Goal: Check status: Check status

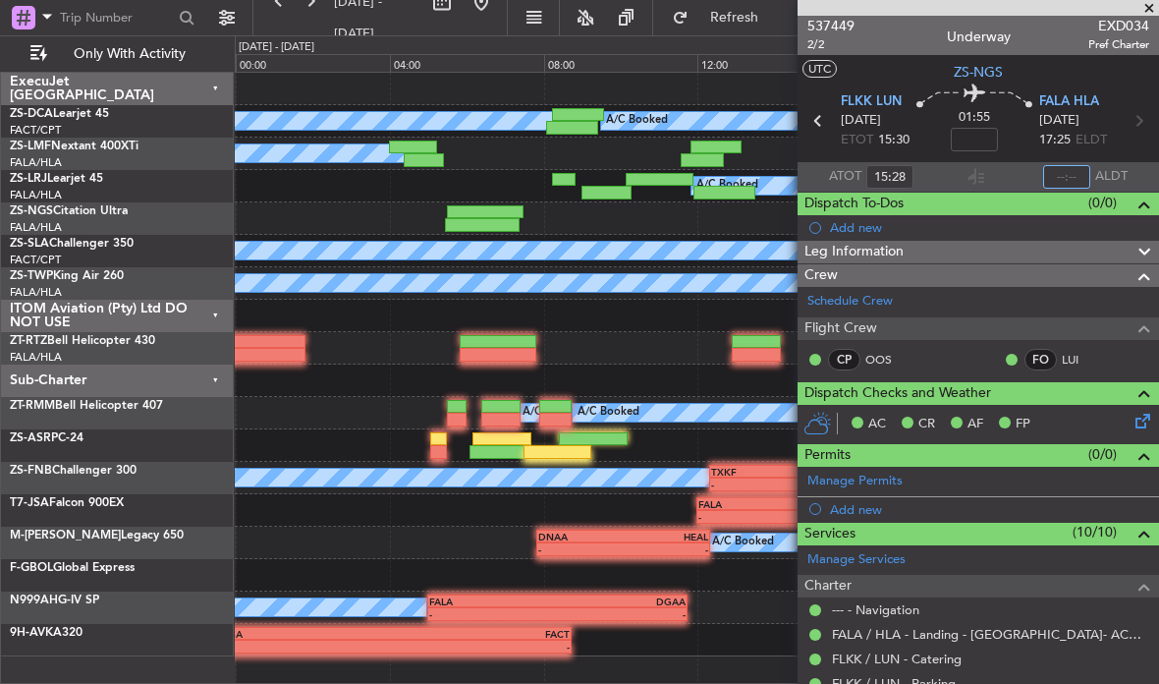
click at [1066, 176] on input "text" at bounding box center [1066, 177] width 47 height 24
type input "17:18"
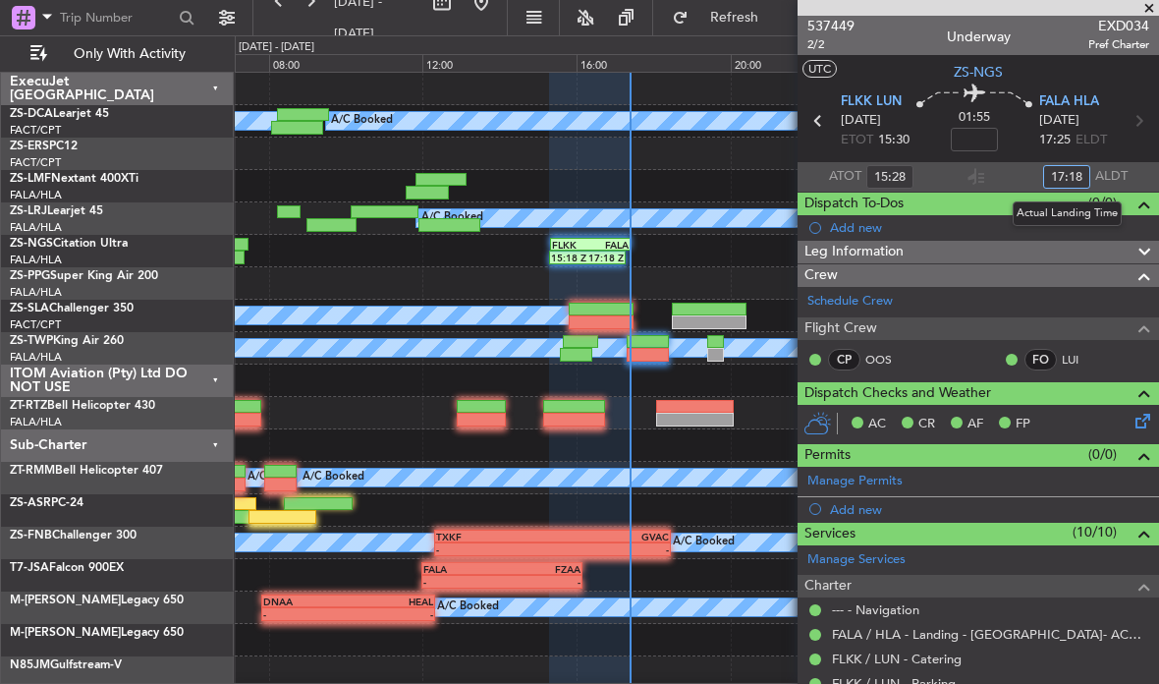
click at [654, 344] on div at bounding box center [648, 342] width 42 height 14
type input "3"
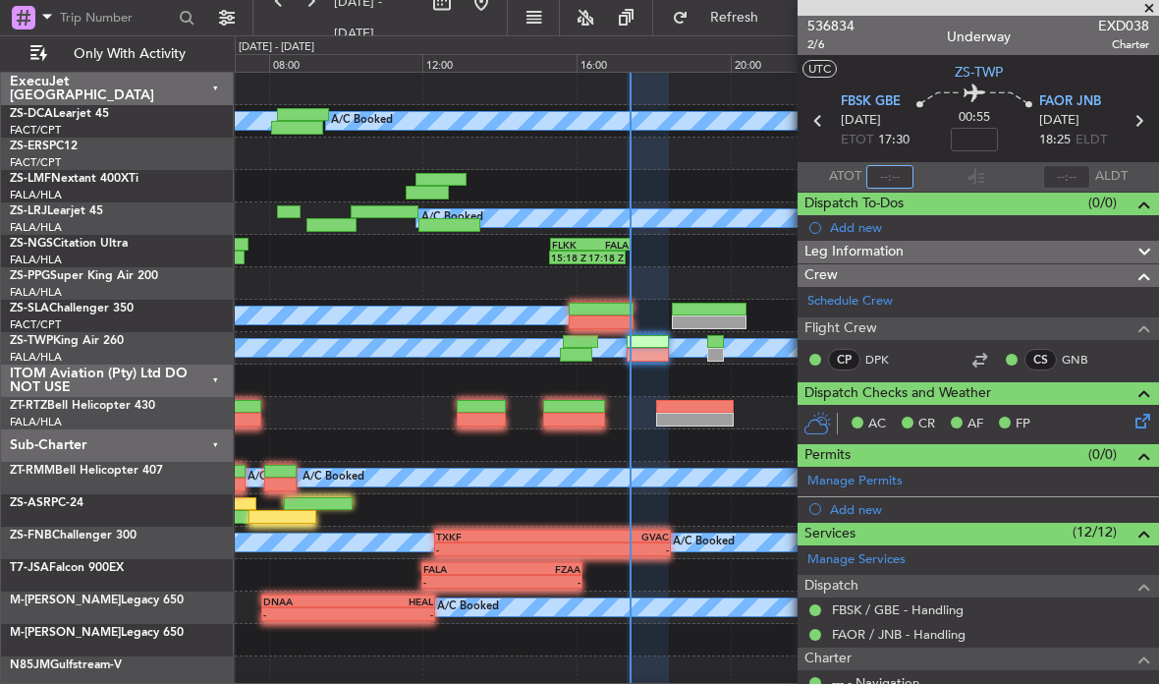
click at [884, 172] on input "text" at bounding box center [889, 177] width 47 height 24
type input "17:21"
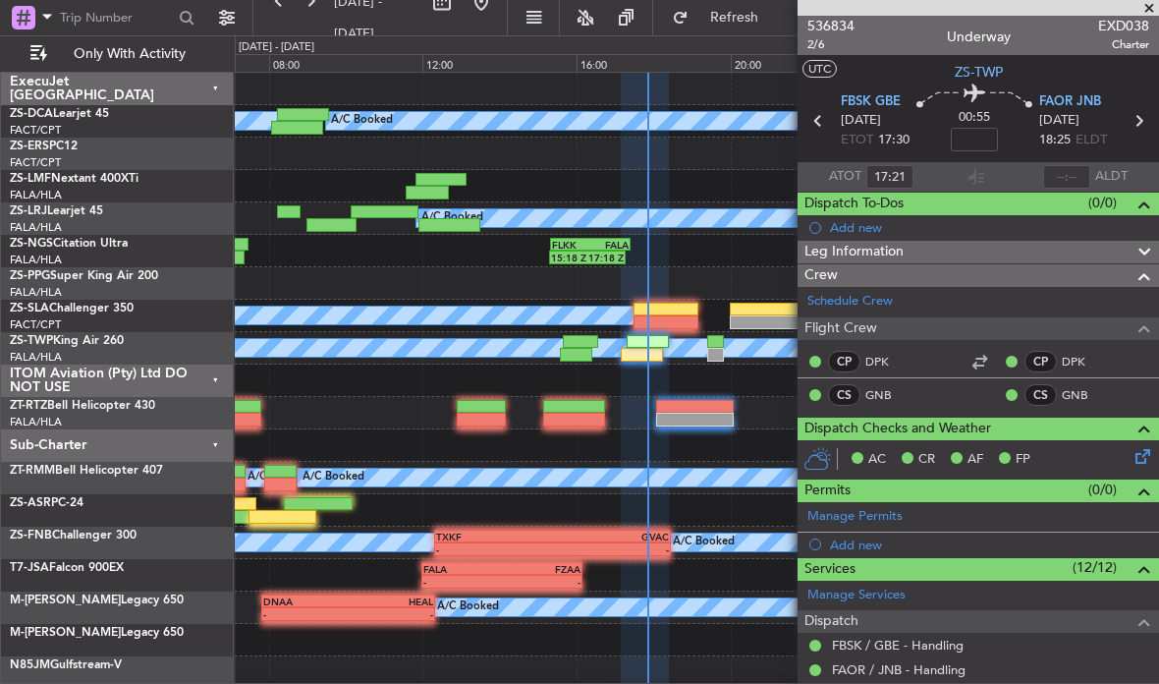
scroll to position [39, 0]
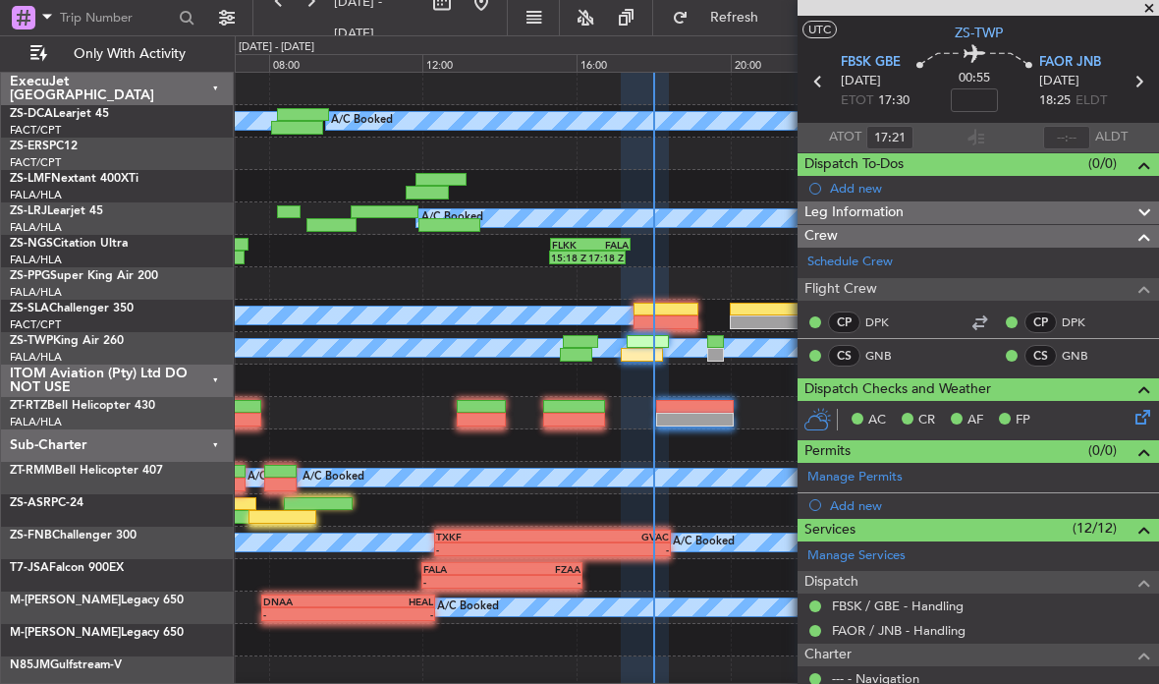
click at [1150, 5] on span at bounding box center [1149, 9] width 20 height 18
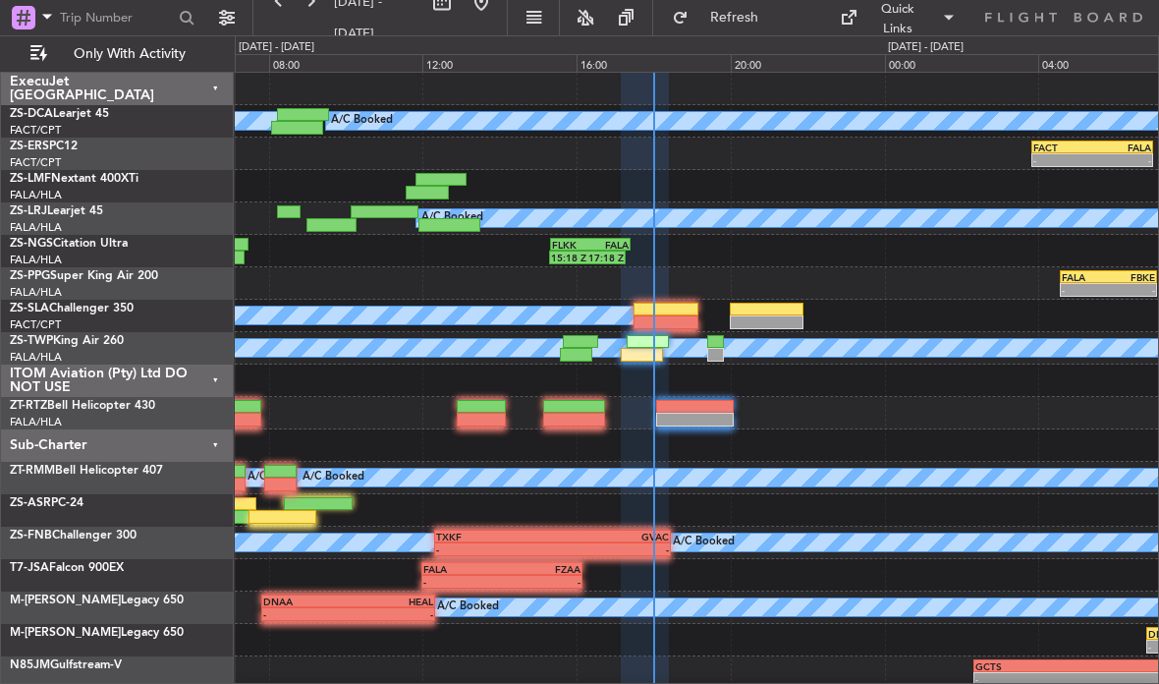
type input "0"
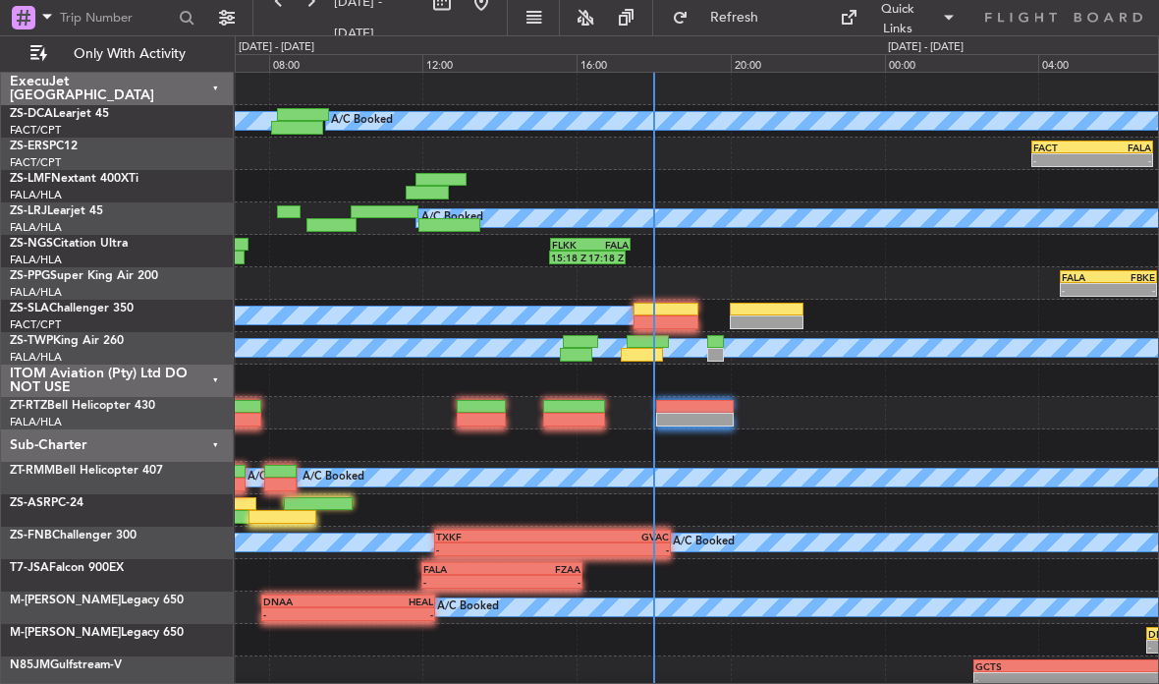
click at [674, 298] on div "- - FALA 04:35 Z FBKE 07:05 Z - - FBKE 07:50 Z FAPP 10:10 Z A/C Booked" at bounding box center [696, 283] width 923 height 32
click at [681, 302] on div at bounding box center [665, 309] width 65 height 14
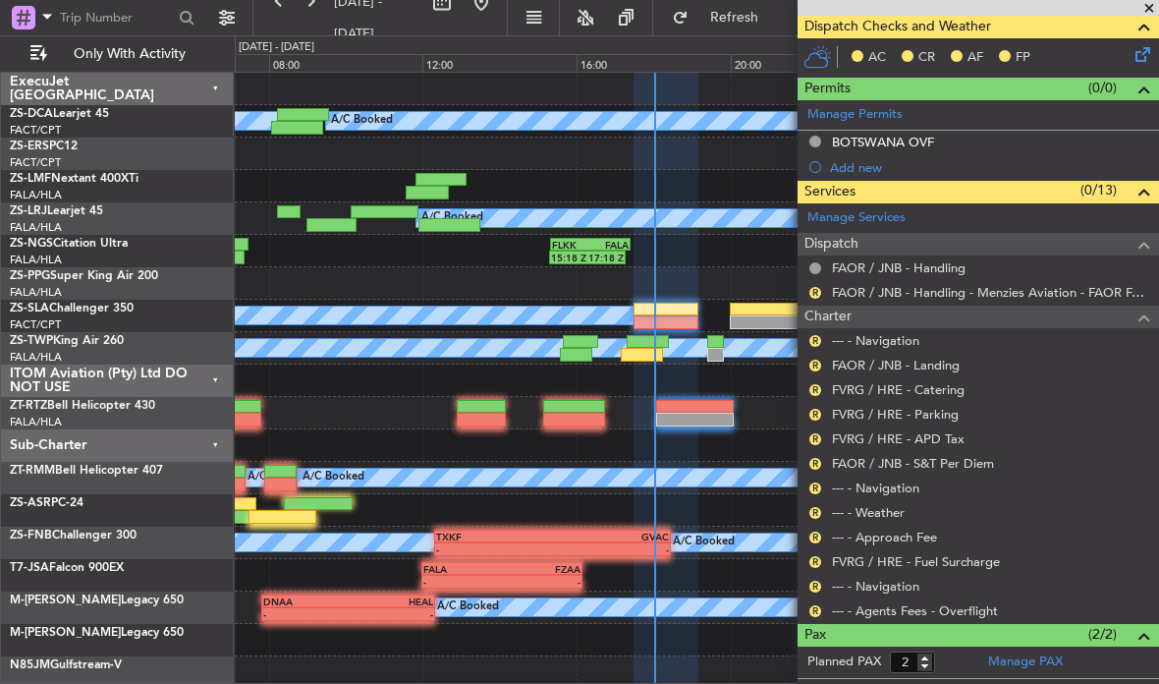
scroll to position [414, 0]
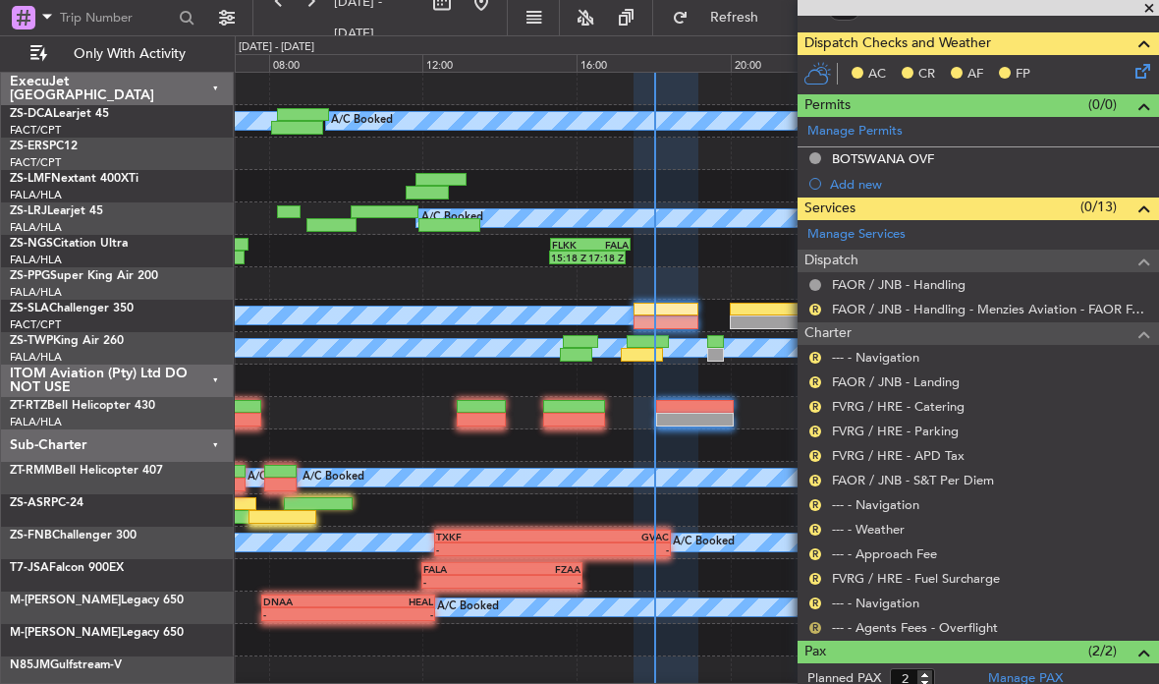
click at [818, 622] on button "R" at bounding box center [815, 628] width 12 height 12
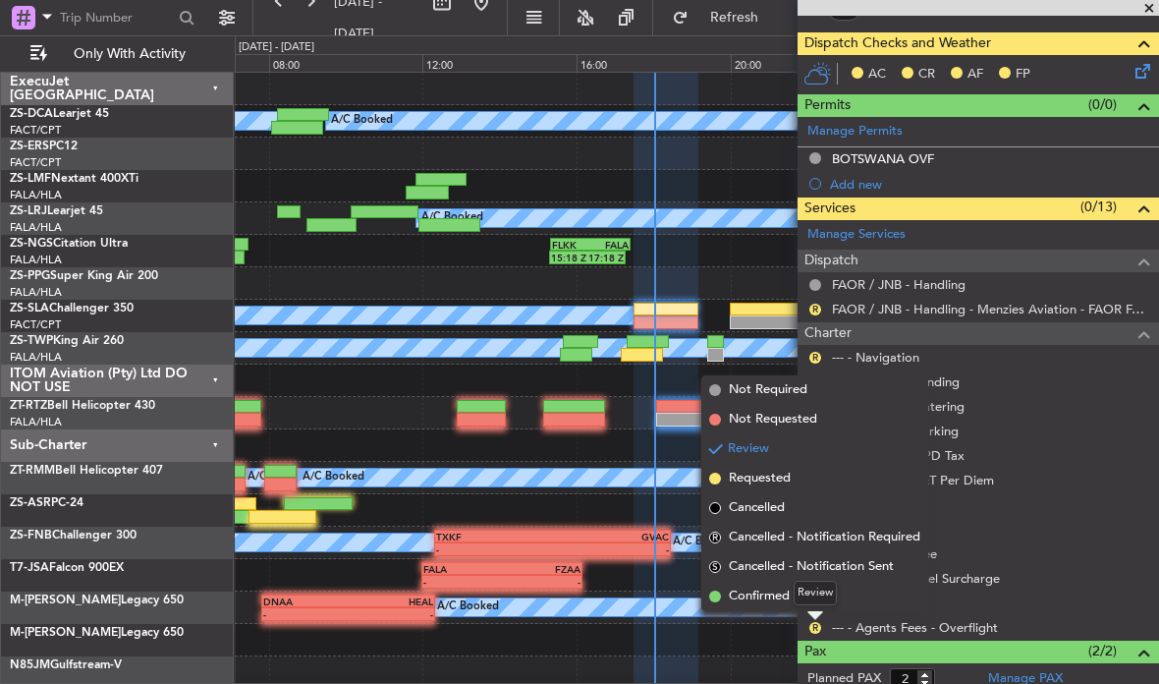
click at [819, 600] on div "Review" at bounding box center [815, 592] width 43 height 25
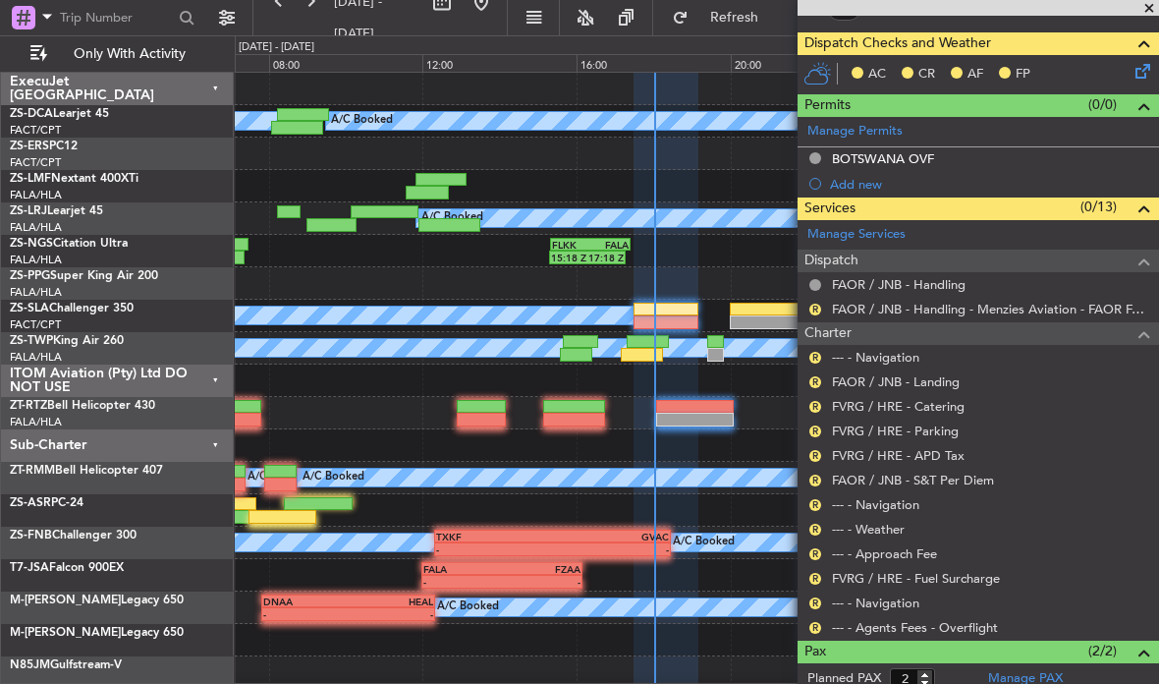
click at [822, 621] on div "R" at bounding box center [815, 628] width 16 height 16
click at [822, 620] on nimbus-traffic-light "R" at bounding box center [815, 628] width 16 height 16
click at [820, 620] on div "R" at bounding box center [815, 628] width 16 height 16
click at [823, 620] on div "R --- - Agents Fees - Overflight" at bounding box center [977, 627] width 361 height 25
click at [820, 620] on nimbus-traffic-light "R" at bounding box center [815, 628] width 16 height 16
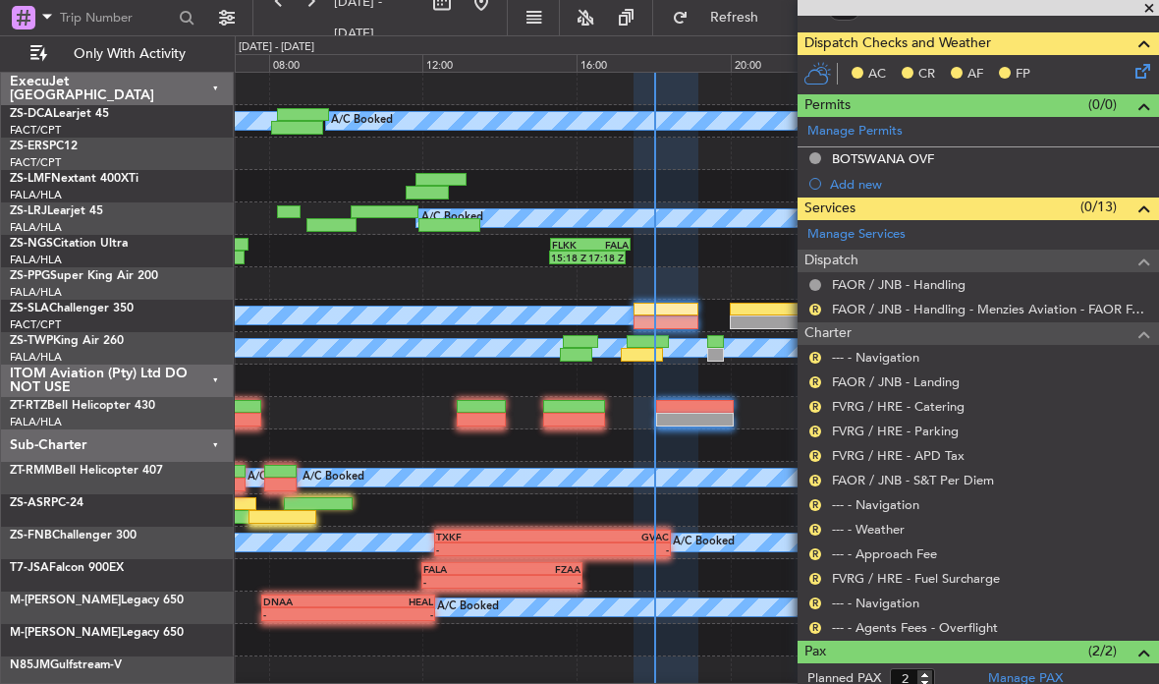
click at [810, 581] on div "R" at bounding box center [815, 579] width 16 height 16
click at [816, 625] on button "R" at bounding box center [815, 628] width 12 height 12
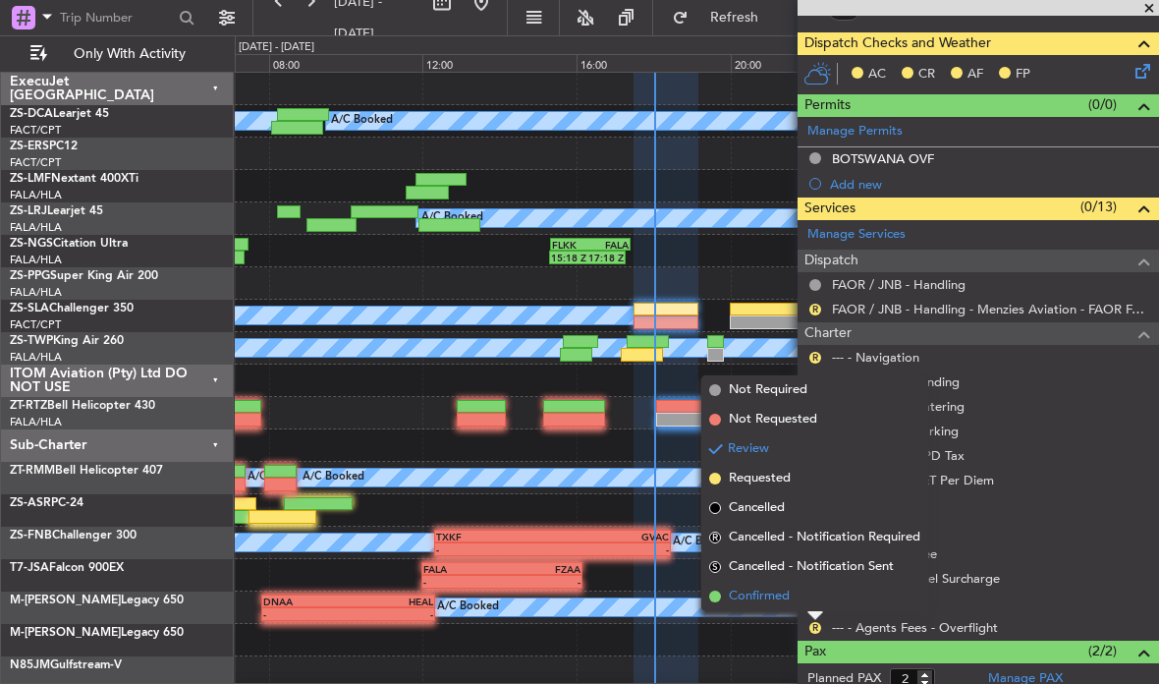
click at [775, 595] on span "Confirmed" at bounding box center [759, 596] width 61 height 20
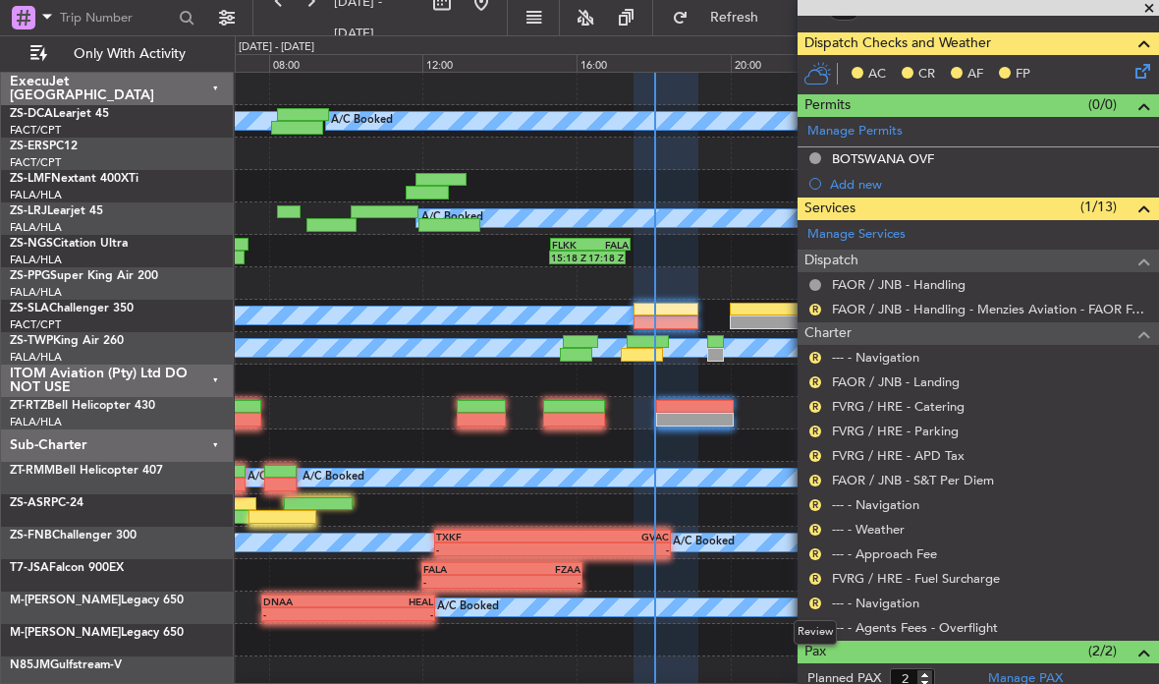
click at [821, 595] on div "R" at bounding box center [815, 603] width 16 height 16
click at [819, 595] on div "R" at bounding box center [815, 603] width 16 height 16
click at [809, 590] on div "R --- - Navigation" at bounding box center [977, 602] width 361 height 25
click at [820, 595] on div "R" at bounding box center [815, 603] width 16 height 16
click at [807, 601] on div "R" at bounding box center [815, 603] width 16 height 16
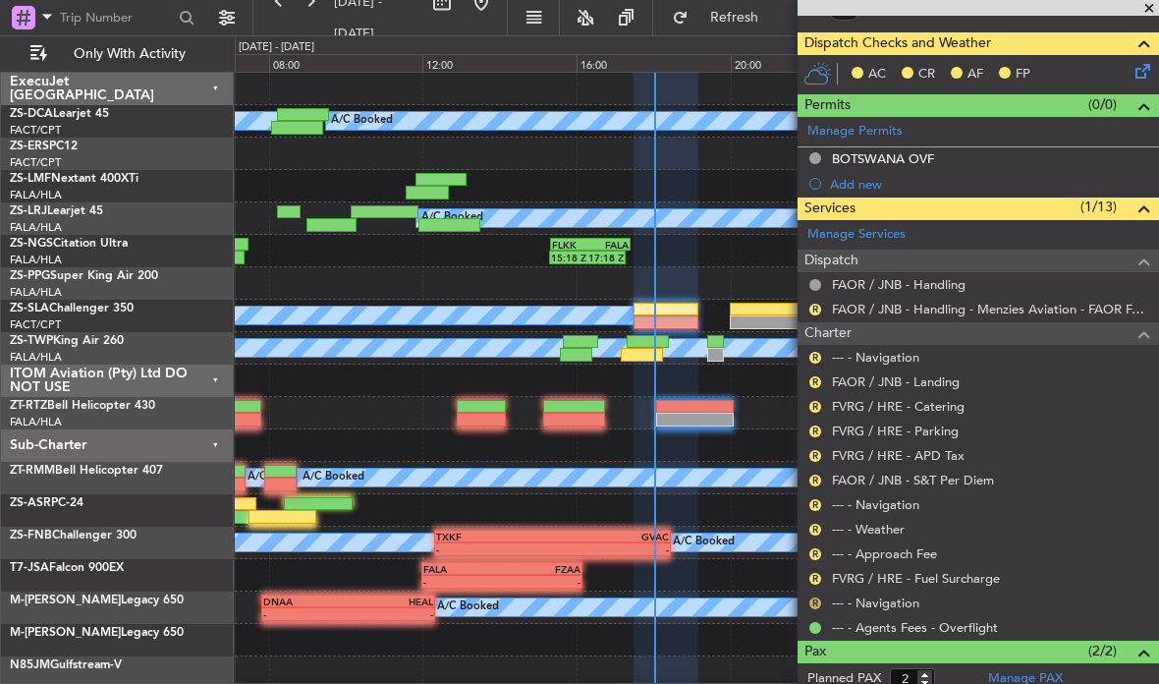
click at [815, 600] on button "R" at bounding box center [815, 603] width 12 height 12
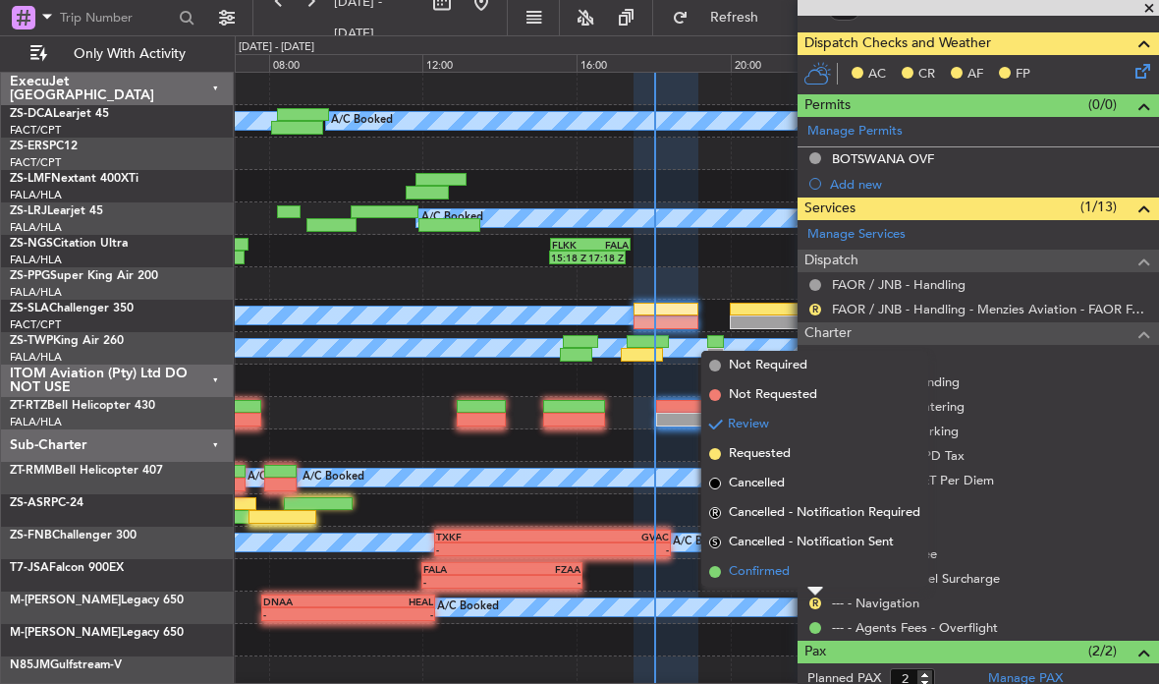
click at [778, 575] on span "Confirmed" at bounding box center [759, 572] width 61 height 20
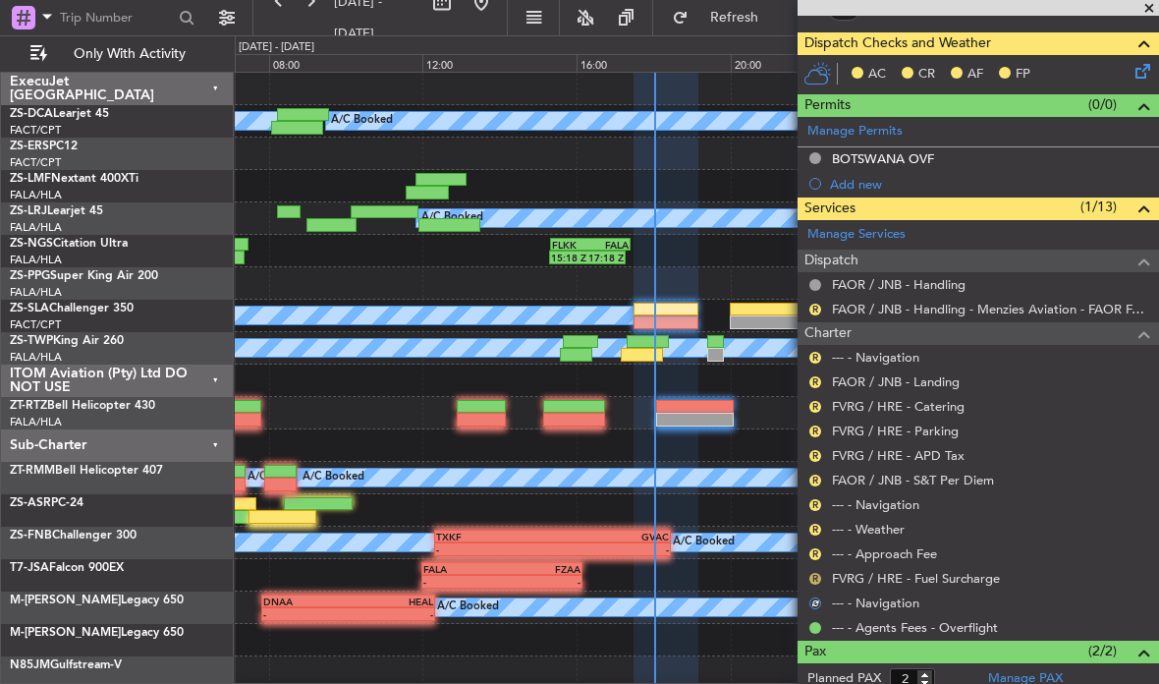
click at [818, 575] on button "R" at bounding box center [815, 579] width 12 height 12
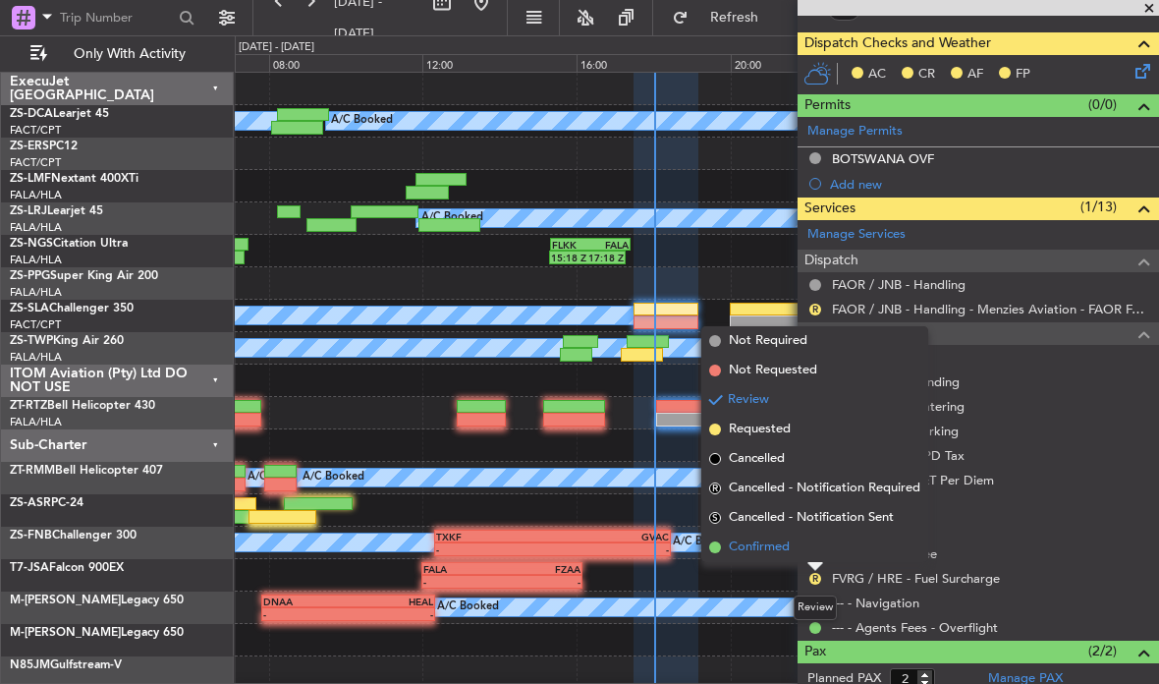
click at [767, 544] on span "Confirmed" at bounding box center [759, 547] width 61 height 20
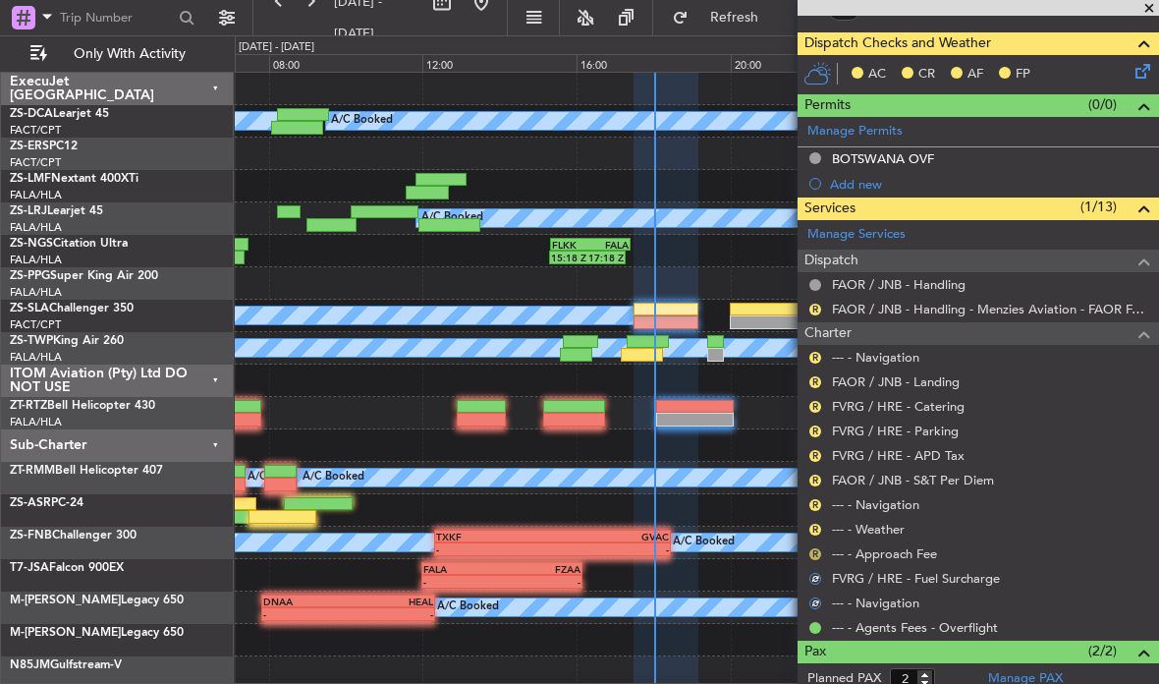
click at [819, 552] on button "R" at bounding box center [815, 554] width 12 height 12
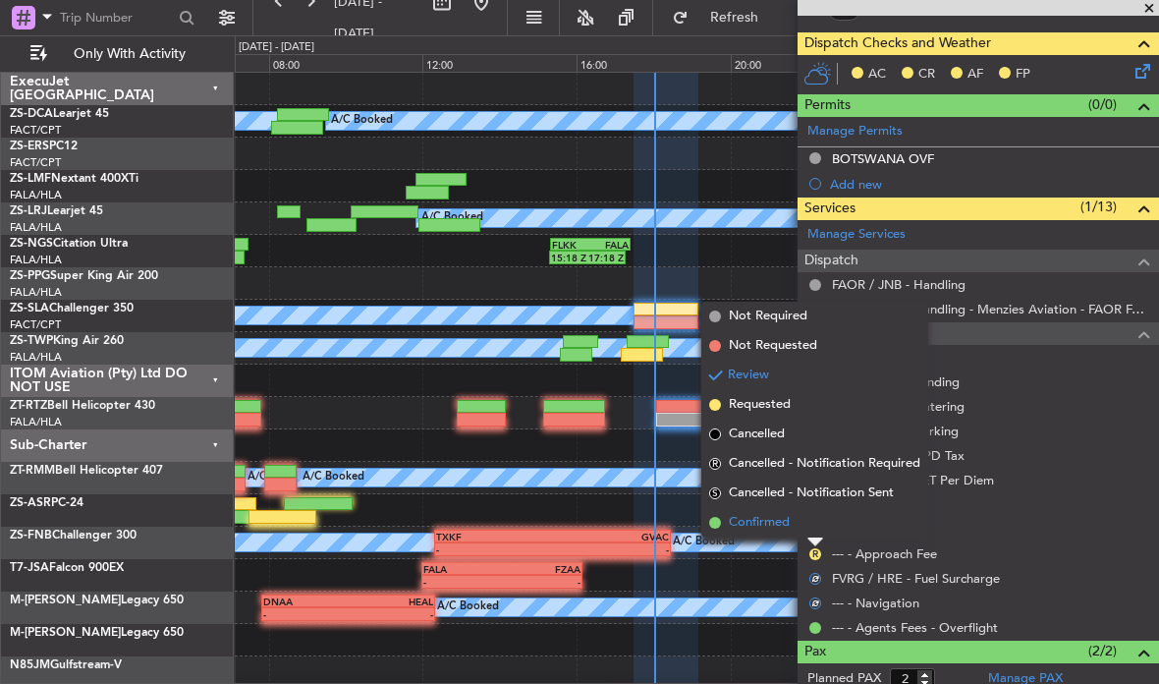
click at [777, 525] on span "Confirmed" at bounding box center [759, 523] width 61 height 20
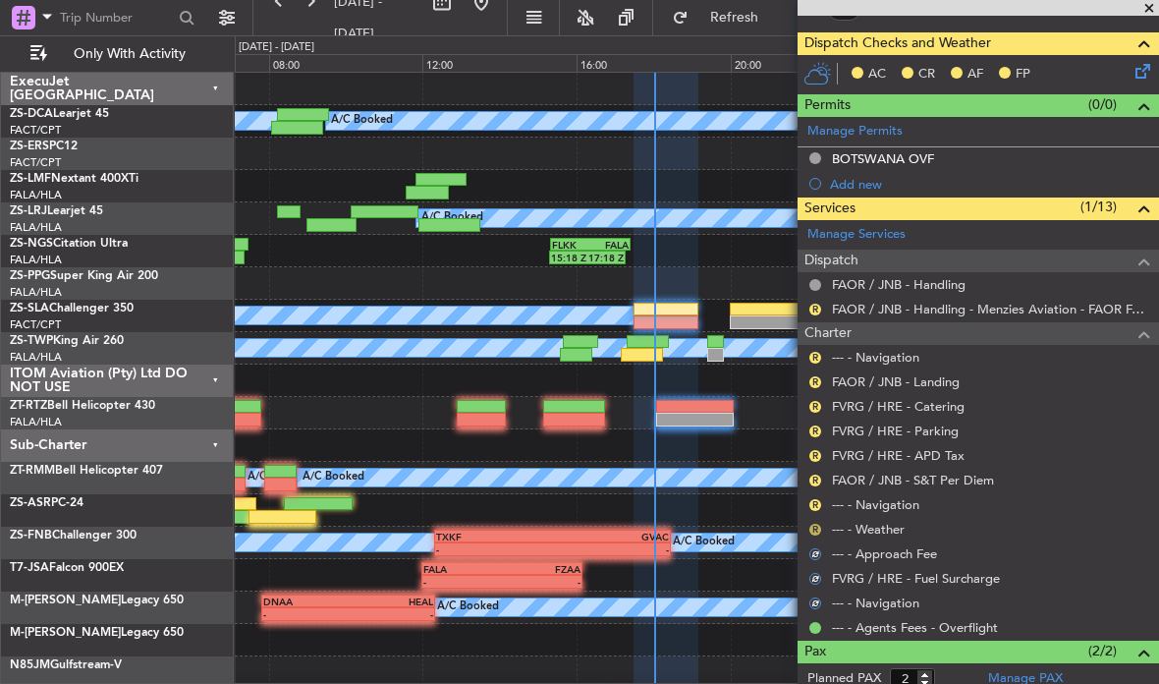
click at [815, 526] on button "R" at bounding box center [815, 529] width 12 height 12
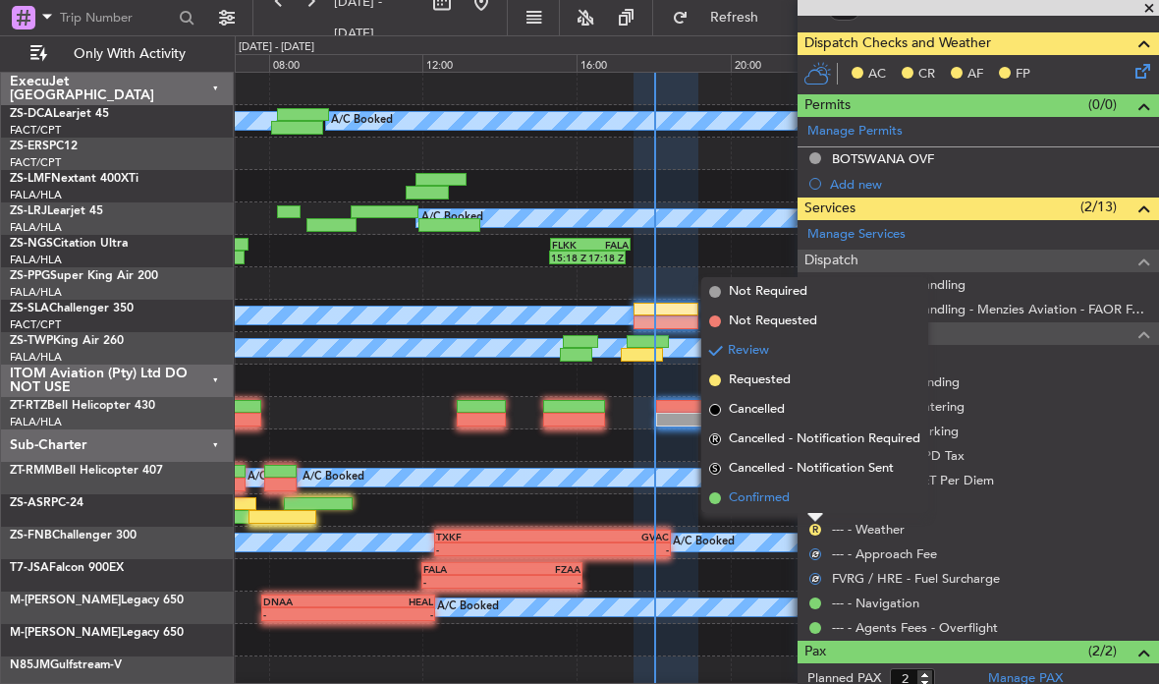
click at [776, 507] on span "Confirmed" at bounding box center [759, 498] width 61 height 20
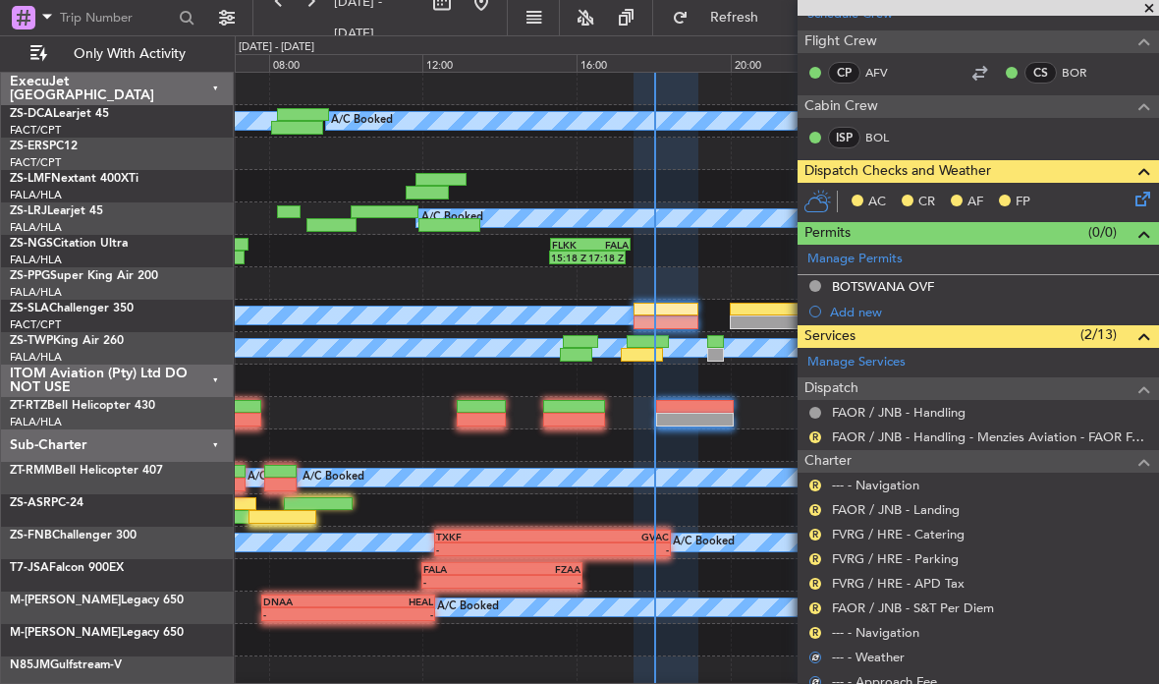
scroll to position [285, 0]
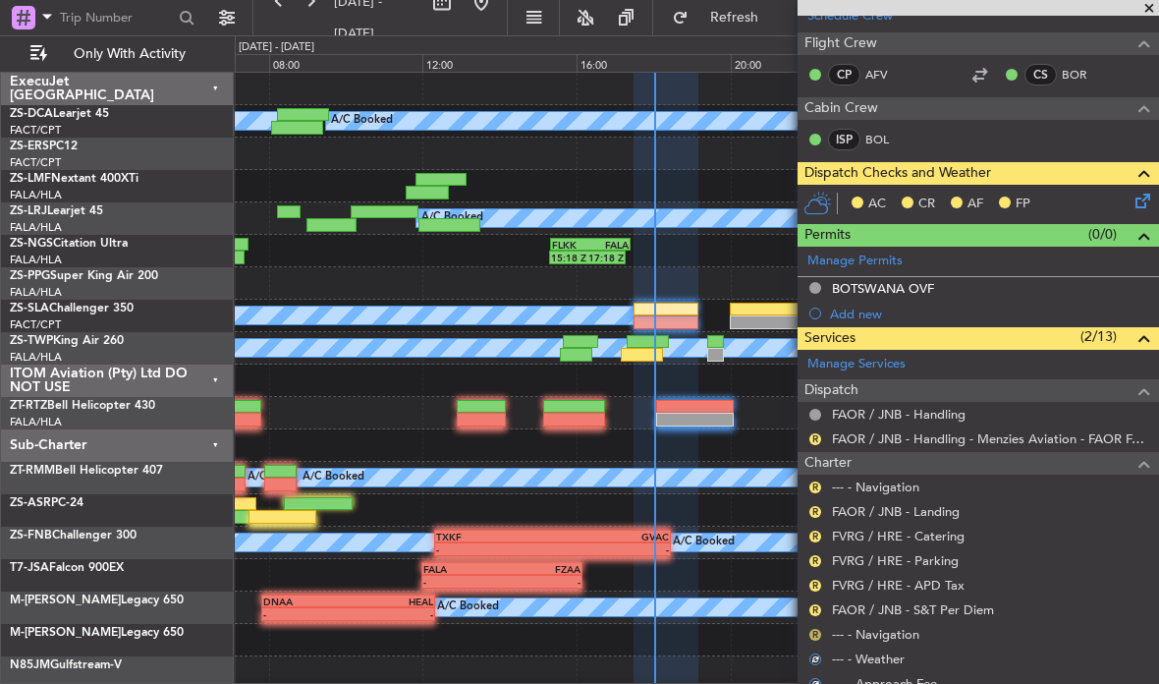
click at [811, 635] on button "R" at bounding box center [815, 635] width 12 height 12
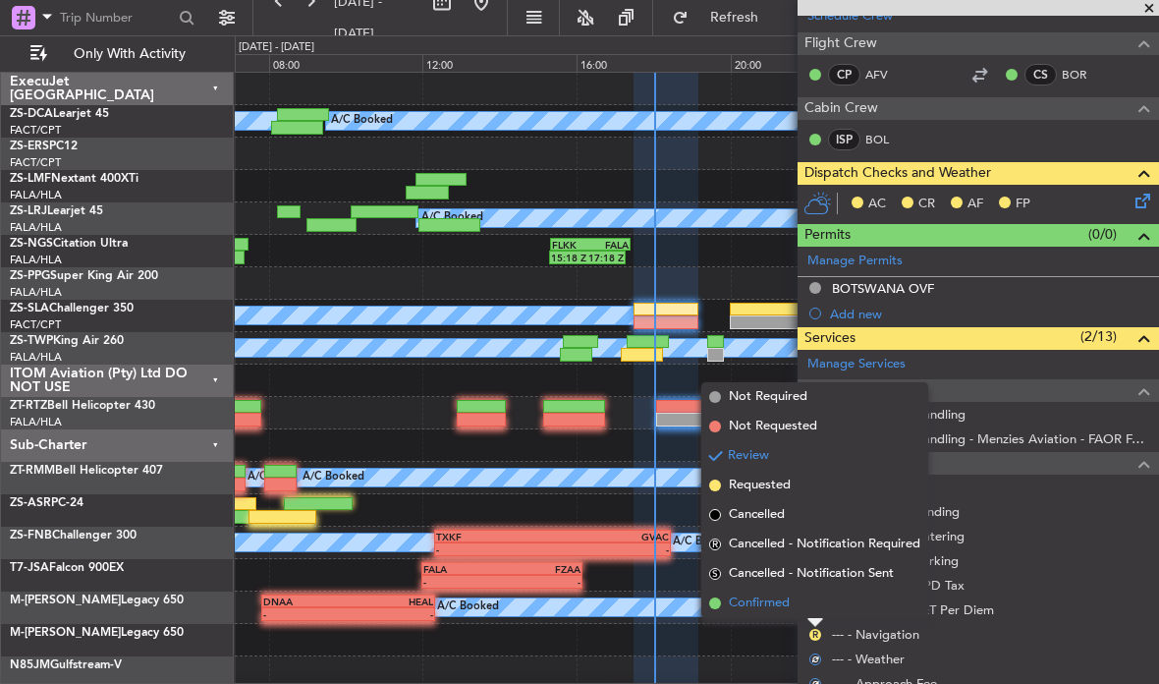
click at [776, 600] on span "Confirmed" at bounding box center [759, 603] width 61 height 20
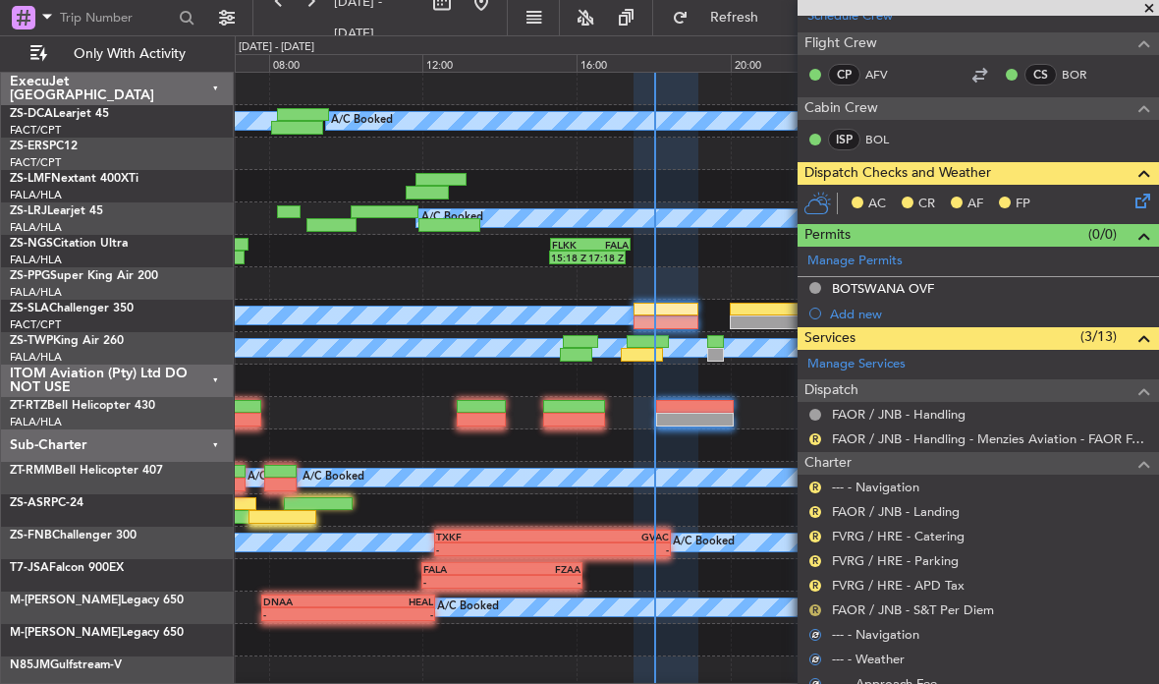
click at [819, 610] on button "R" at bounding box center [815, 610] width 12 height 12
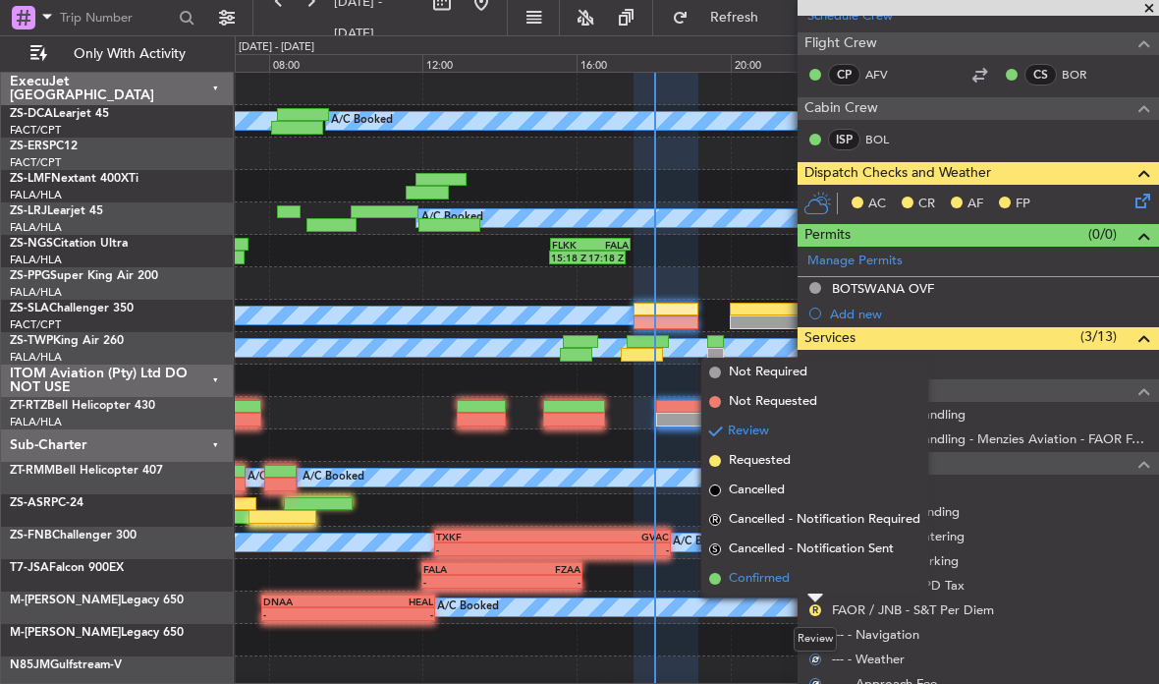
click at [782, 576] on span "Confirmed" at bounding box center [759, 579] width 61 height 20
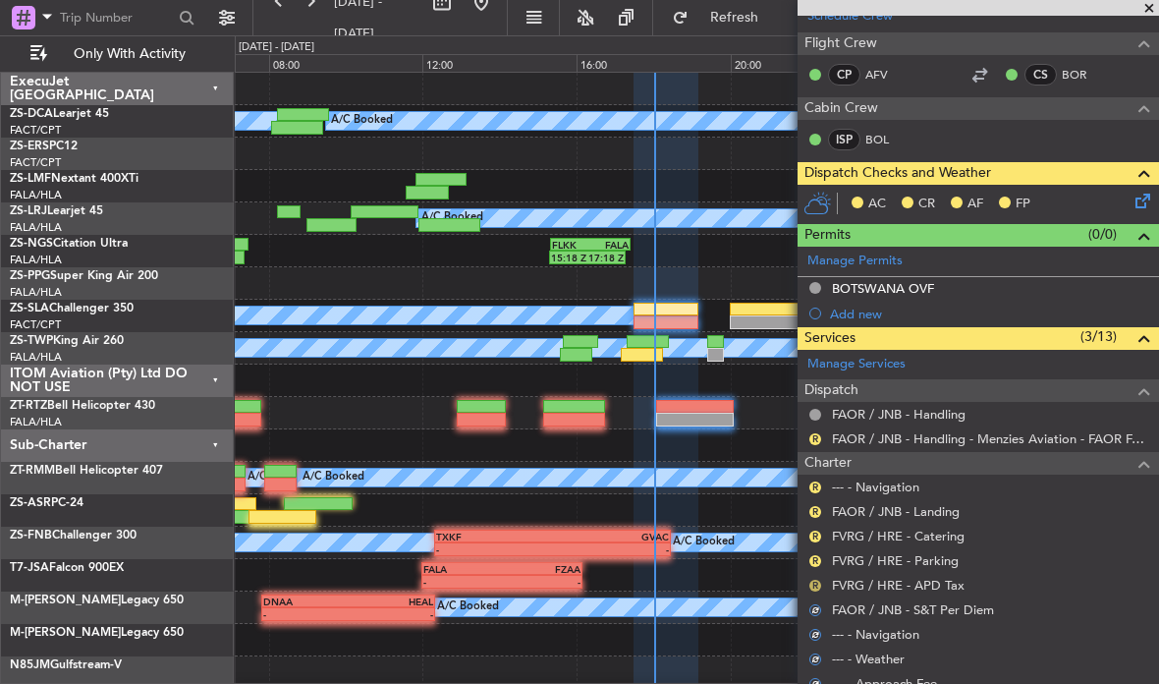
click at [817, 581] on button "R" at bounding box center [815, 585] width 12 height 12
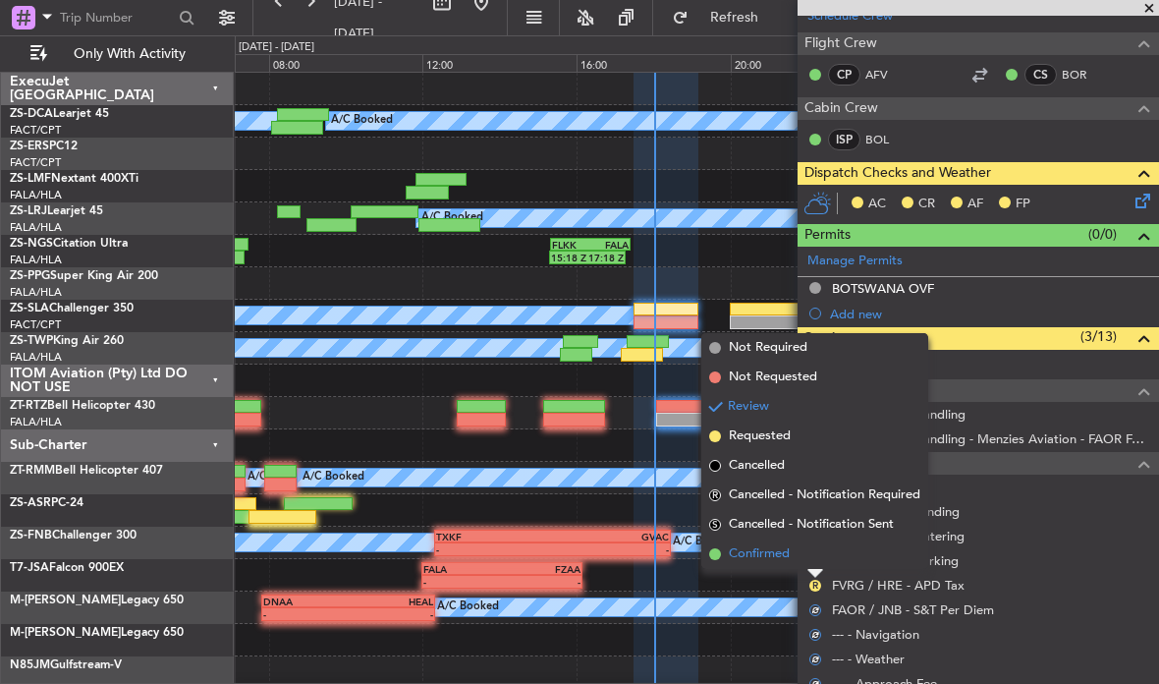
click at [767, 556] on span "Confirmed" at bounding box center [759, 554] width 61 height 20
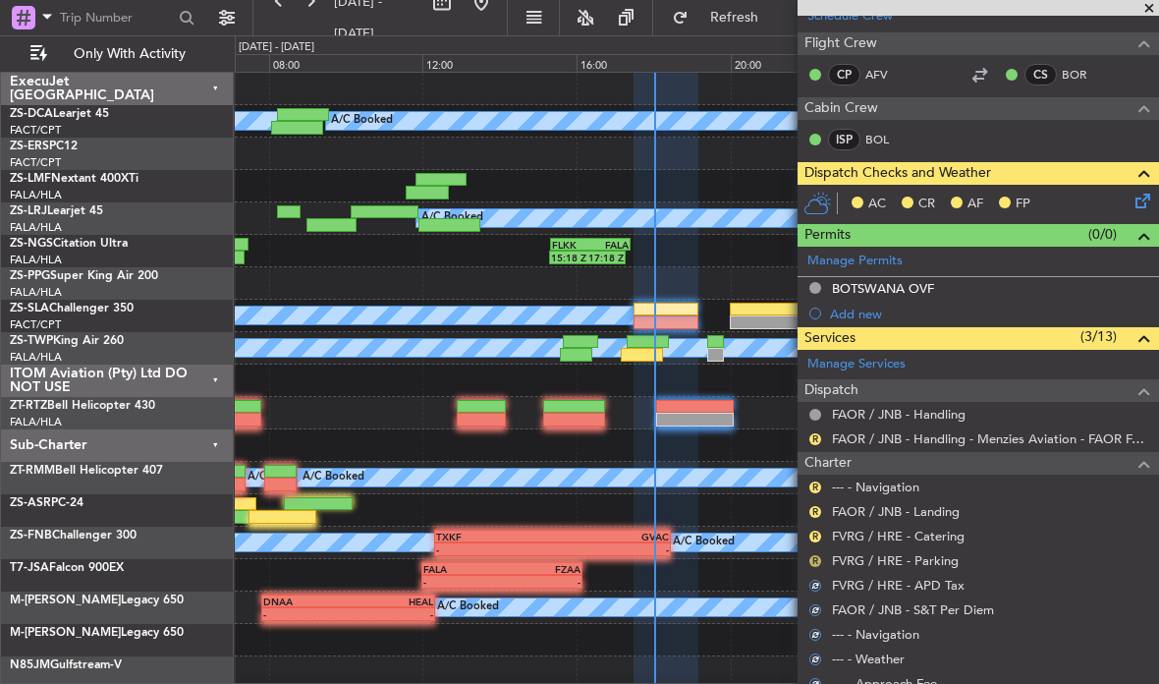
click at [815, 557] on button "R" at bounding box center [815, 561] width 12 height 12
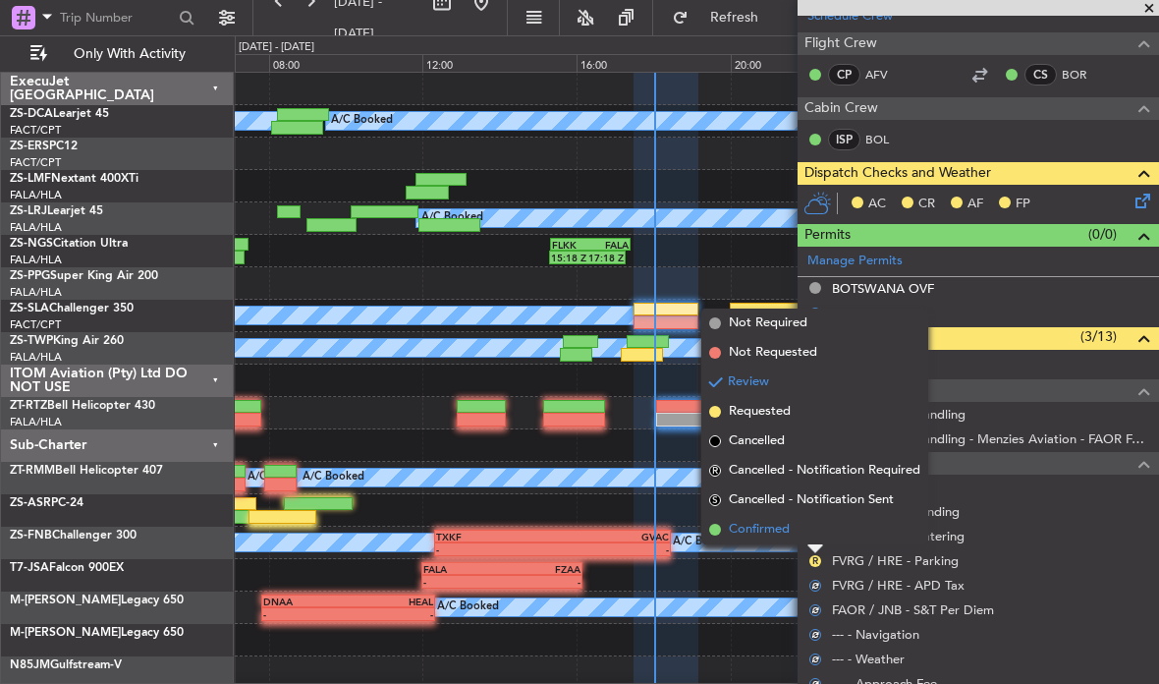
click at [782, 523] on span "Confirmed" at bounding box center [759, 530] width 61 height 20
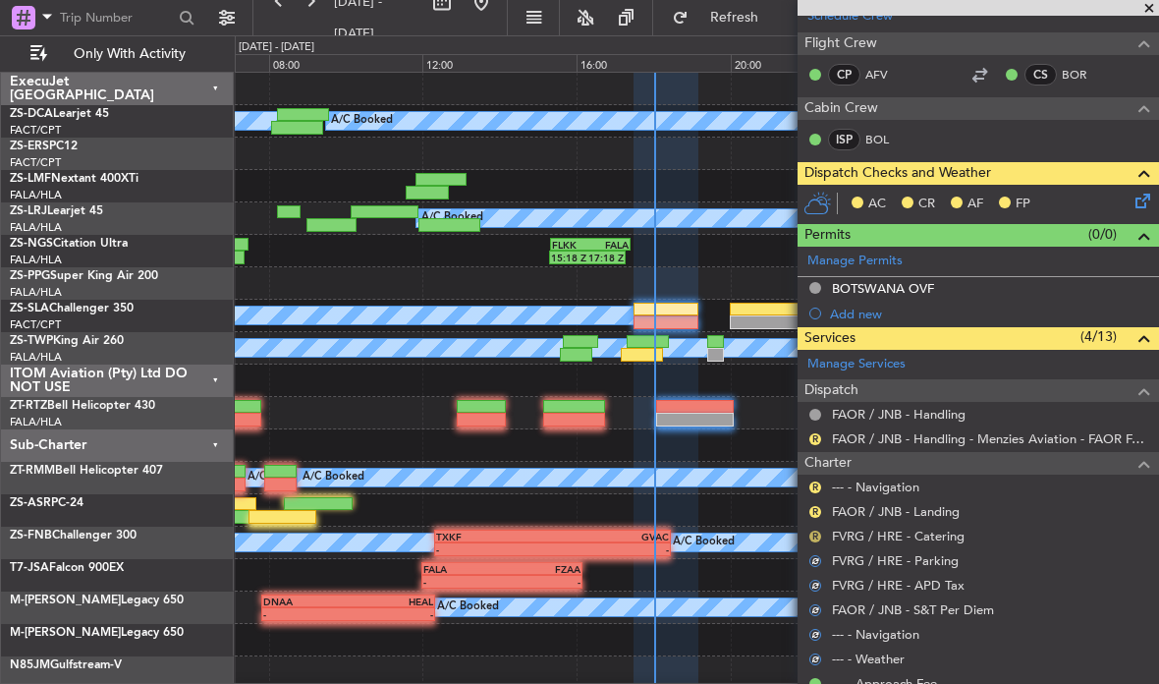
click at [817, 535] on button "R" at bounding box center [815, 536] width 12 height 12
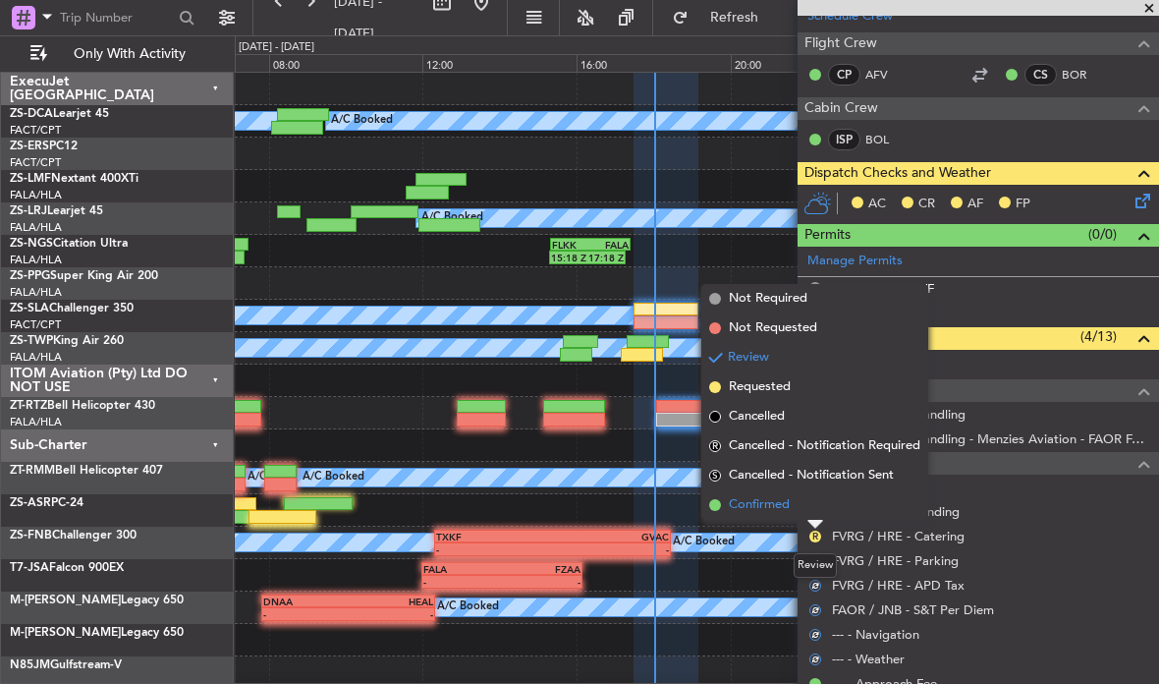
click at [782, 511] on span "Confirmed" at bounding box center [759, 505] width 61 height 20
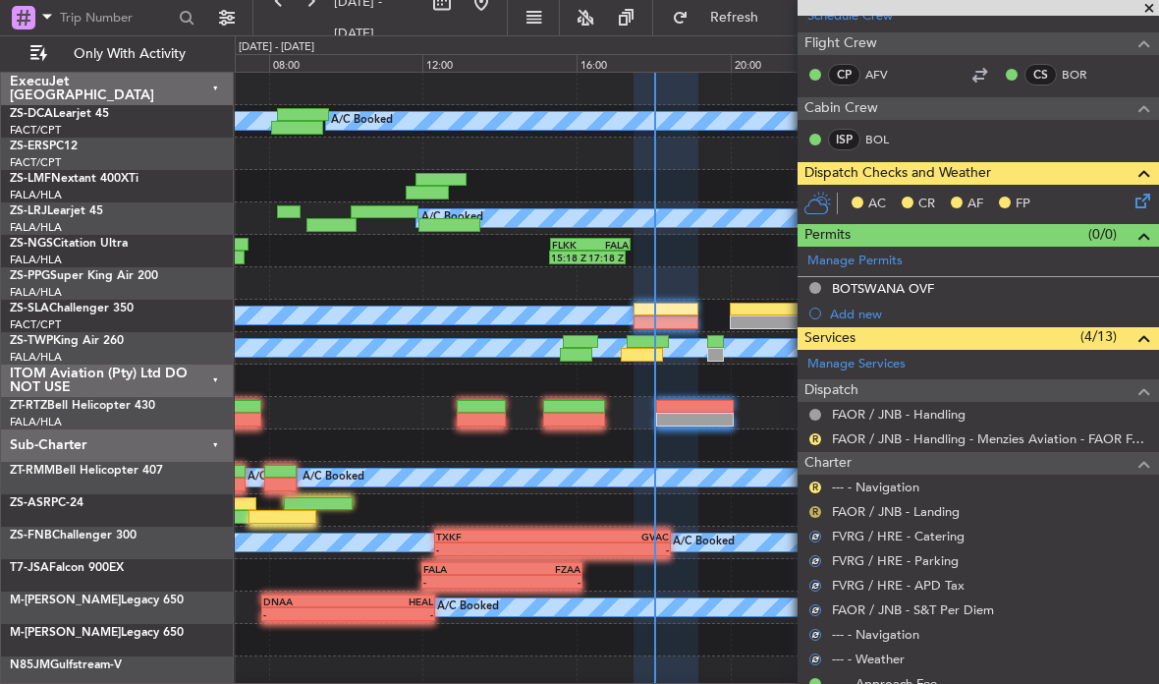
click at [816, 509] on button "R" at bounding box center [815, 512] width 12 height 12
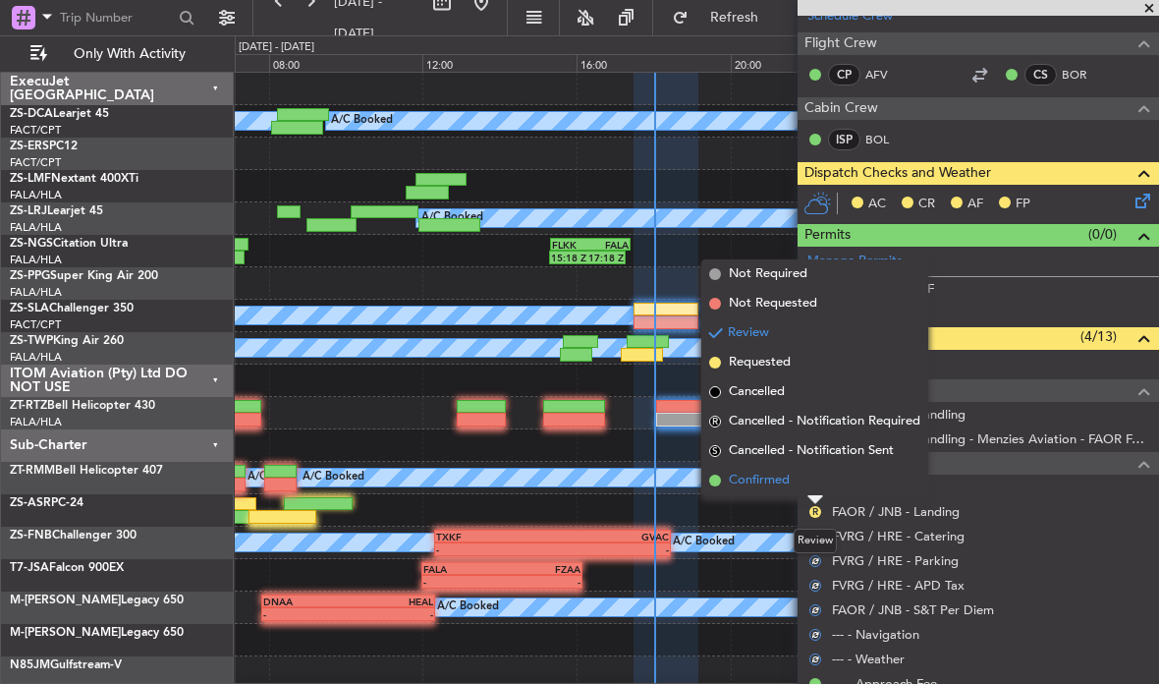
click at [781, 485] on span "Confirmed" at bounding box center [759, 480] width 61 height 20
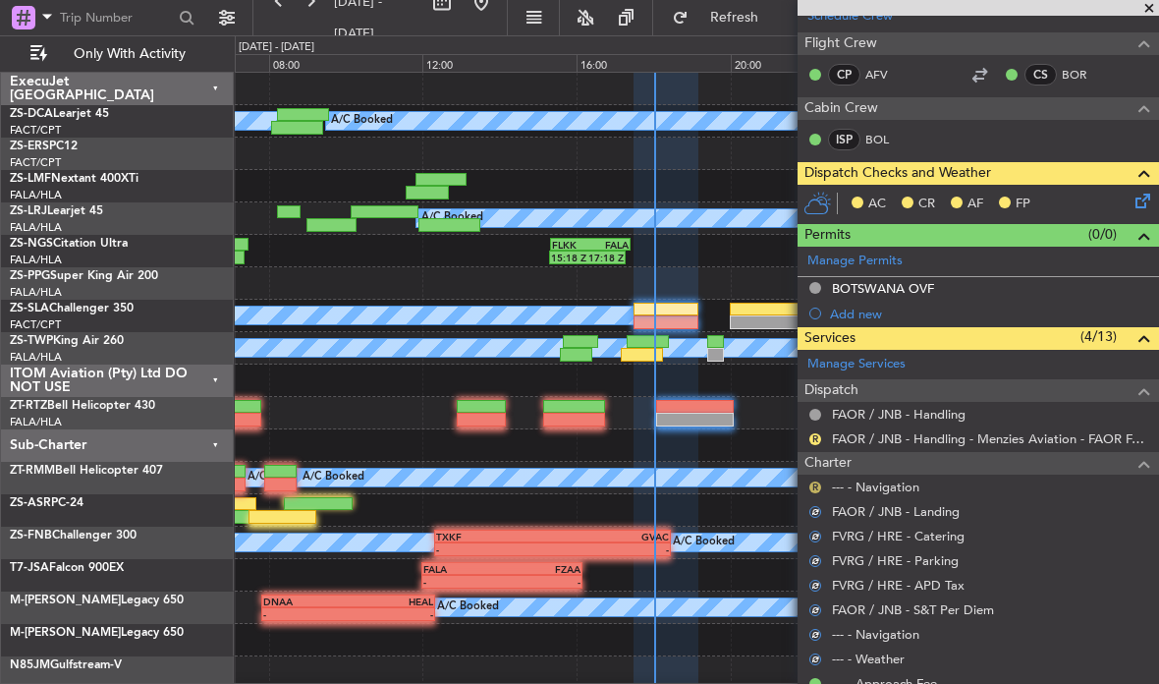
click at [819, 485] on button "R" at bounding box center [815, 487] width 12 height 12
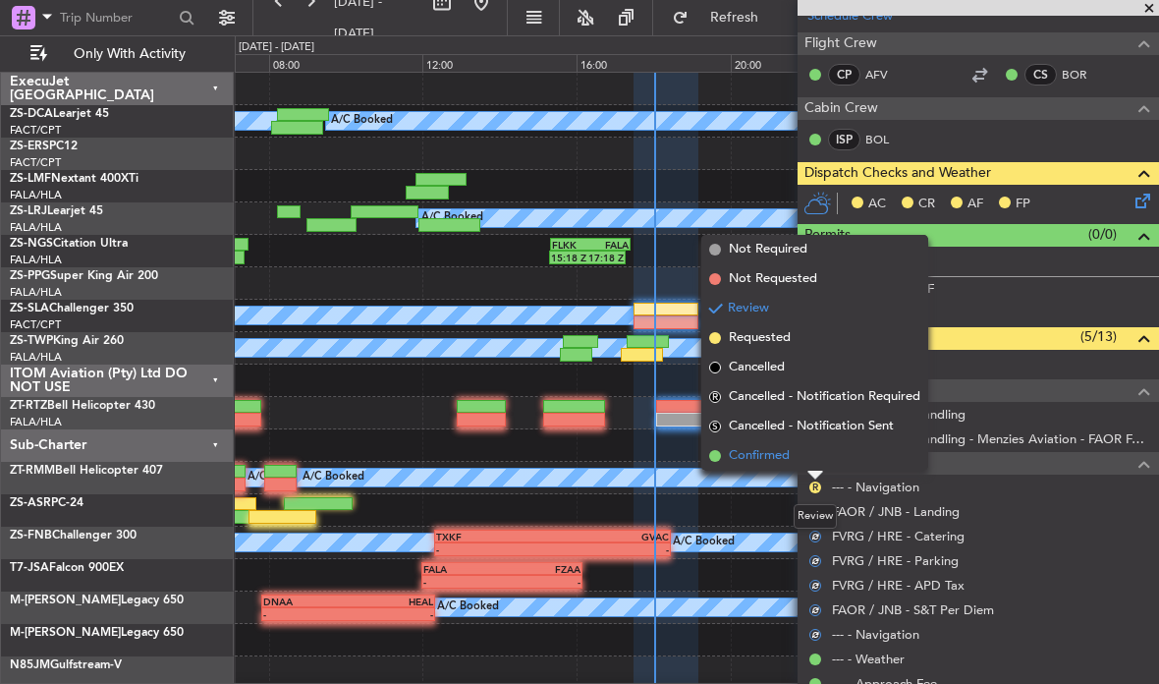
click at [777, 469] on li "Confirmed" at bounding box center [814, 455] width 227 height 29
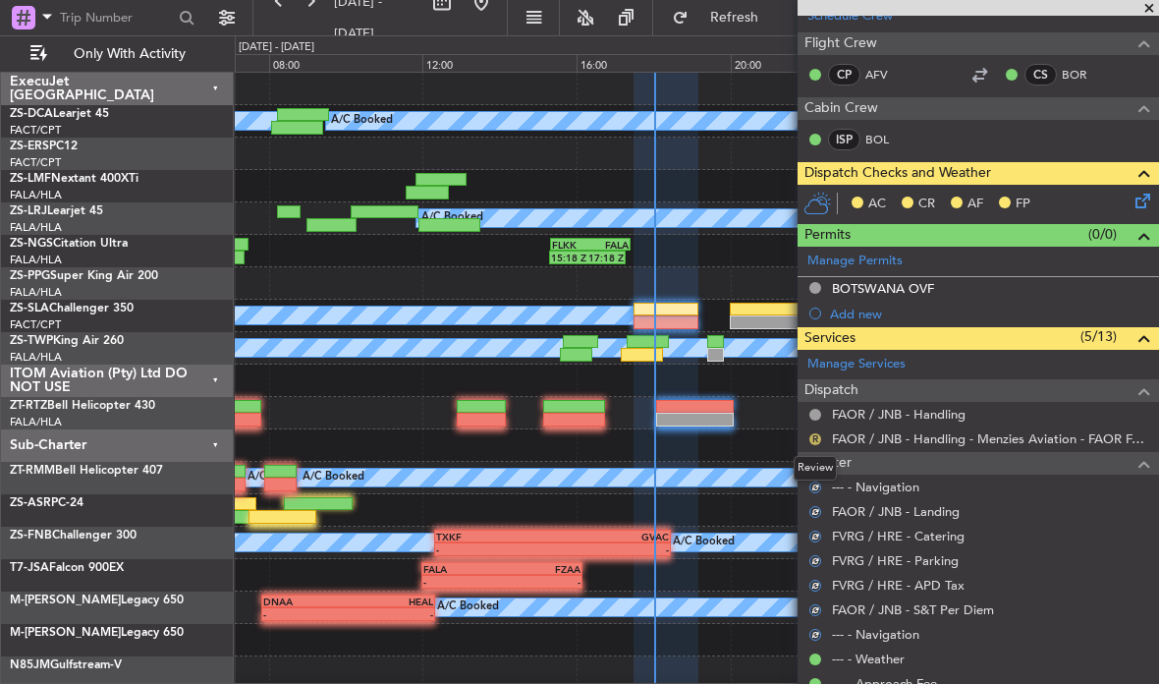
click at [818, 433] on button "R" at bounding box center [815, 439] width 12 height 12
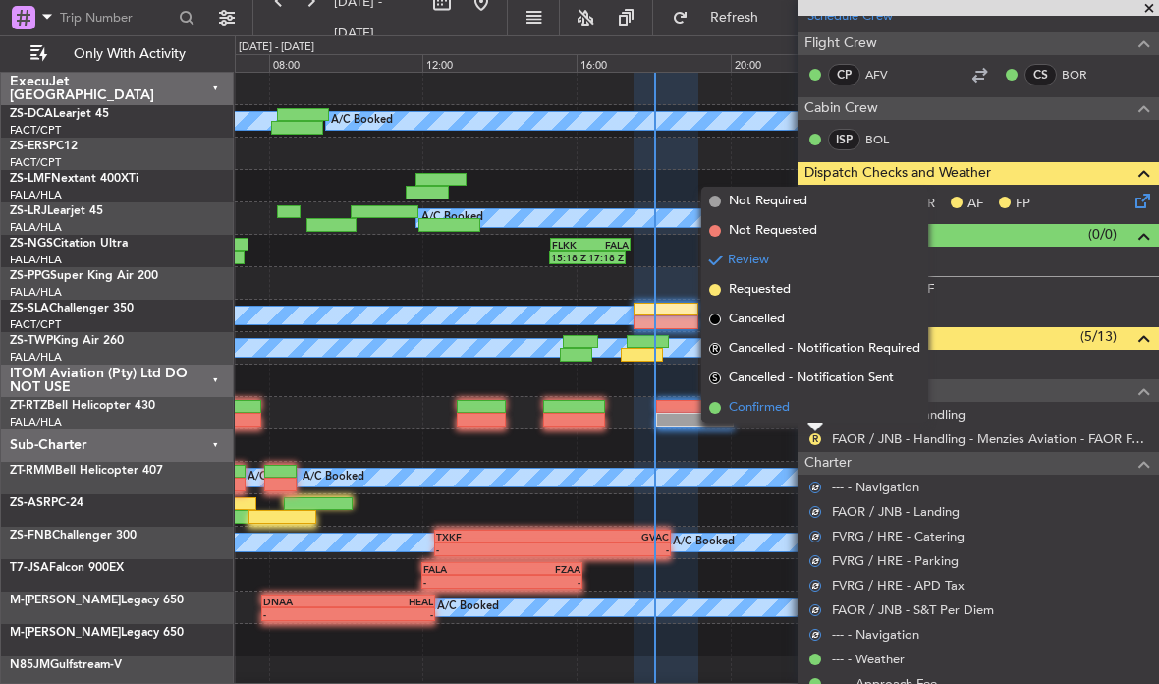
click at [775, 418] on li "Confirmed" at bounding box center [814, 407] width 227 height 29
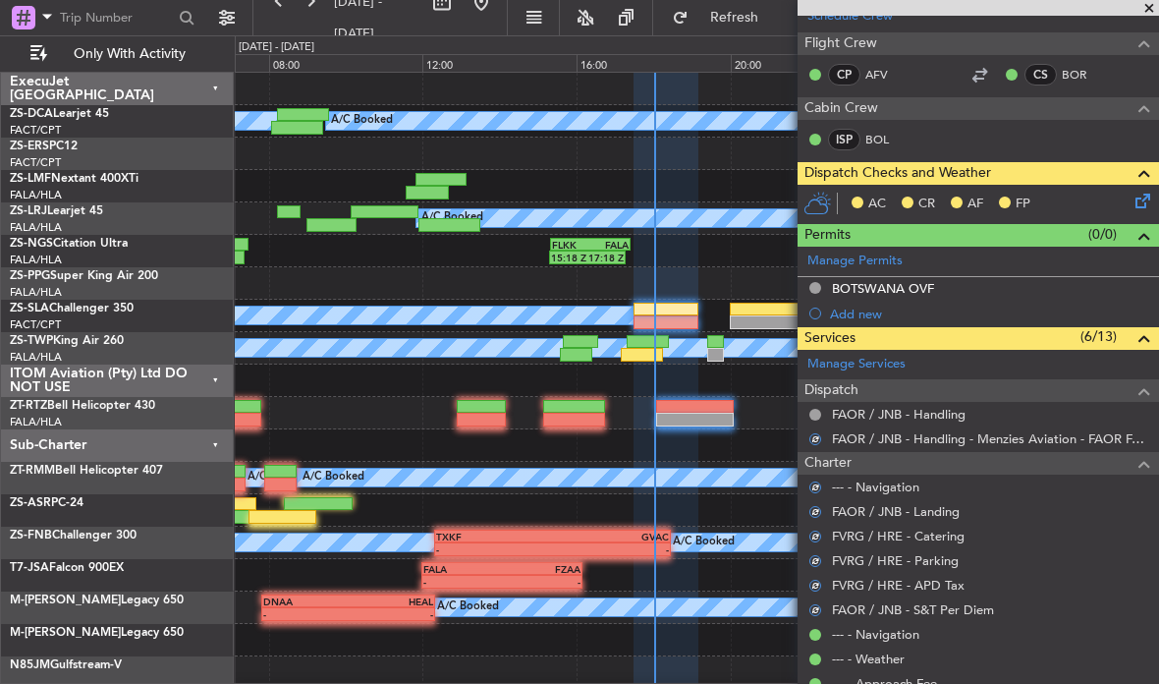
click at [1147, 194] on icon at bounding box center [1139, 198] width 16 height 16
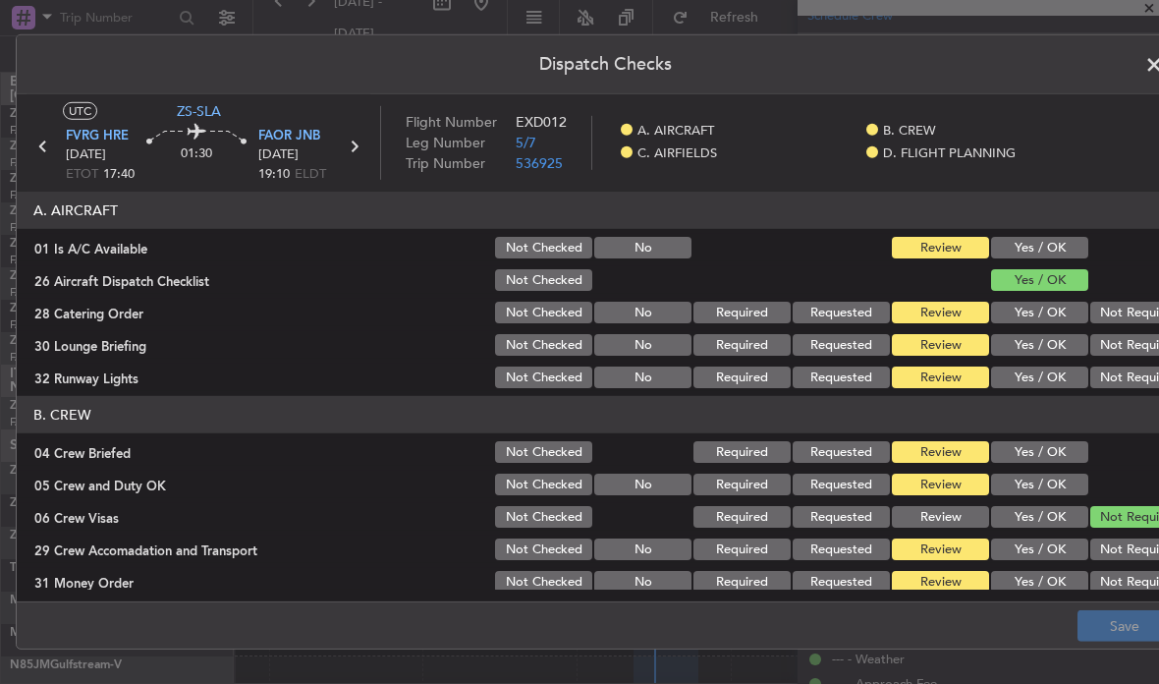
click at [1124, 314] on button "Not Required" at bounding box center [1138, 312] width 97 height 22
click at [1128, 373] on button "Not Required" at bounding box center [1138, 377] width 97 height 22
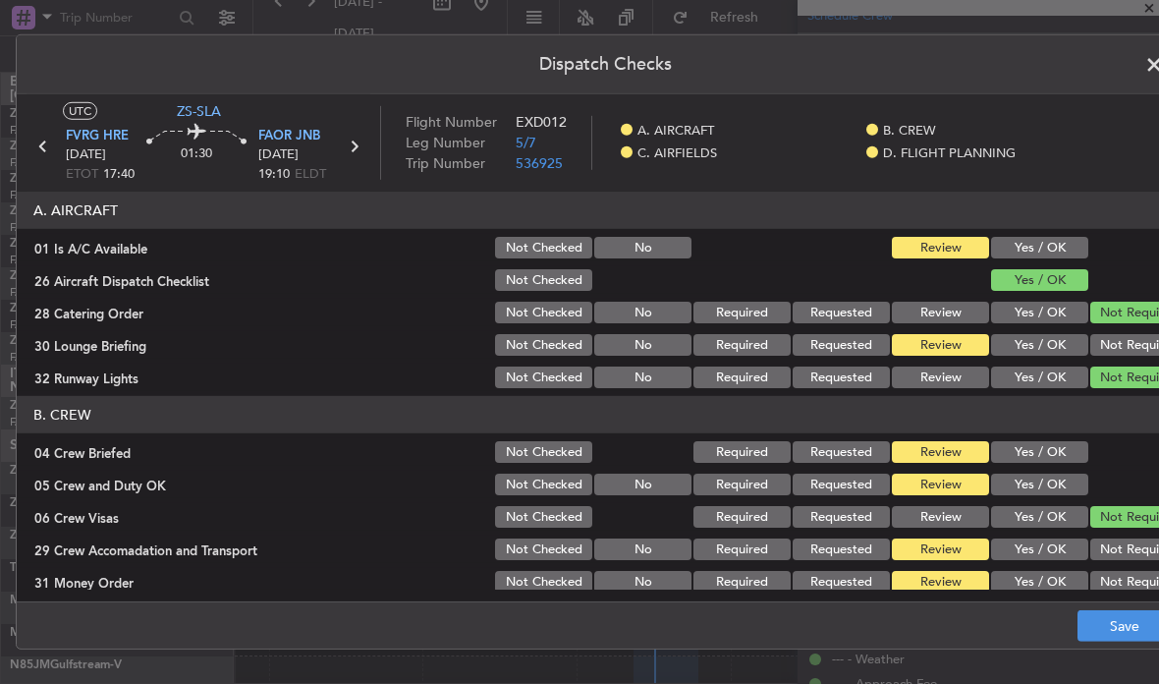
click at [1132, 338] on button "Not Required" at bounding box center [1138, 345] width 97 height 22
click at [1072, 244] on button "Yes / OK" at bounding box center [1039, 248] width 97 height 22
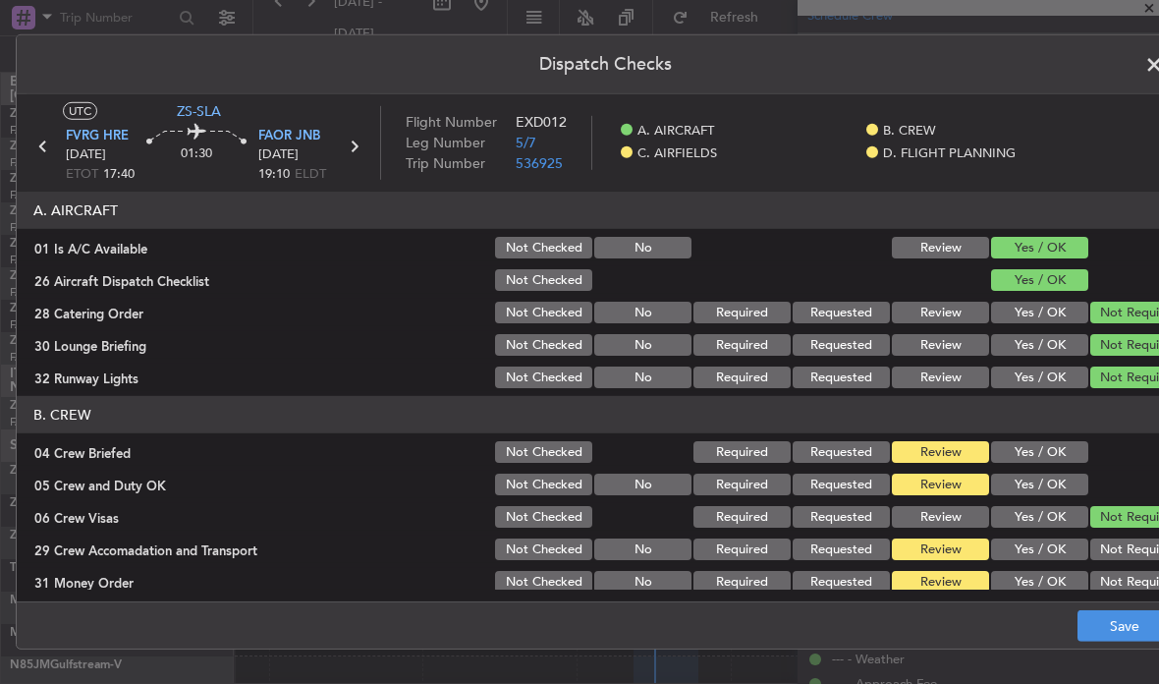
click at [1079, 443] on button "Yes / OK" at bounding box center [1039, 452] width 97 height 22
click at [1073, 484] on button "Yes / OK" at bounding box center [1039, 484] width 97 height 22
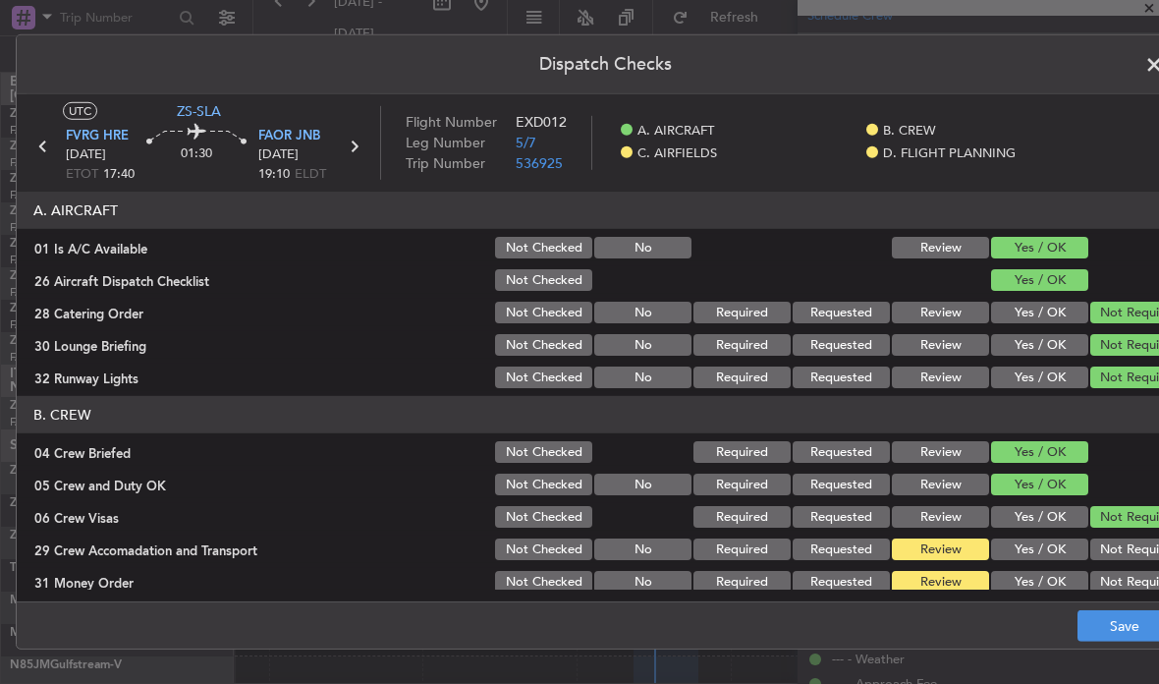
click at [1128, 545] on button "Not Required" at bounding box center [1138, 549] width 97 height 22
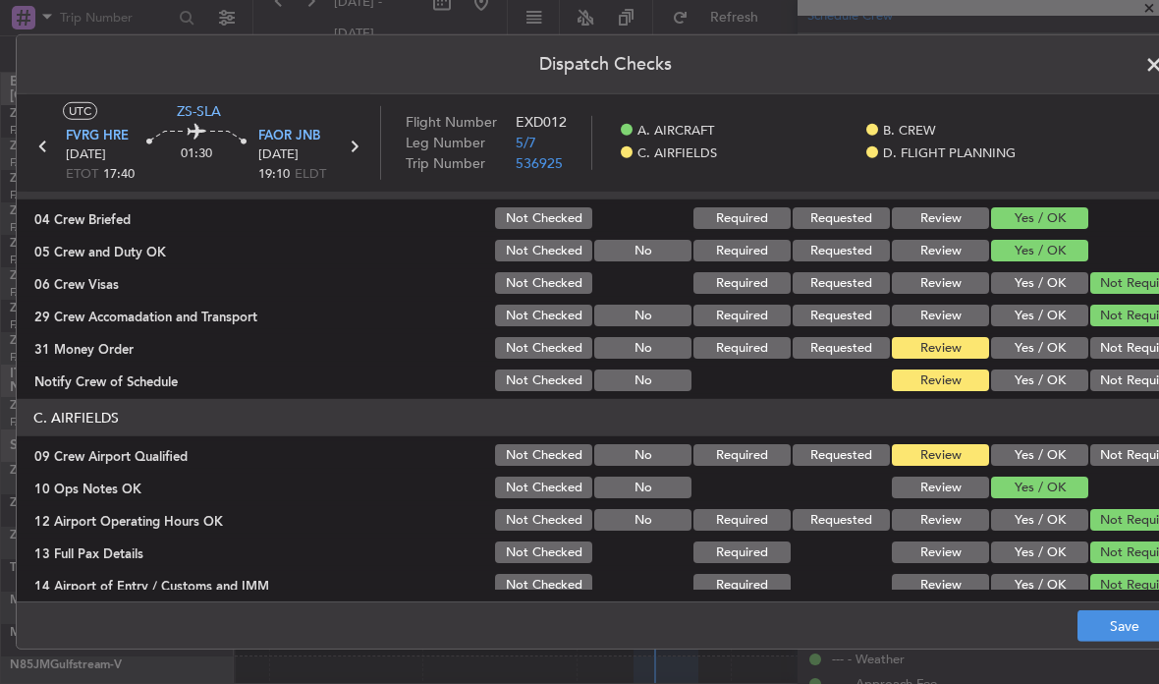
scroll to position [241, 0]
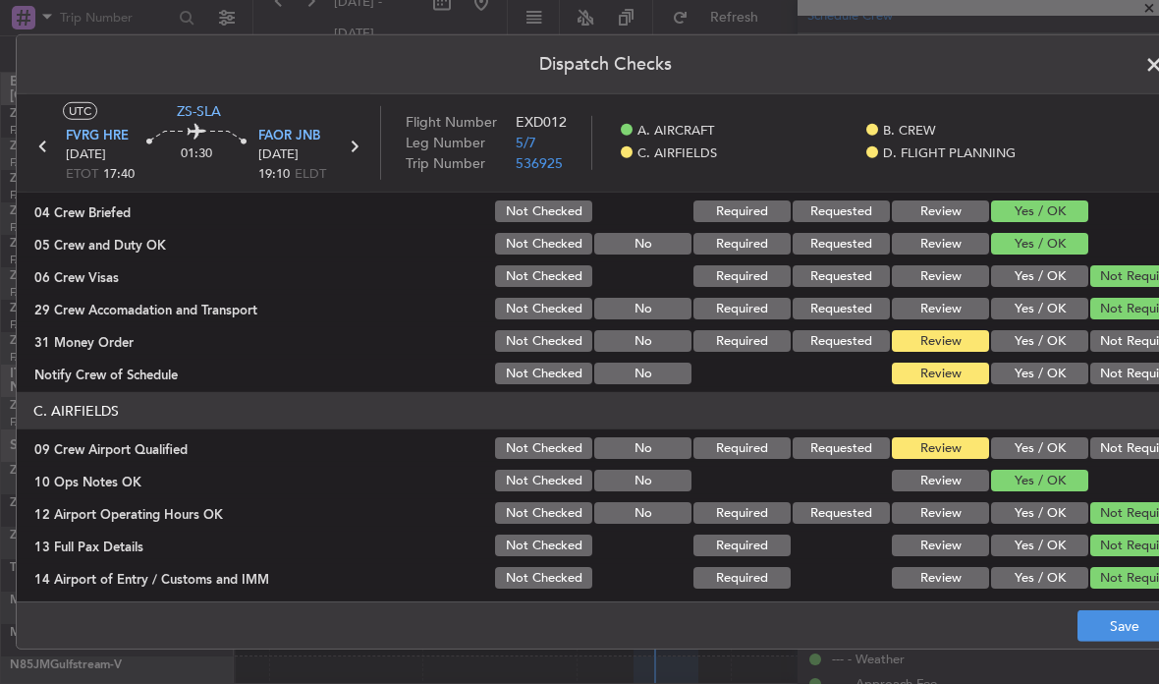
click at [1146, 337] on button "Not Required" at bounding box center [1138, 341] width 97 height 22
click at [1138, 370] on button "Not Required" at bounding box center [1138, 373] width 97 height 22
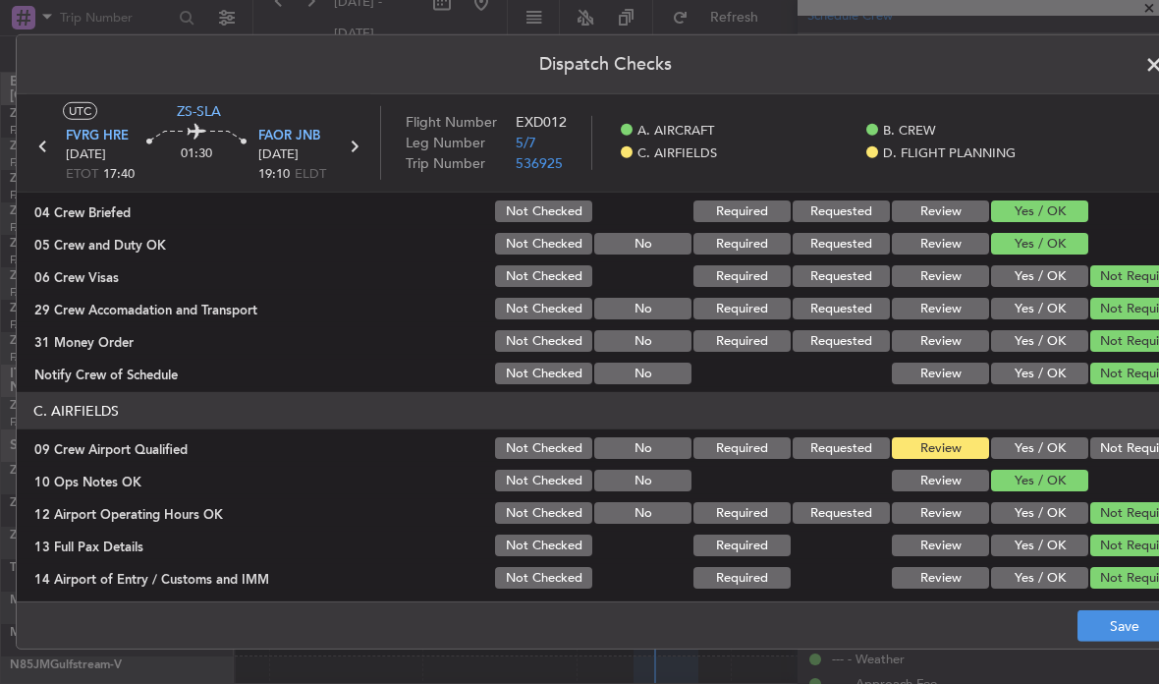
click at [1134, 442] on button "Not Required" at bounding box center [1138, 448] width 97 height 22
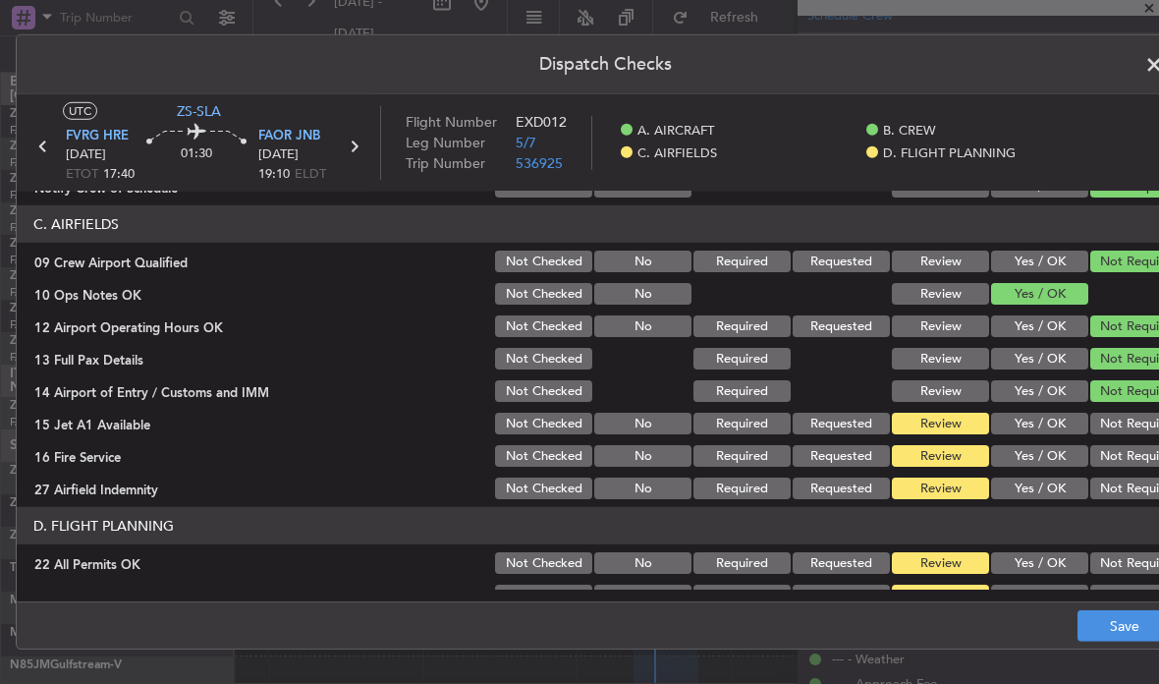
scroll to position [454, 0]
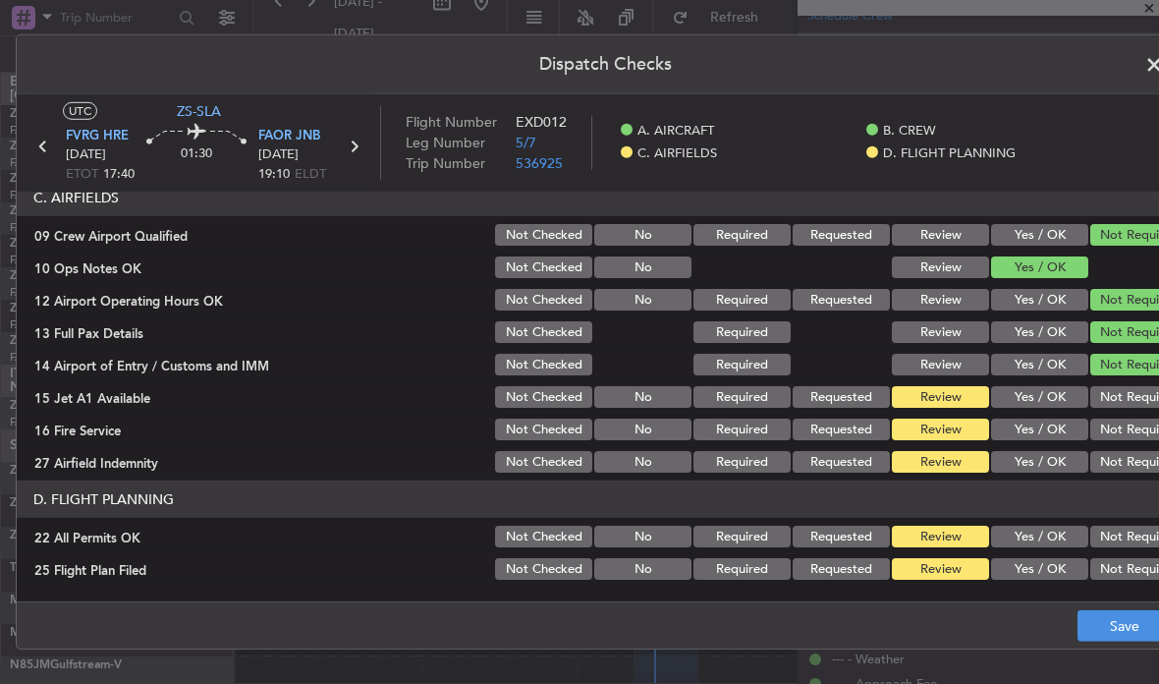
click at [1137, 394] on button "Not Required" at bounding box center [1138, 397] width 97 height 22
click at [1147, 427] on button "Not Required" at bounding box center [1138, 429] width 97 height 22
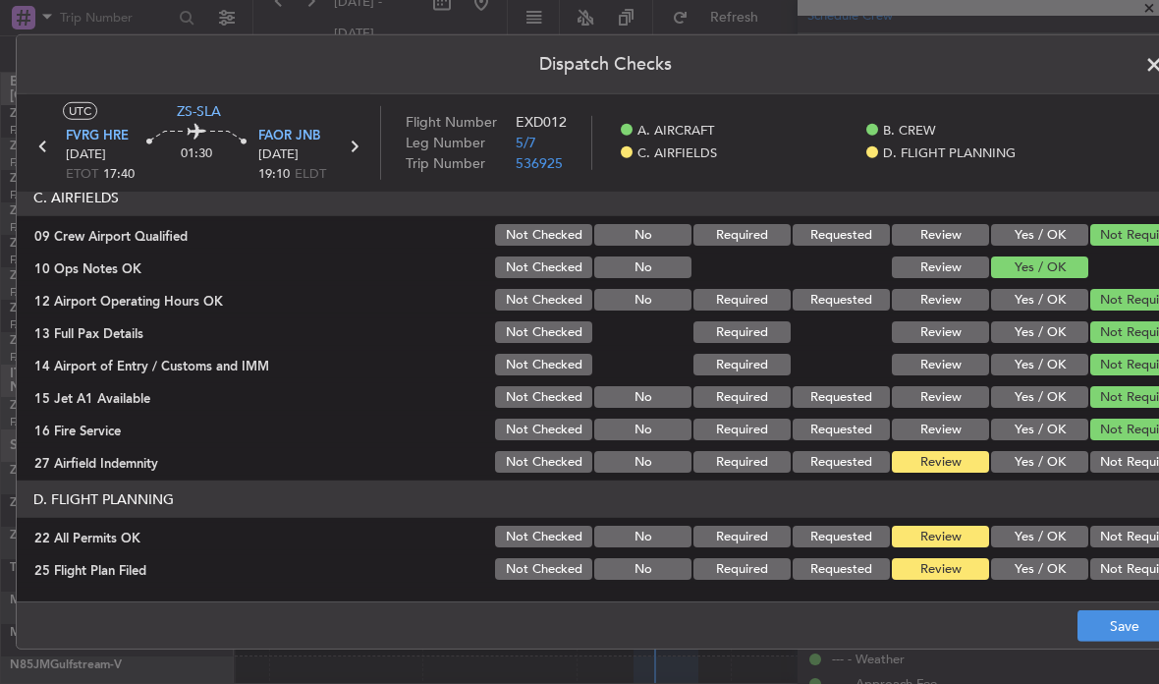
click at [1144, 461] on button "Not Required" at bounding box center [1138, 462] width 97 height 22
click at [1130, 529] on button "Not Required" at bounding box center [1138, 536] width 97 height 22
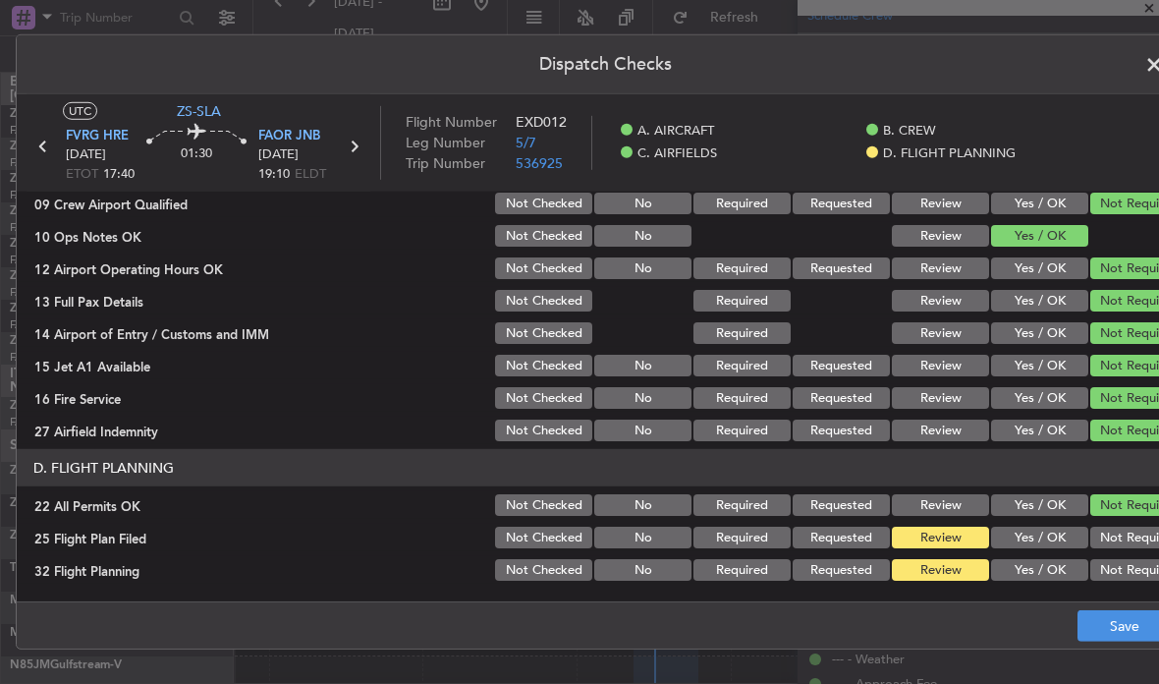
scroll to position [485, 0]
click at [1061, 570] on button "Yes / OK" at bounding box center [1039, 570] width 97 height 22
click at [1060, 535] on button "Yes / OK" at bounding box center [1039, 537] width 97 height 22
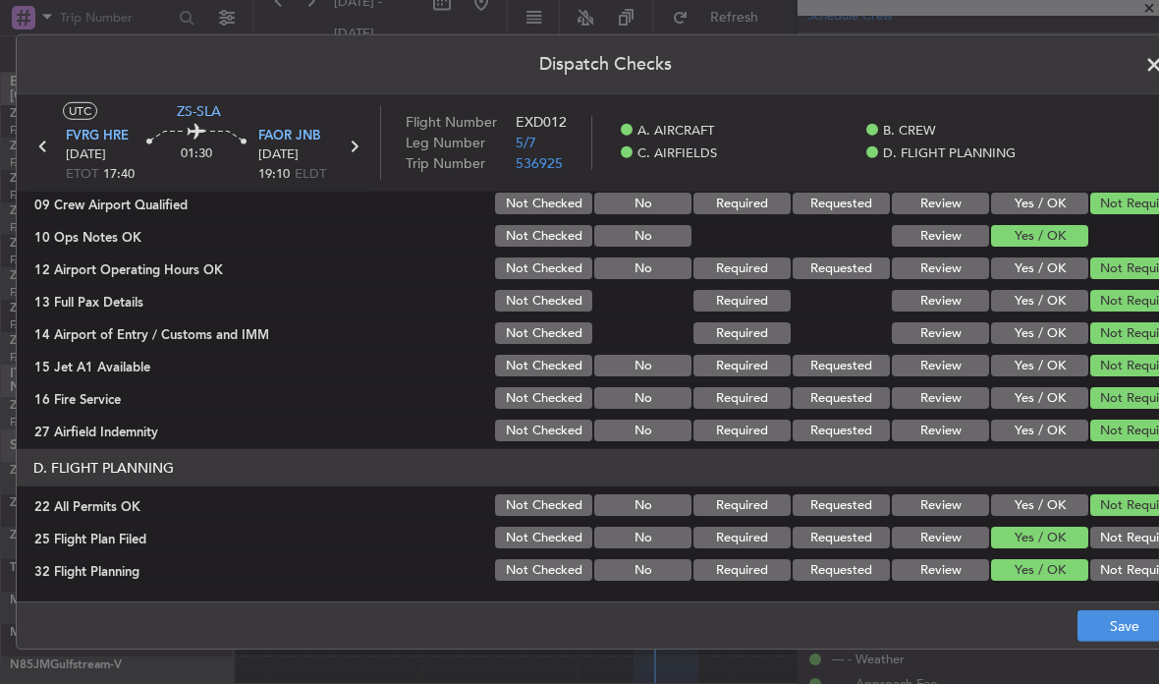
click at [1112, 627] on button "Save" at bounding box center [1123, 625] width 93 height 31
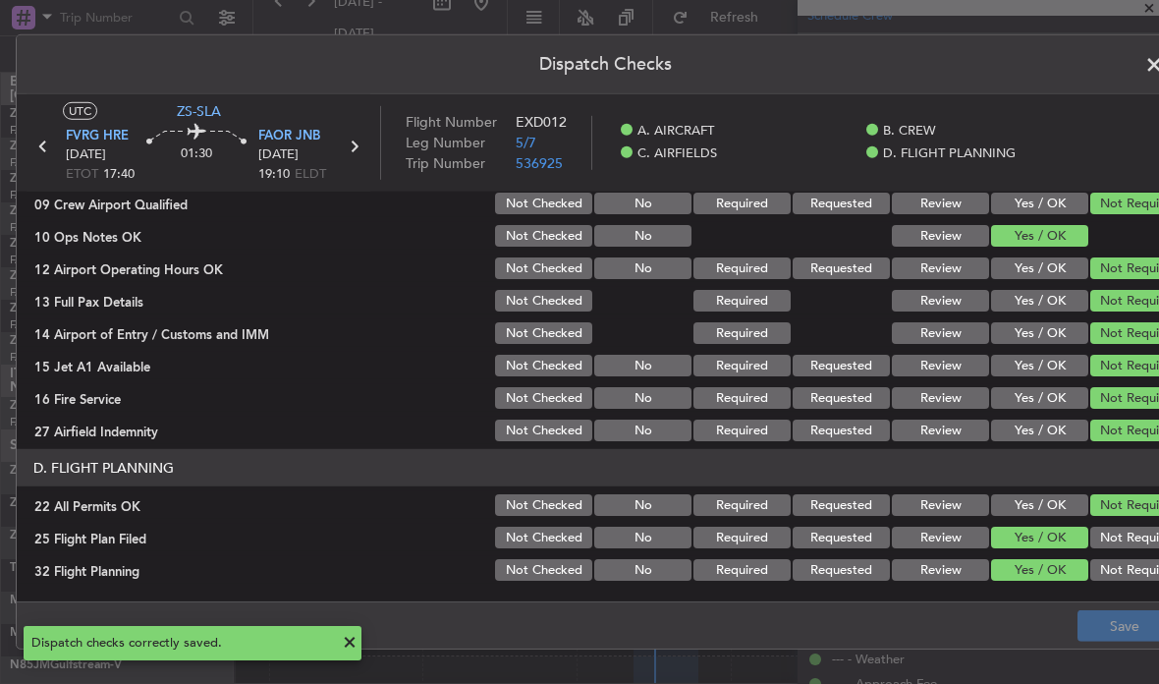
click at [1158, 63] on span at bounding box center [1164, 69] width 0 height 39
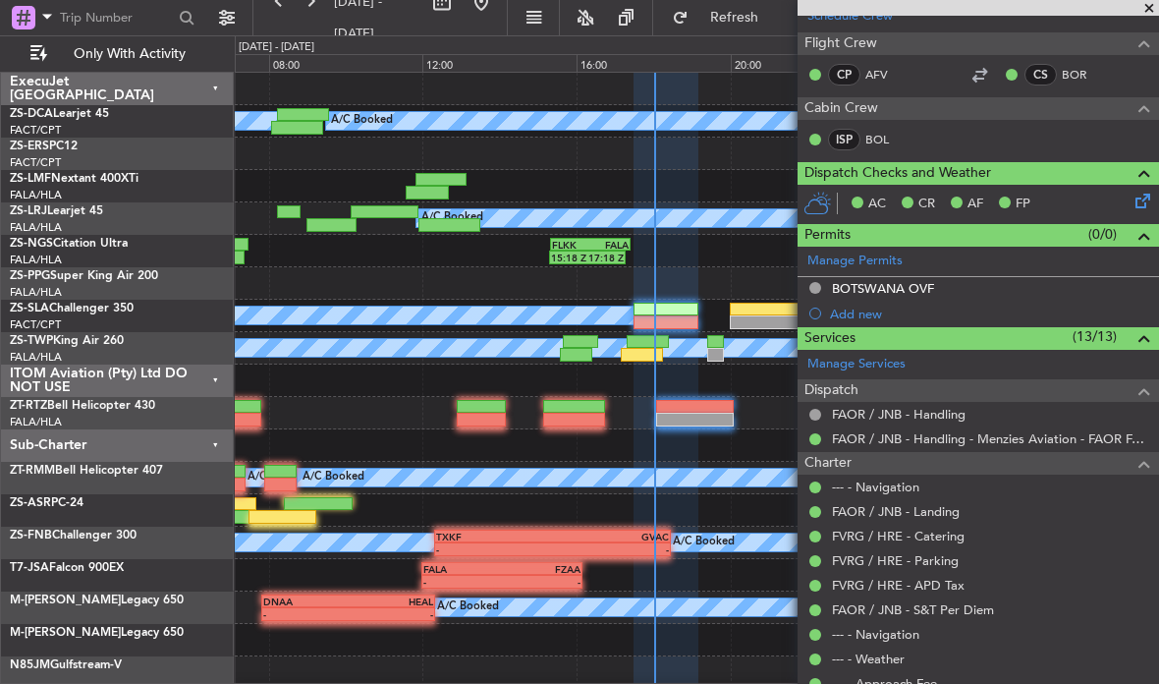
click at [1145, 1] on span at bounding box center [1149, 9] width 20 height 18
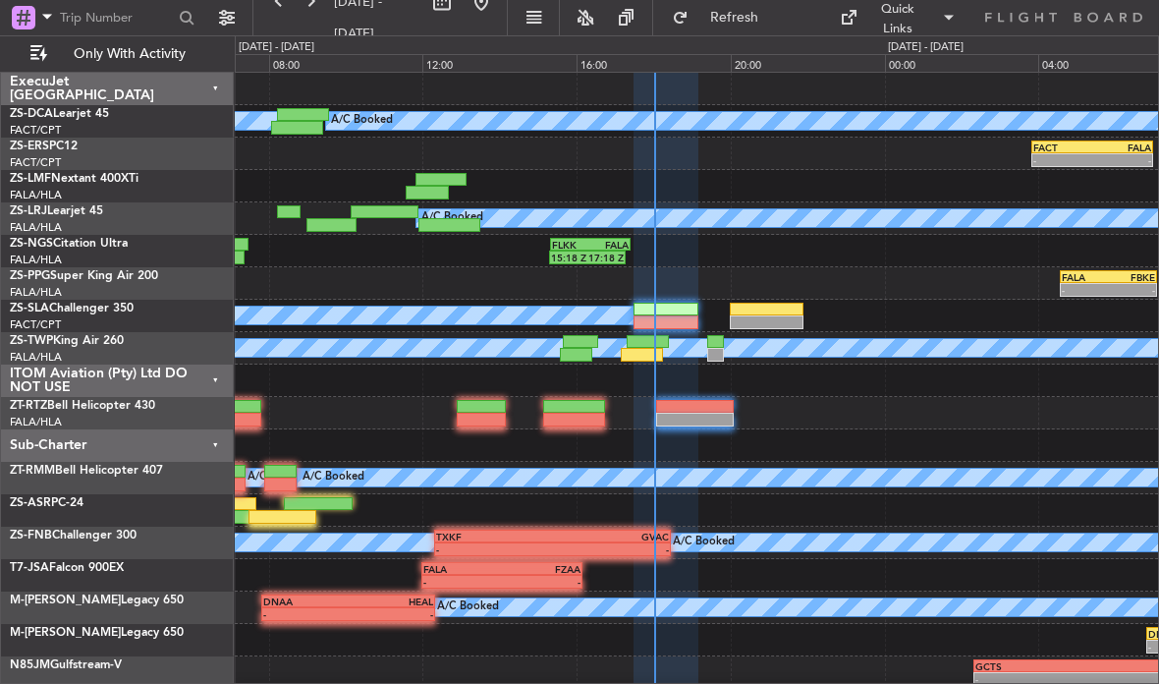
type input "0"
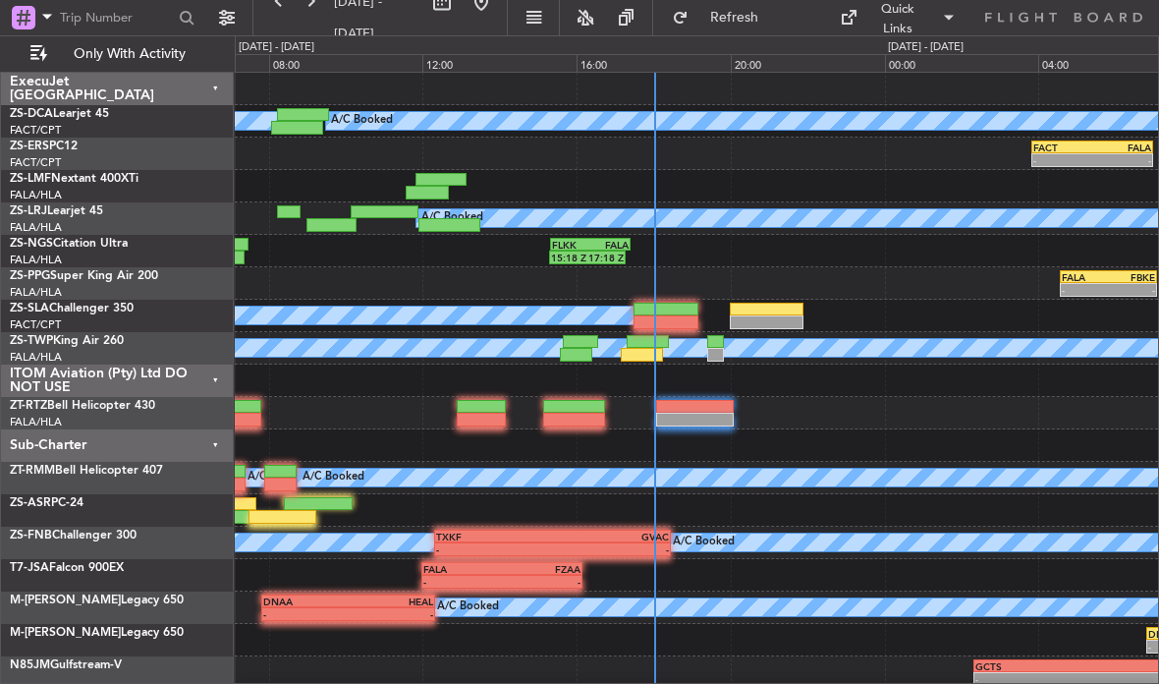
scroll to position [0, 0]
click at [771, 307] on div at bounding box center [767, 309] width 75 height 14
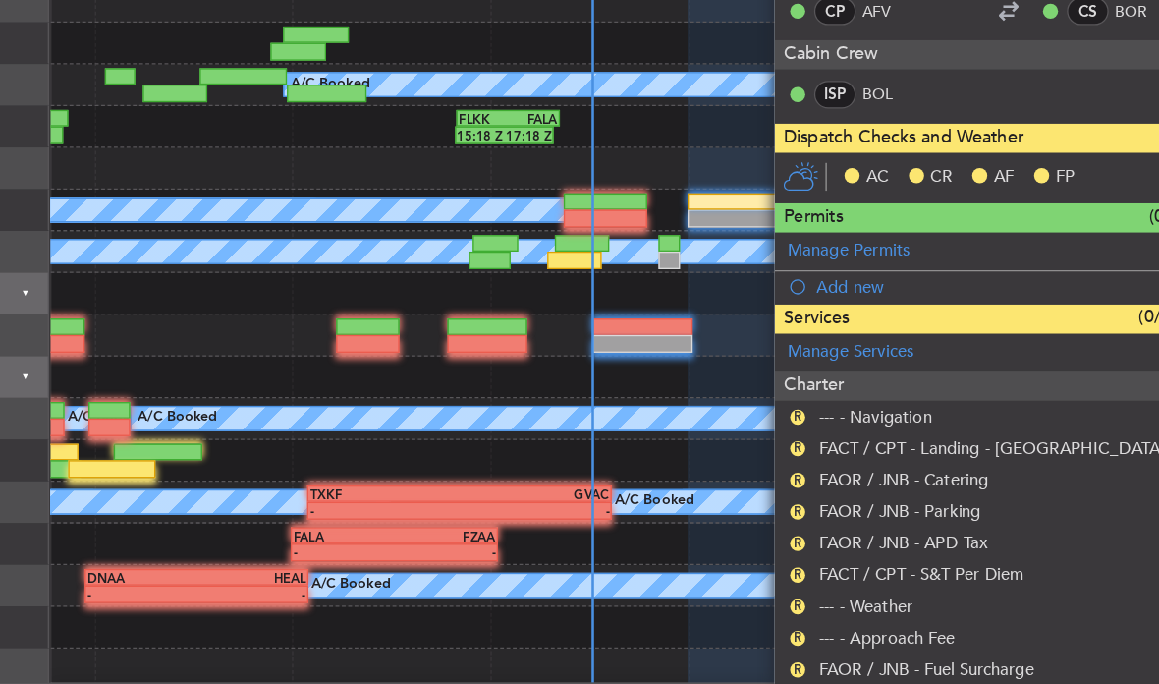
scroll to position [67, 0]
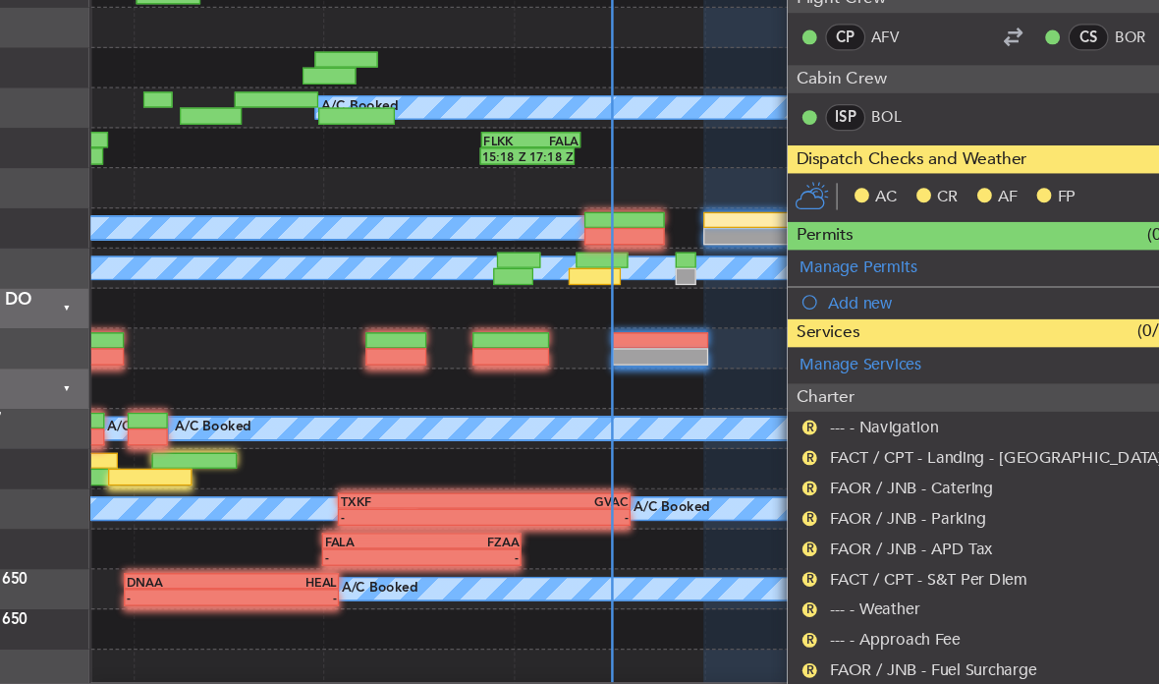
click at [809, 683] on button "R" at bounding box center [815, 697] width 12 height 12
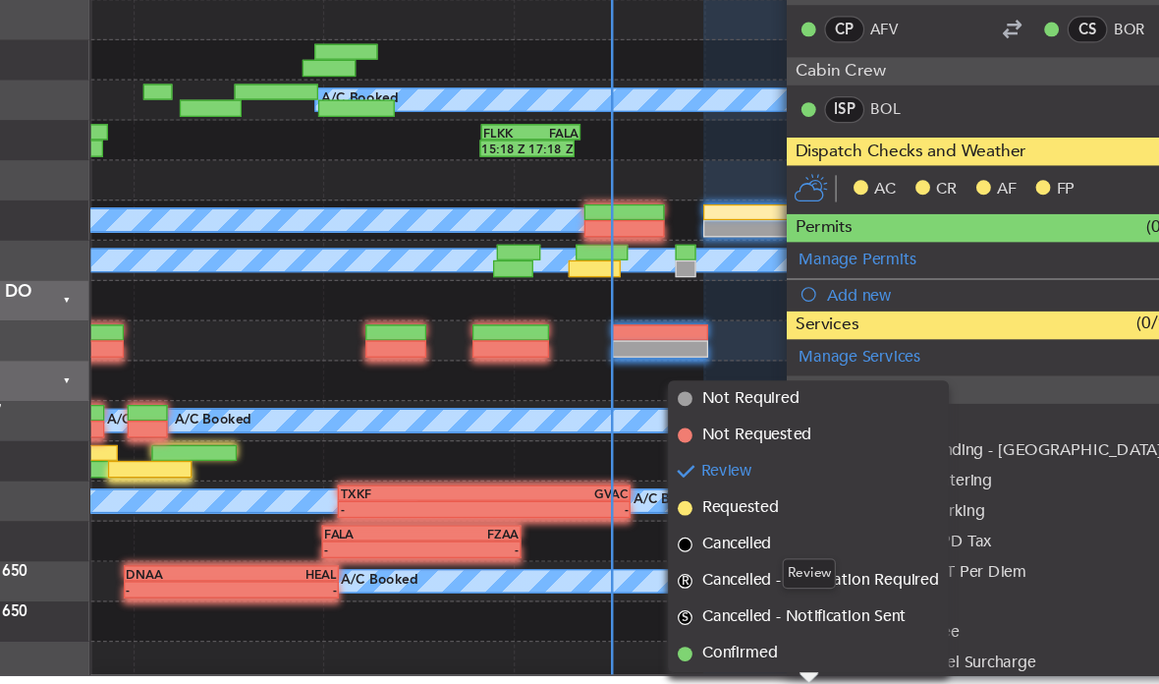
click at [780, 569] on mat-tooltip-component "Review" at bounding box center [815, 595] width 71 height 52
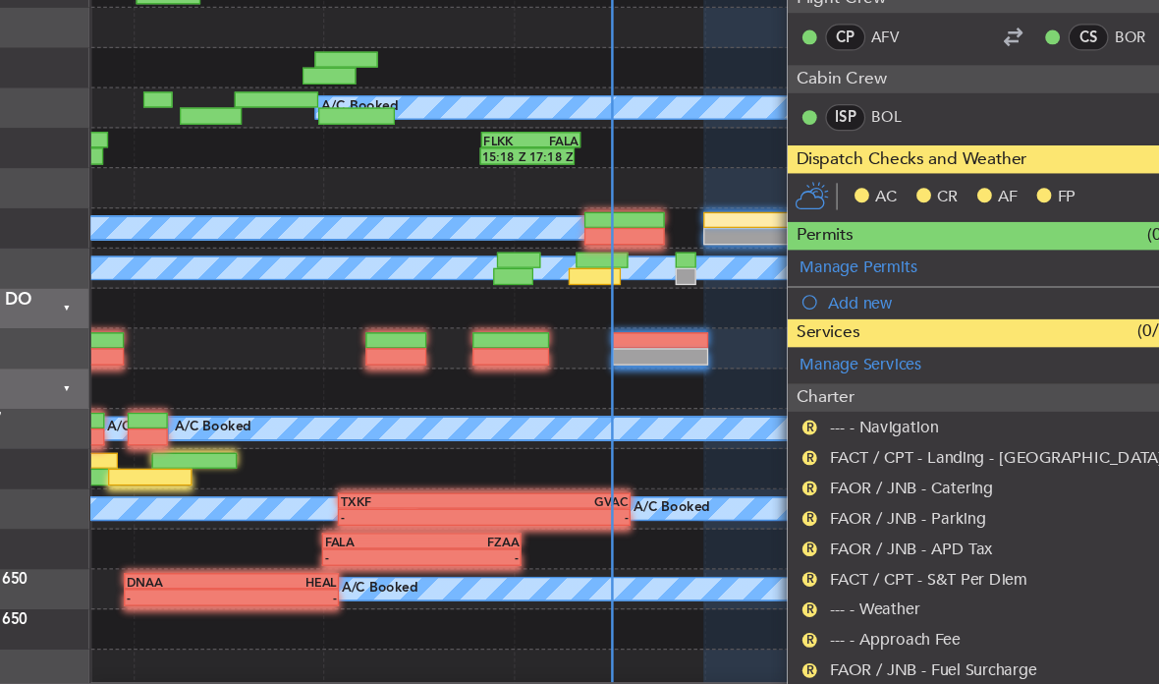
click at [797, 660] on div "R FAOR / JNB - Fuel Surcharge" at bounding box center [977, 672] width 361 height 25
click at [809, 667] on button "R" at bounding box center [815, 673] width 12 height 12
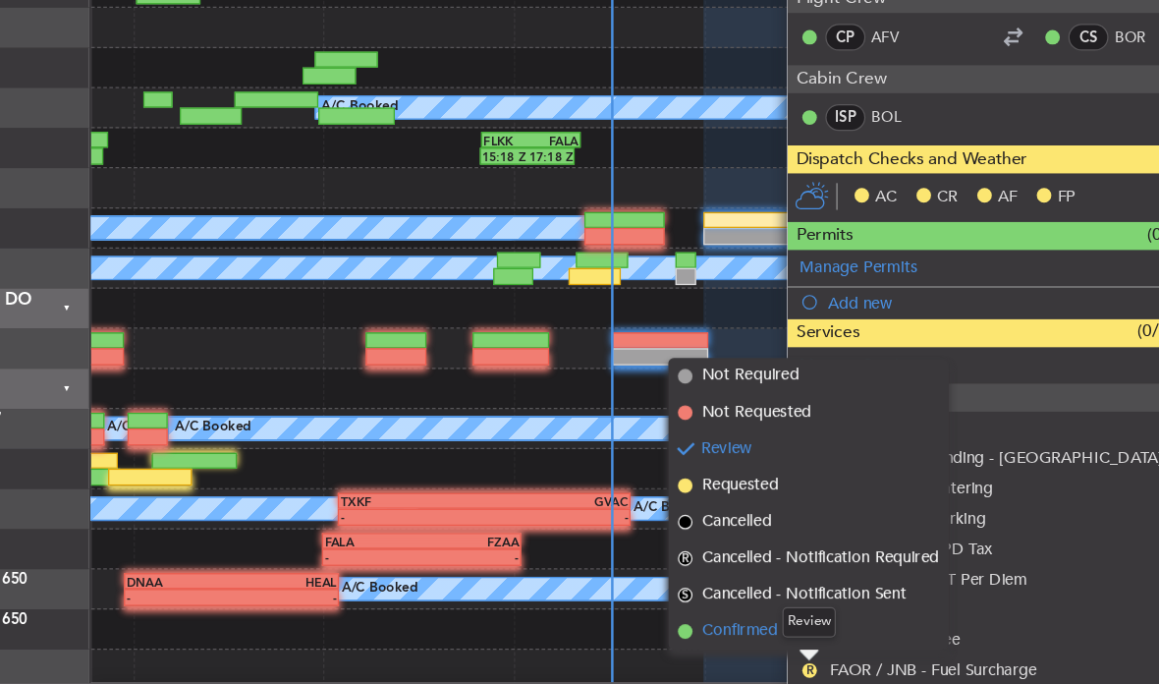
click at [729, 631] on span "Confirmed" at bounding box center [759, 641] width 61 height 20
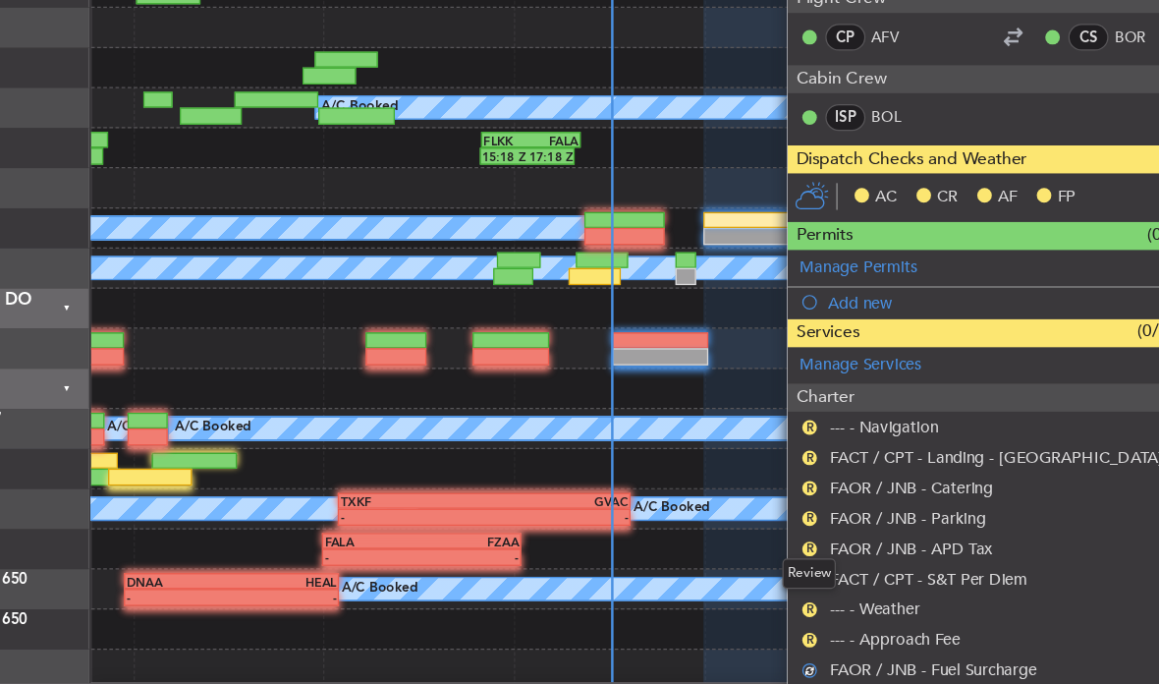
click at [809, 683] on button "R" at bounding box center [815, 697] width 12 height 12
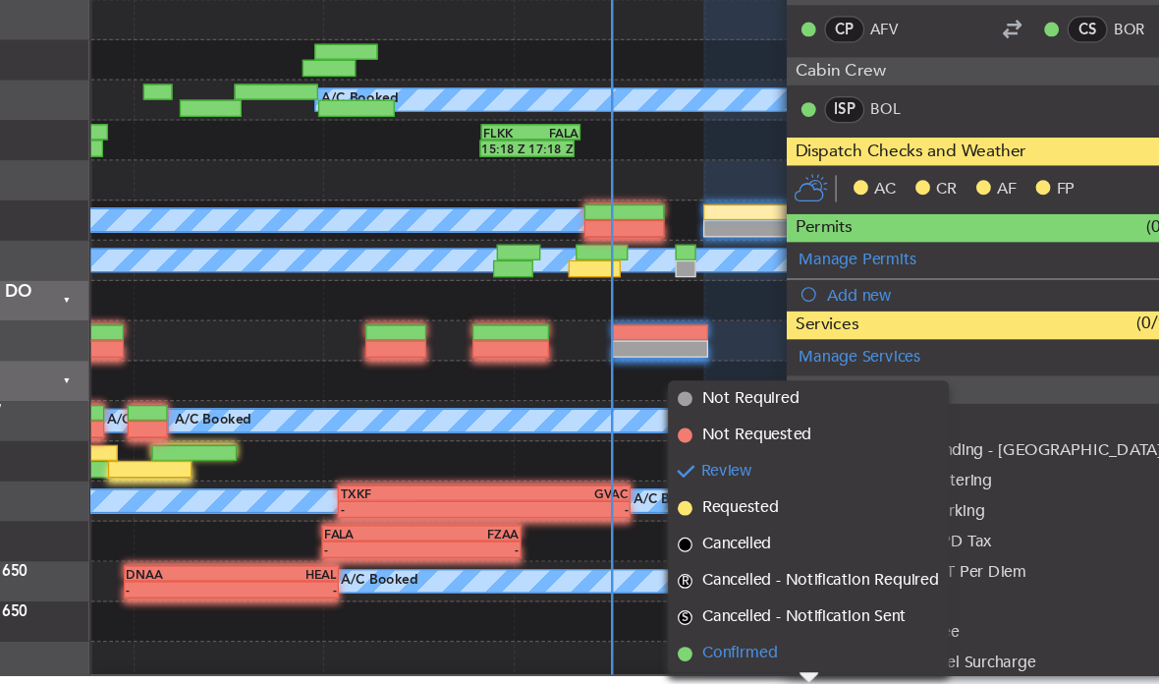
click at [729, 650] on span "Confirmed" at bounding box center [759, 660] width 61 height 20
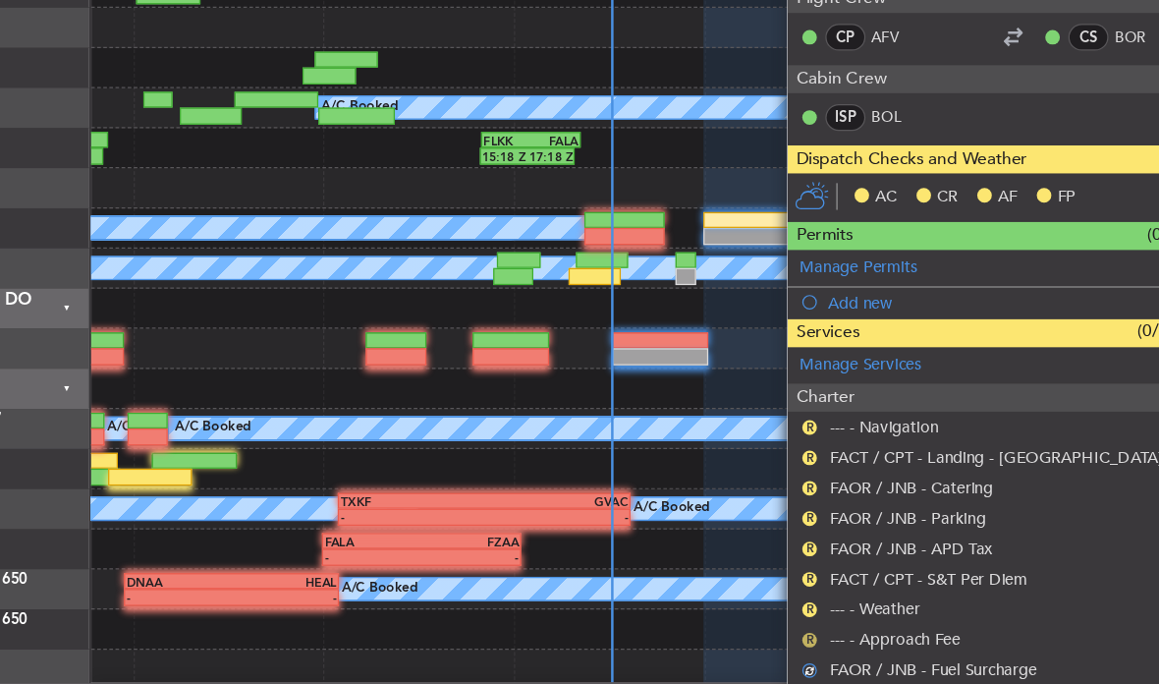
click at [809, 642] on button "R" at bounding box center [815, 648] width 12 height 12
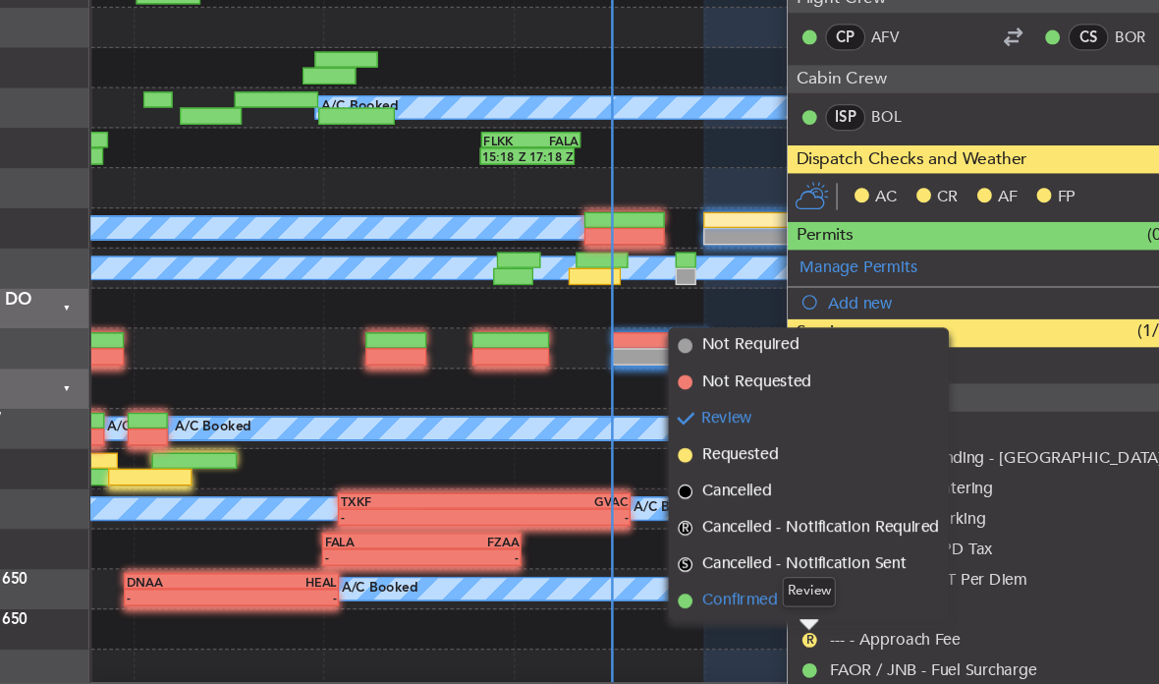
click at [729, 607] on span "Confirmed" at bounding box center [759, 617] width 61 height 20
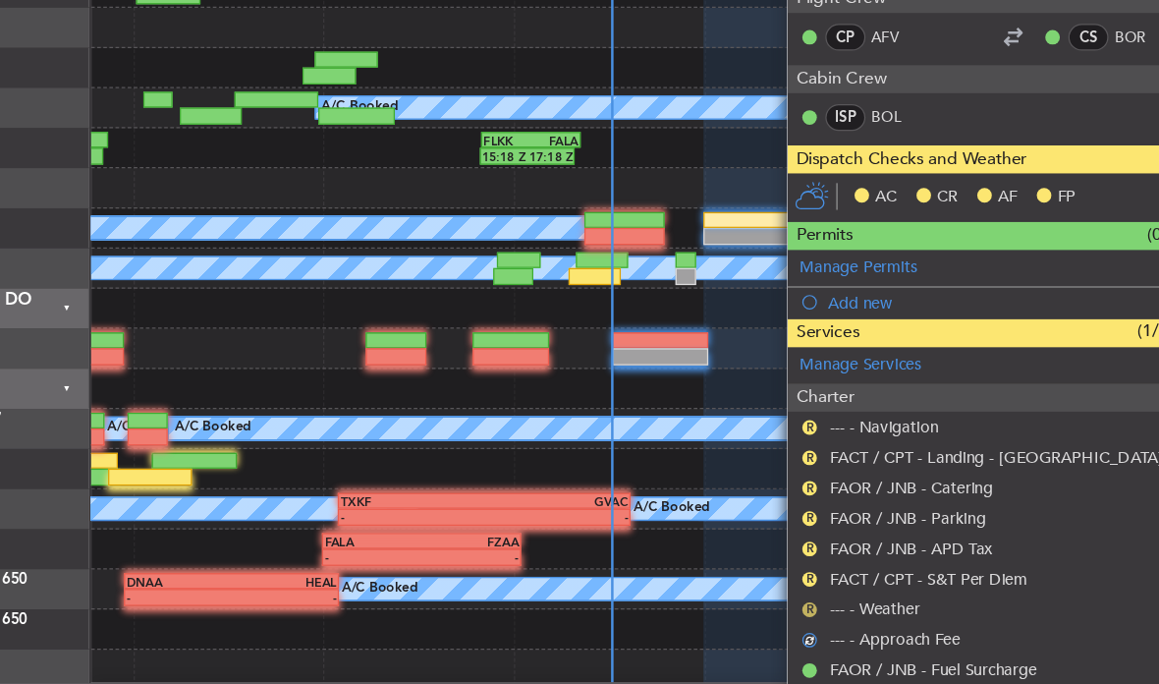
click at [809, 618] on button "R" at bounding box center [815, 624] width 12 height 12
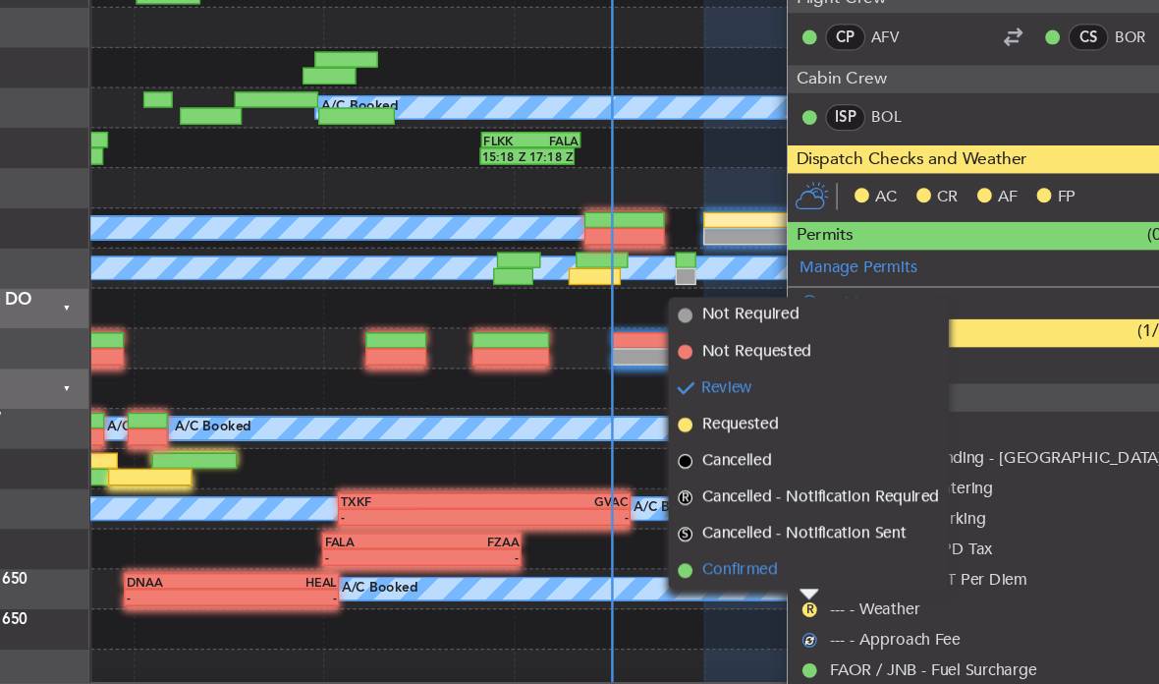
click at [729, 582] on span "Confirmed" at bounding box center [759, 592] width 61 height 20
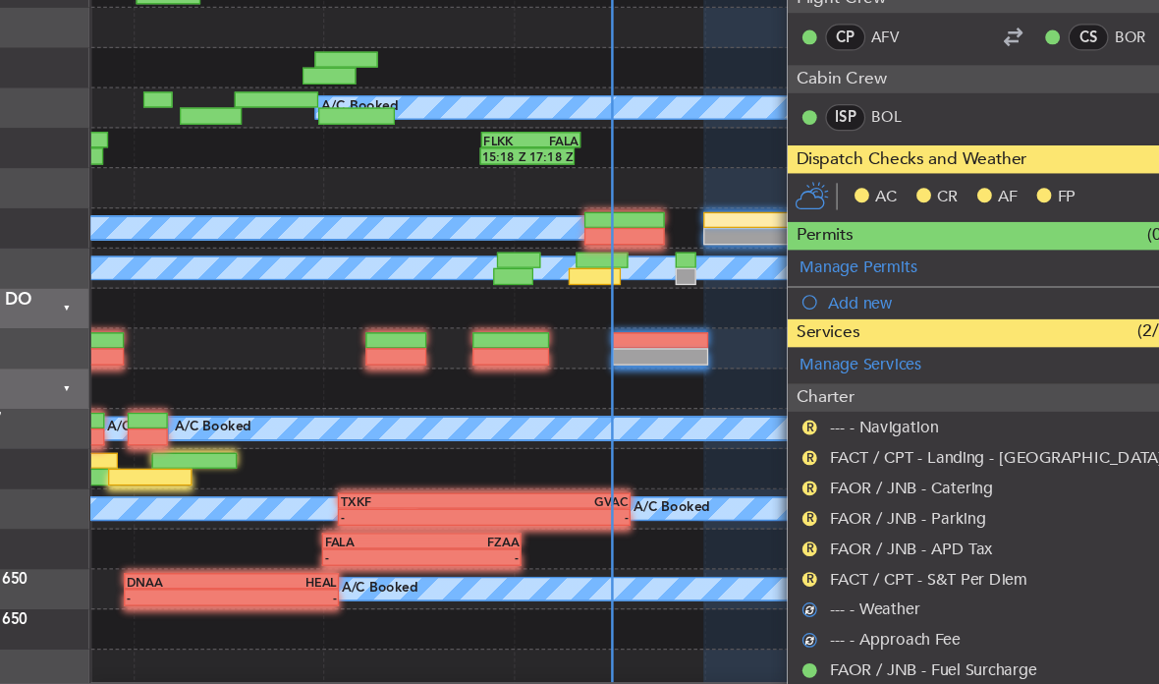
scroll to position [0, 0]
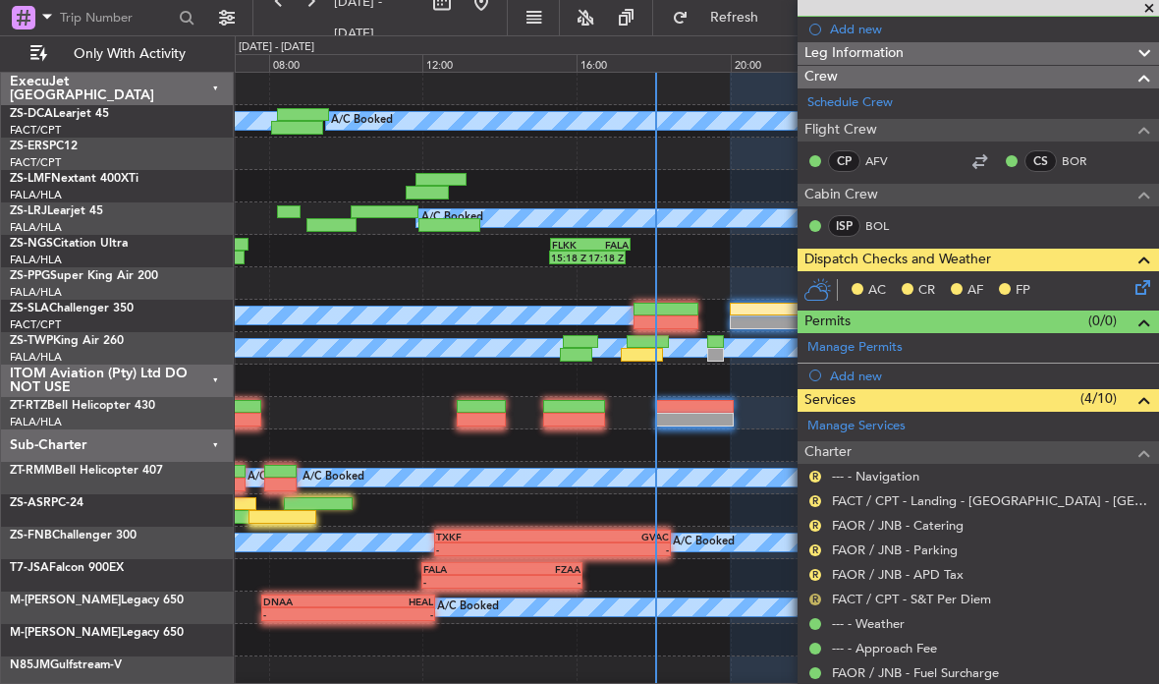
click at [815, 593] on button "R" at bounding box center [815, 599] width 12 height 12
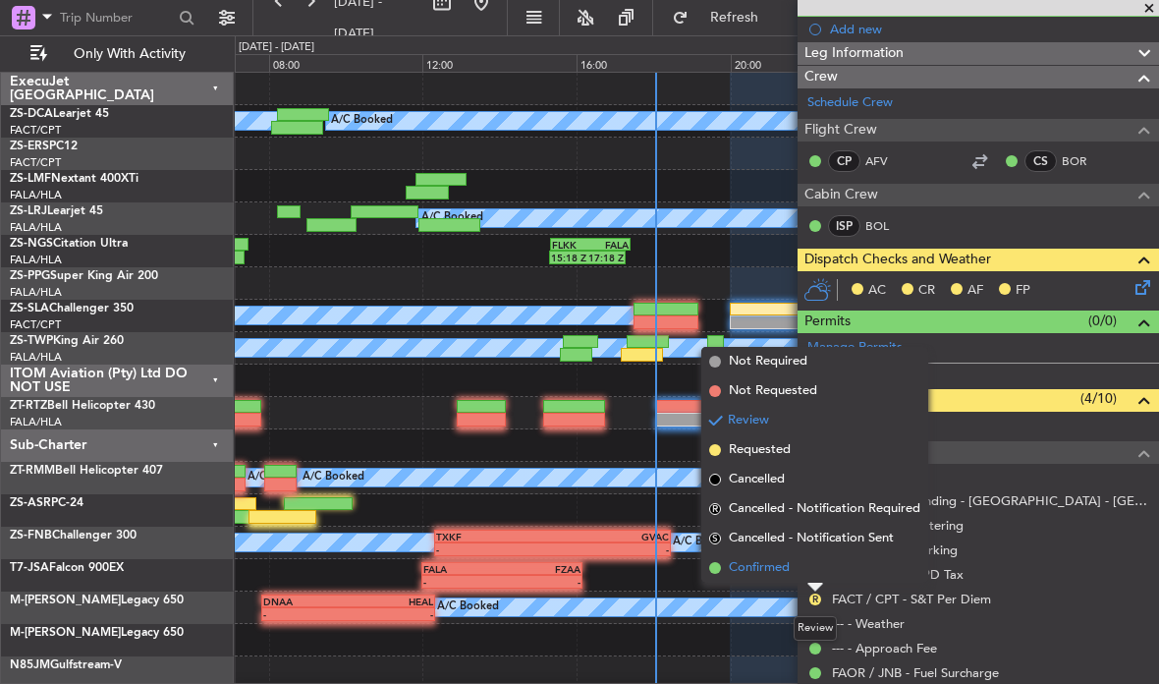
click at [792, 564] on li "Confirmed" at bounding box center [814, 567] width 227 height 29
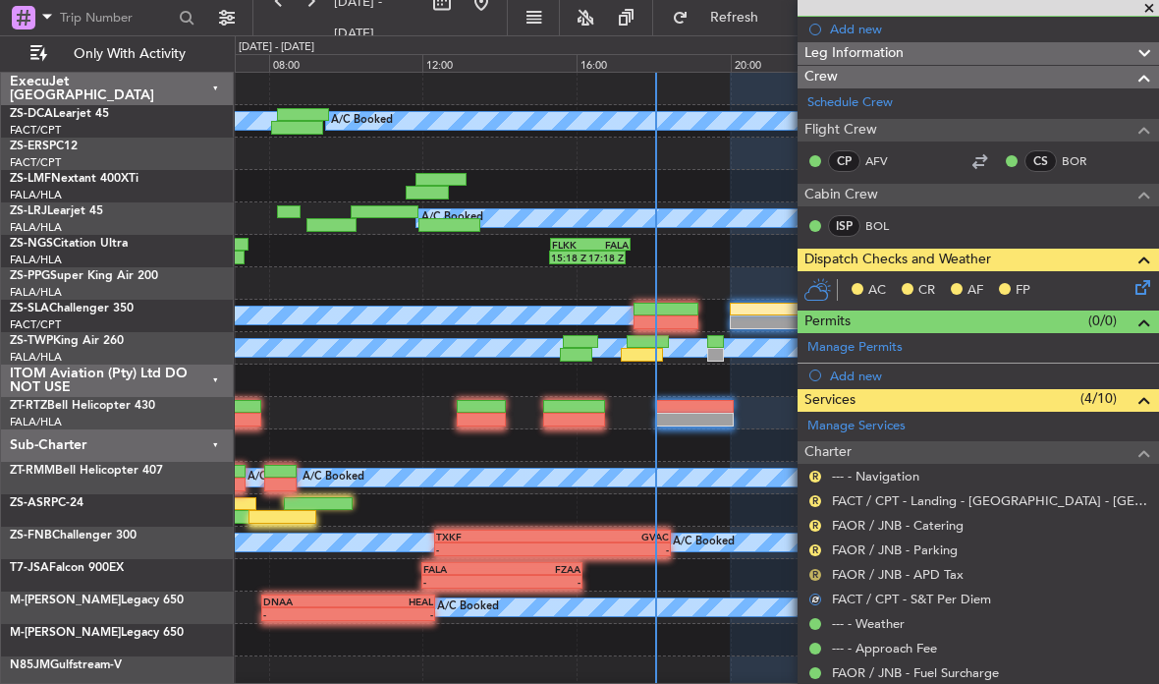
click at [816, 569] on button "R" at bounding box center [815, 575] width 12 height 12
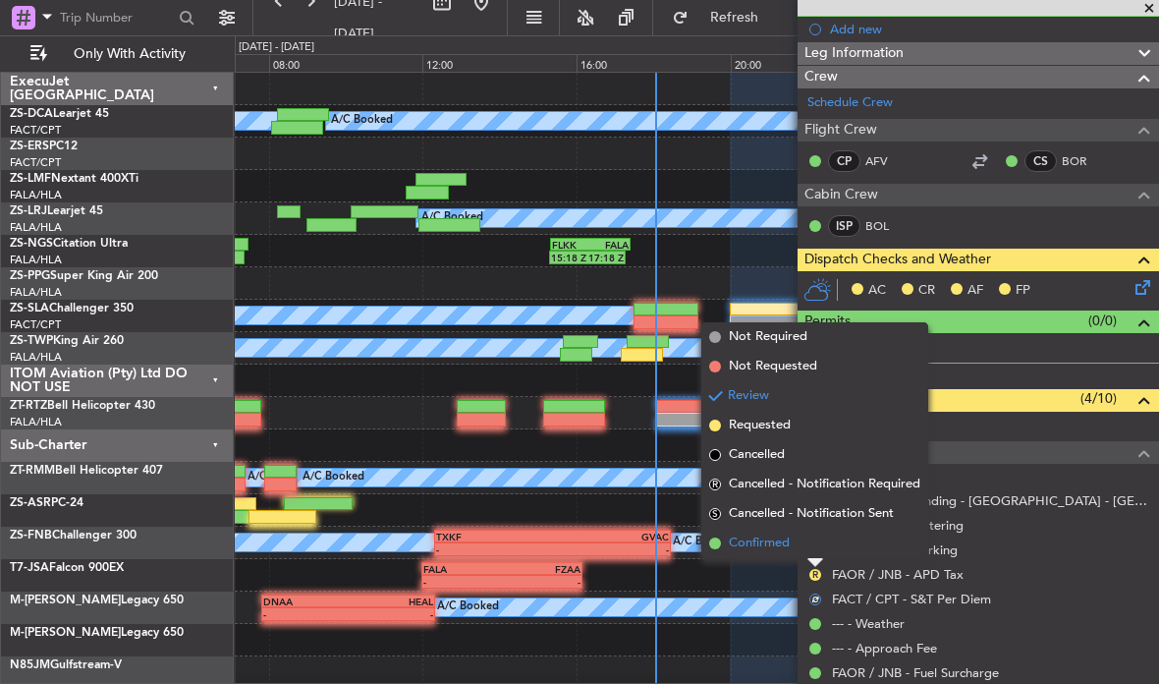
click at [796, 540] on li "Confirmed" at bounding box center [814, 542] width 227 height 29
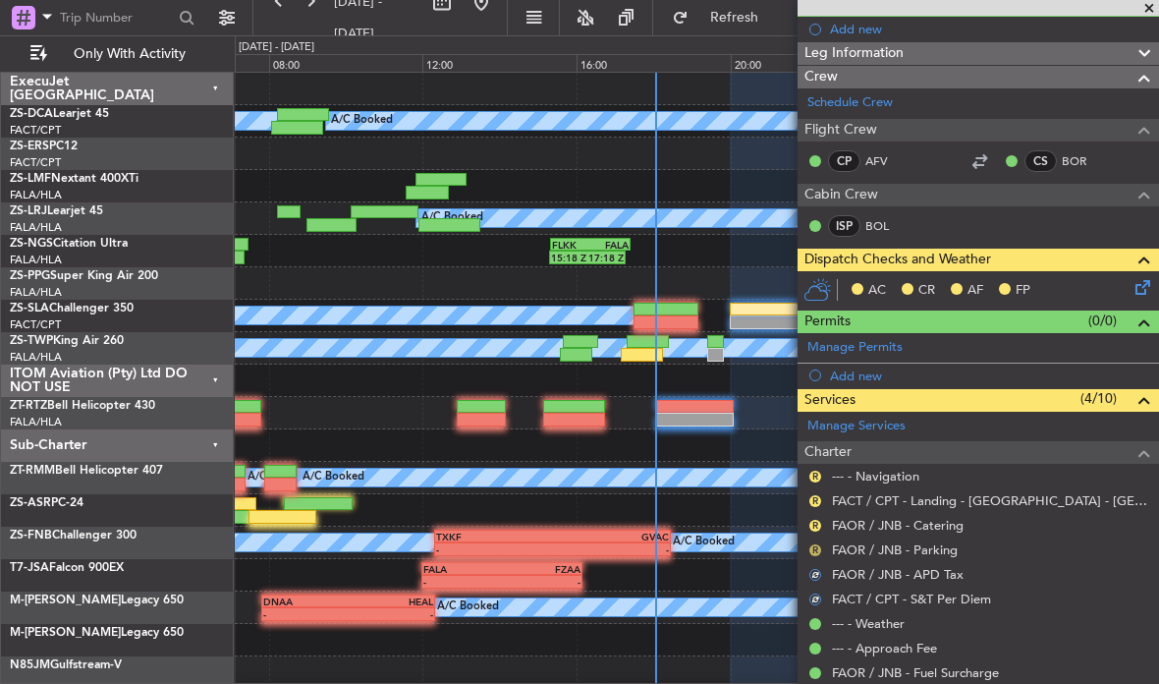
click at [816, 544] on button "R" at bounding box center [815, 550] width 12 height 12
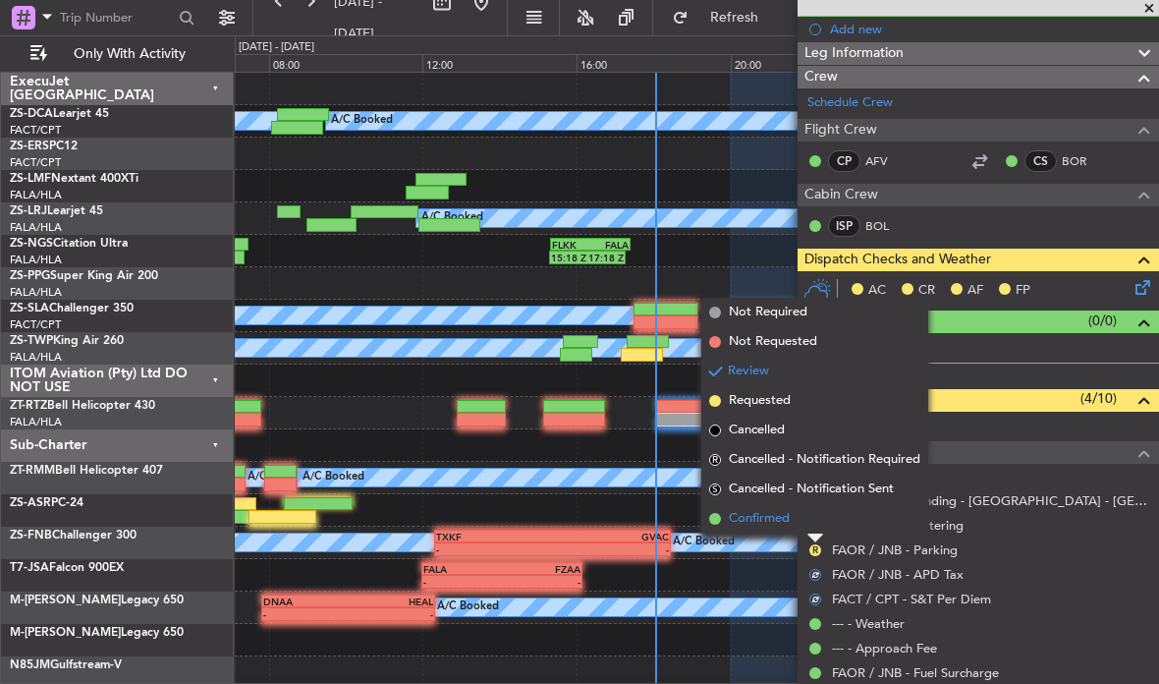
click at [798, 519] on li "Confirmed" at bounding box center [814, 518] width 227 height 29
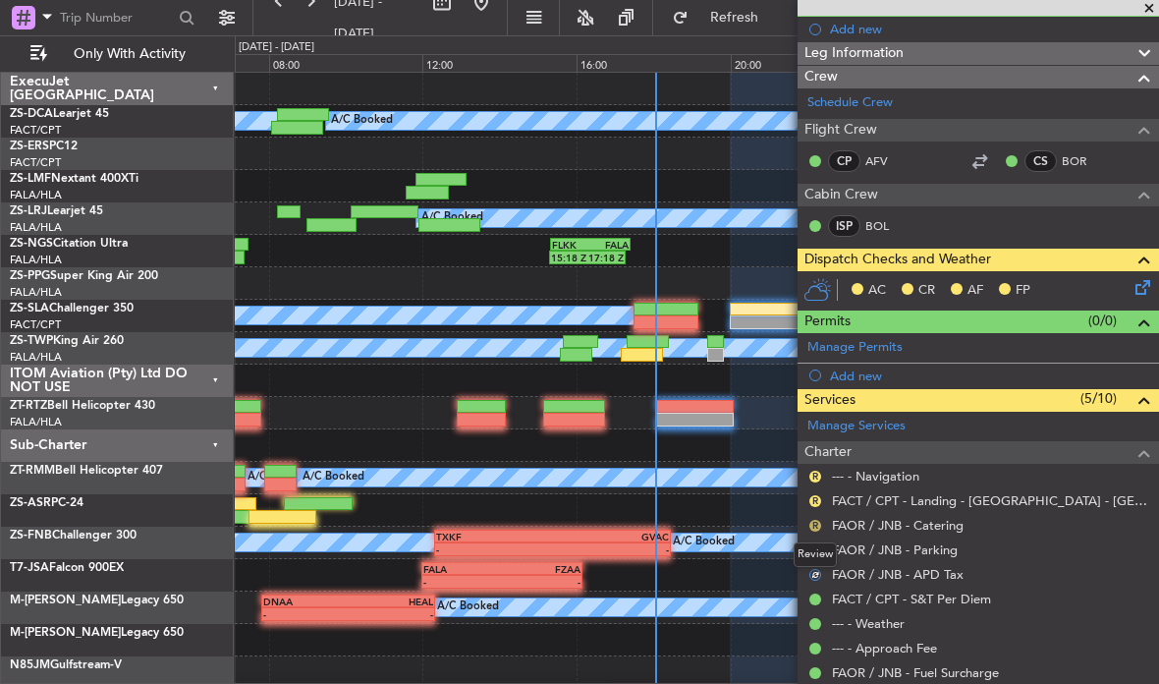
click at [817, 520] on button "R" at bounding box center [815, 526] width 12 height 12
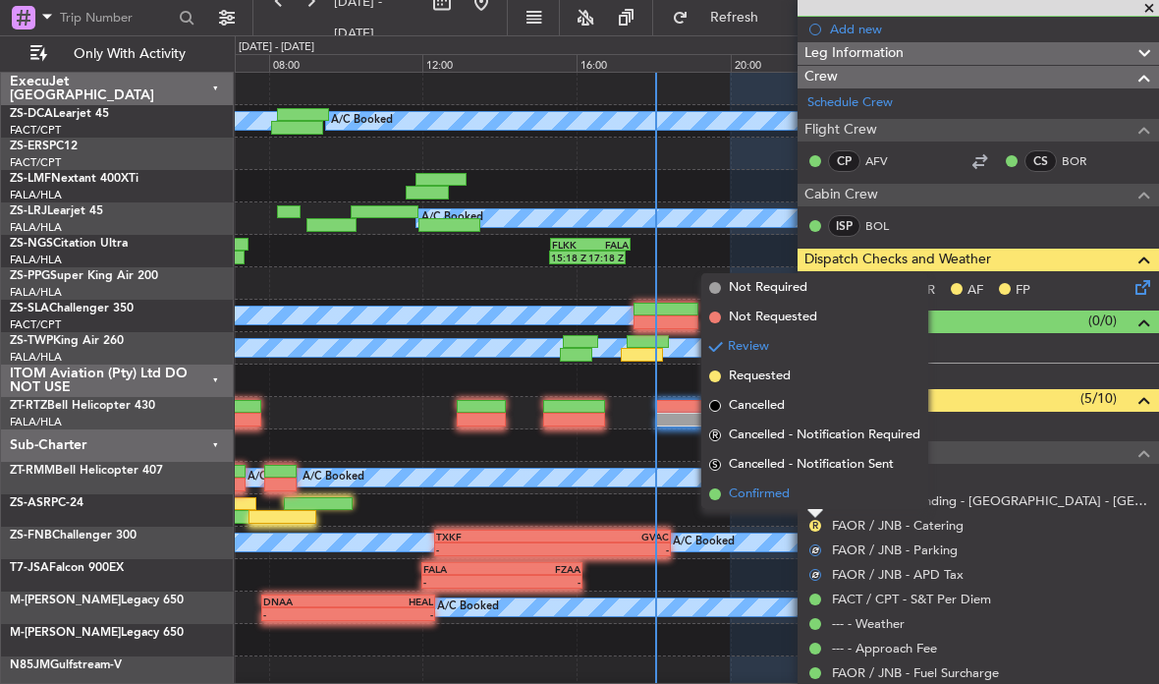
click at [796, 492] on li "Confirmed" at bounding box center [814, 493] width 227 height 29
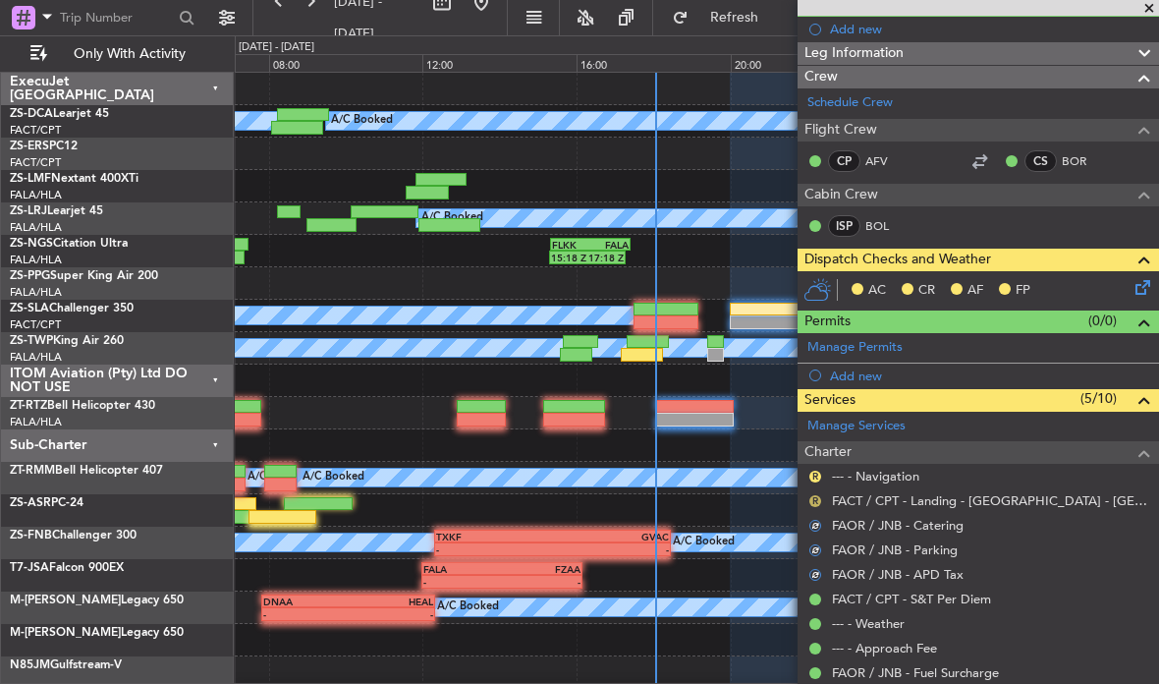
click at [819, 498] on button "R" at bounding box center [815, 501] width 12 height 12
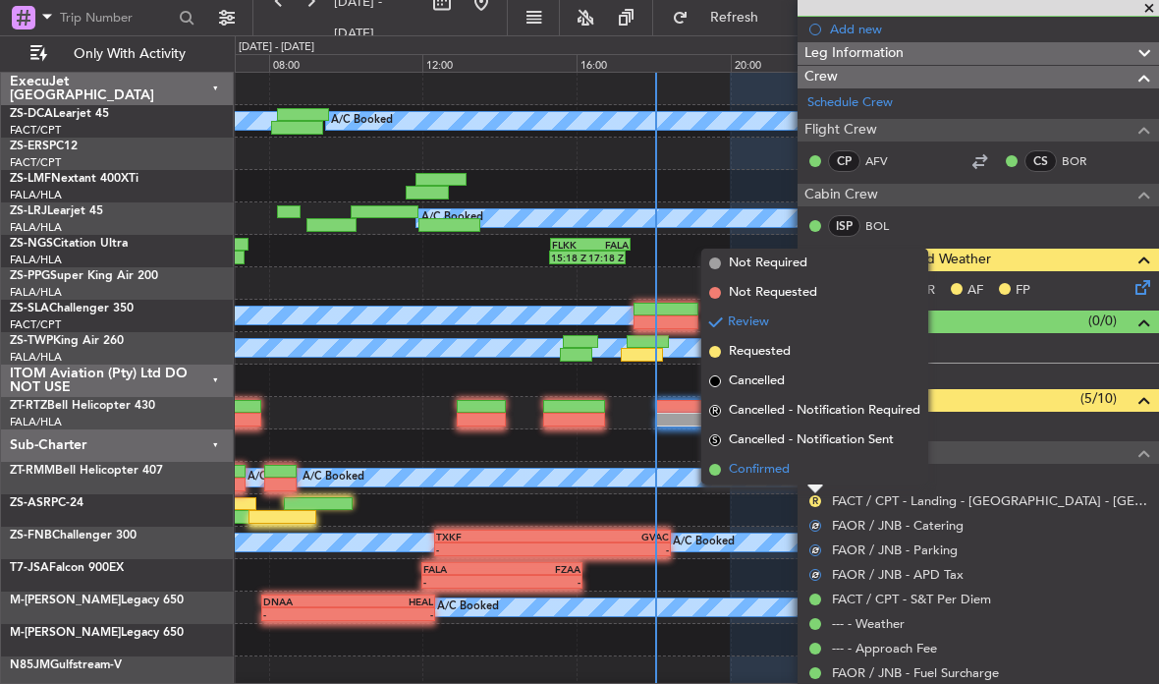
click at [794, 466] on li "Confirmed" at bounding box center [814, 469] width 227 height 29
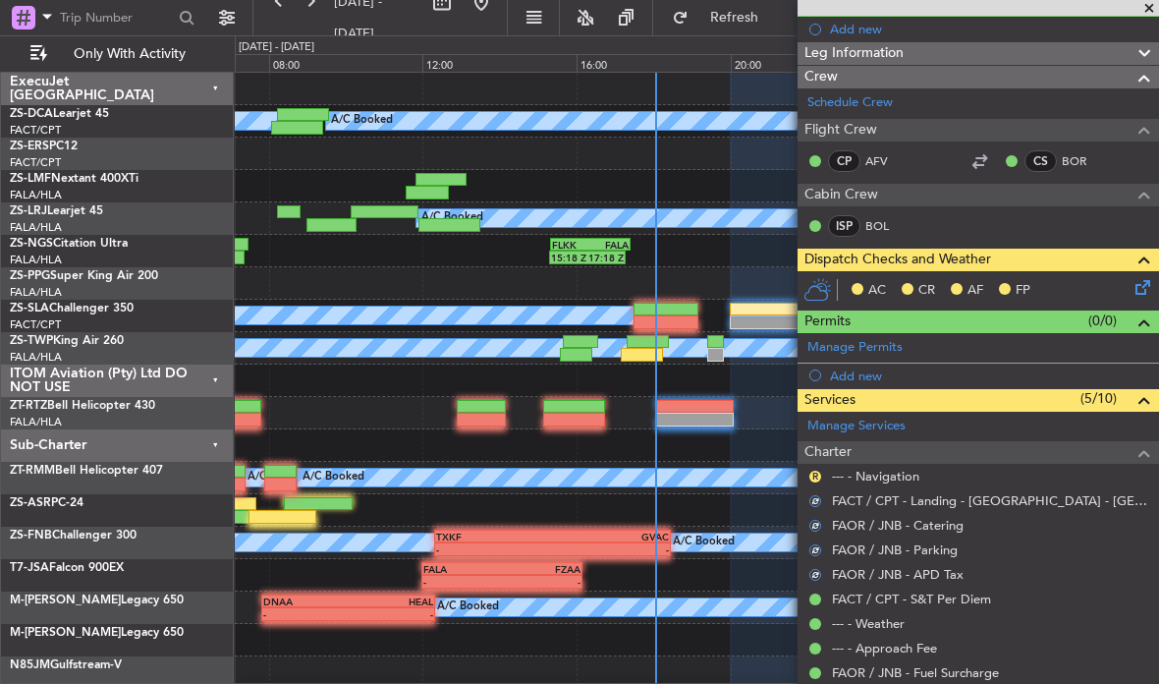
click at [823, 468] on div "R --- - Navigation" at bounding box center [977, 476] width 361 height 25
click at [820, 468] on div "R" at bounding box center [815, 476] width 16 height 16
click at [816, 464] on div "R --- - Navigation" at bounding box center [977, 476] width 361 height 25
click at [816, 470] on button "R" at bounding box center [815, 476] width 12 height 12
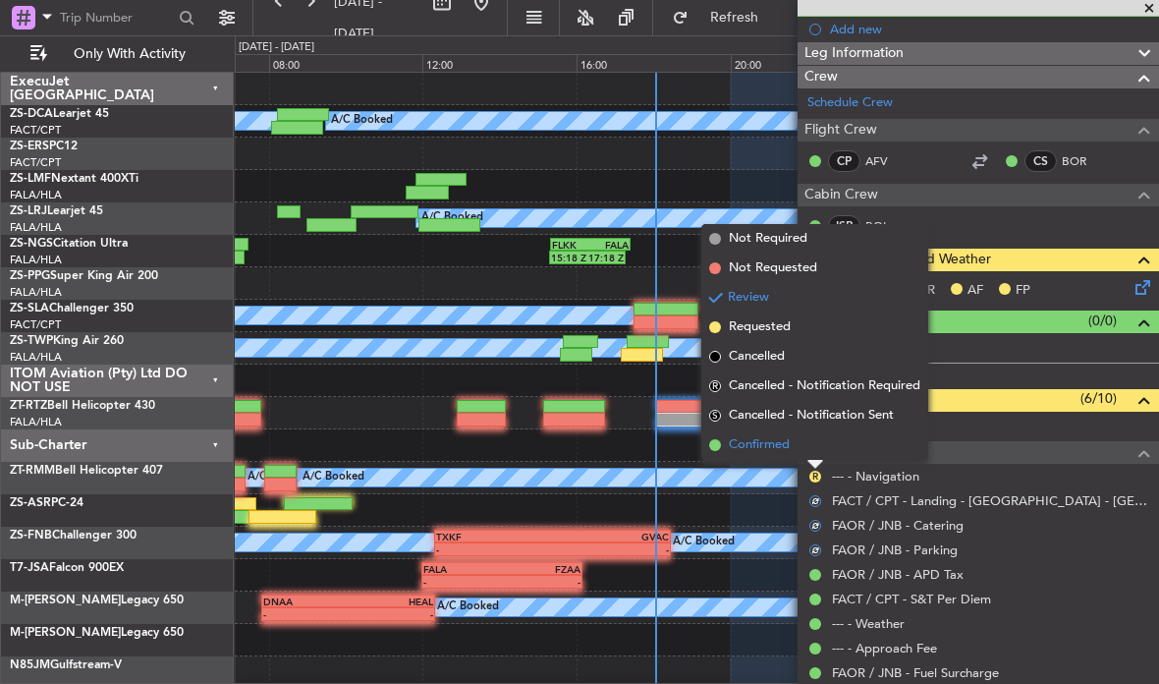
click at [788, 438] on span "Confirmed" at bounding box center [759, 445] width 61 height 20
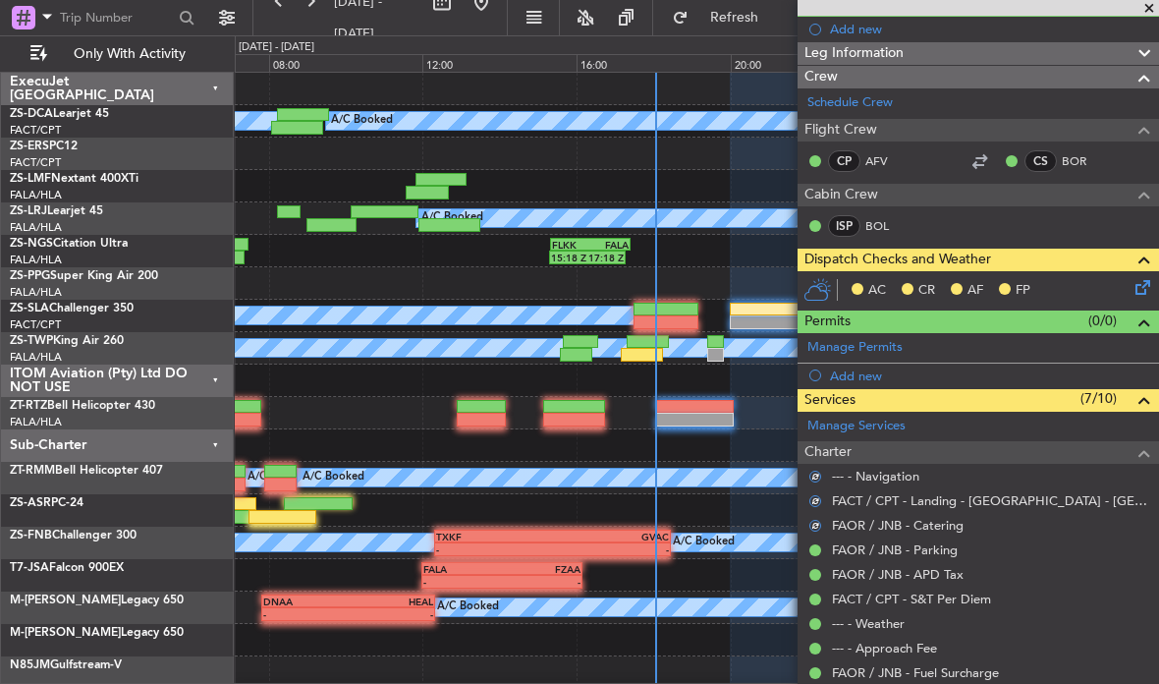
click at [1147, 279] on icon at bounding box center [1139, 284] width 16 height 16
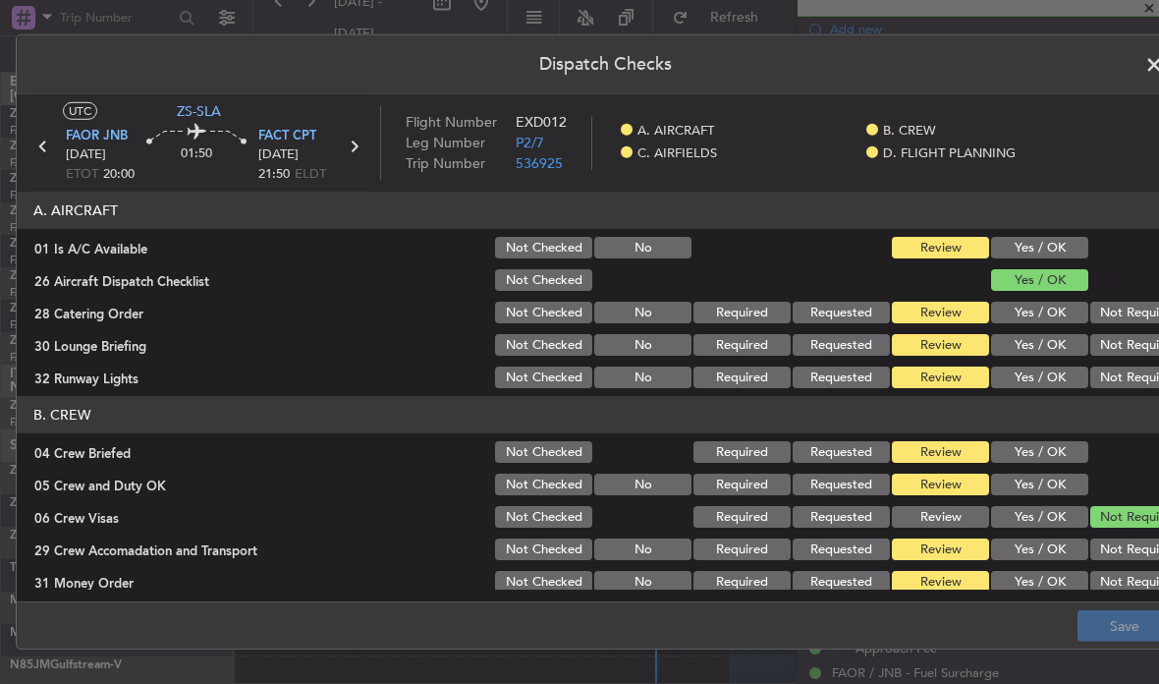
click at [1084, 242] on button "Yes / OK" at bounding box center [1039, 248] width 97 height 22
click at [1132, 376] on button "Not Required" at bounding box center [1138, 377] width 97 height 22
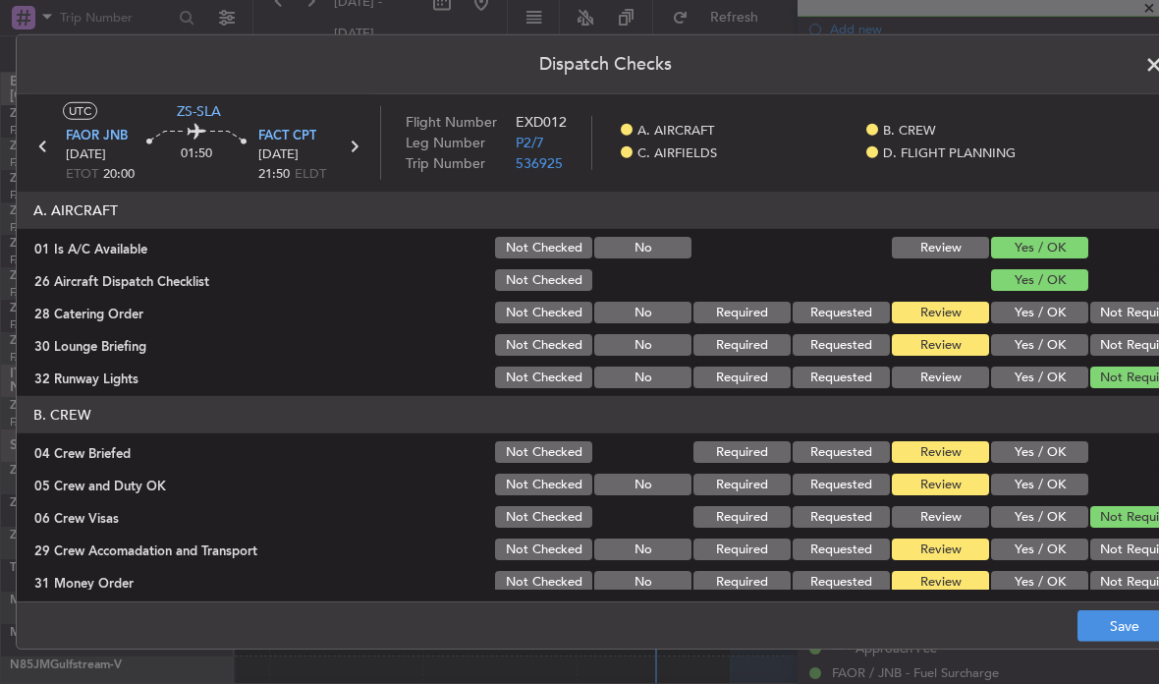
click at [1132, 310] on button "Not Required" at bounding box center [1138, 312] width 97 height 22
click at [1142, 335] on button "Not Required" at bounding box center [1138, 345] width 97 height 22
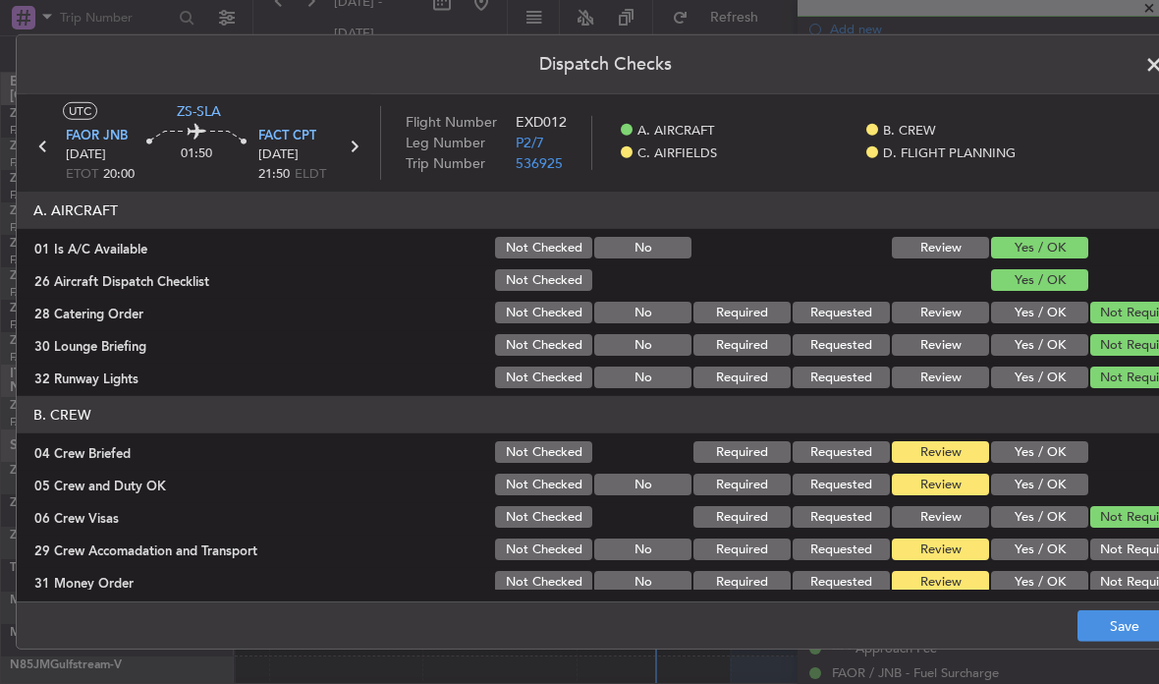
click at [1075, 443] on button "Yes / OK" at bounding box center [1039, 452] width 97 height 22
click at [1077, 489] on button "Yes / OK" at bounding box center [1039, 484] width 97 height 22
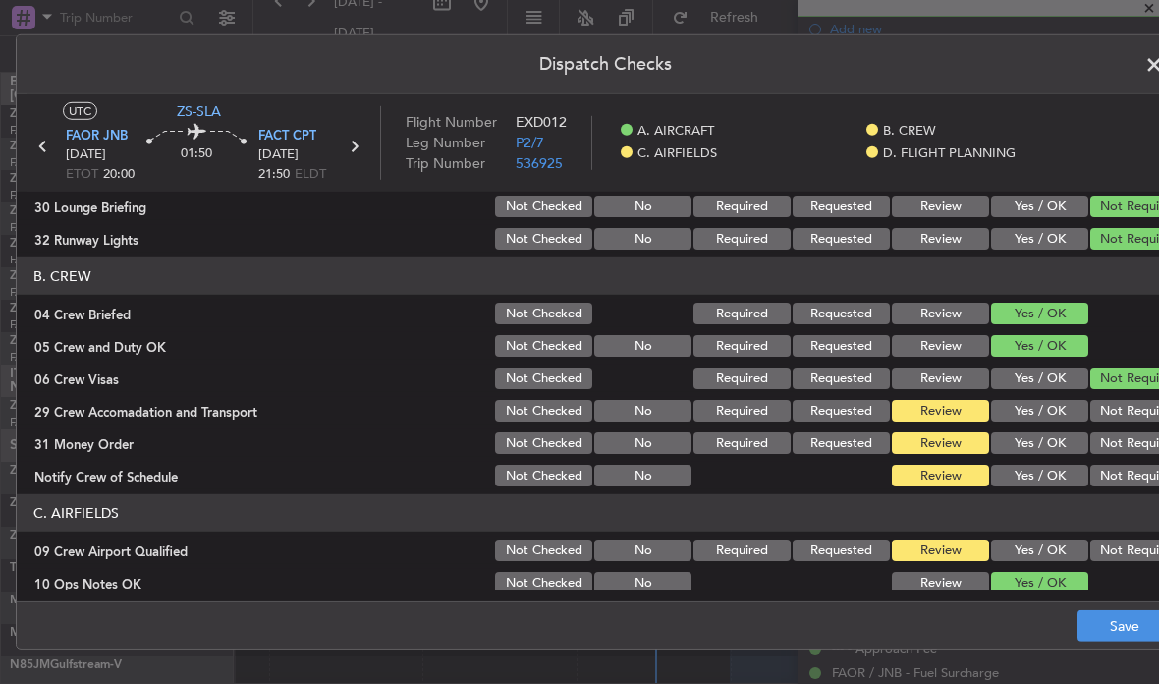
scroll to position [159, 0]
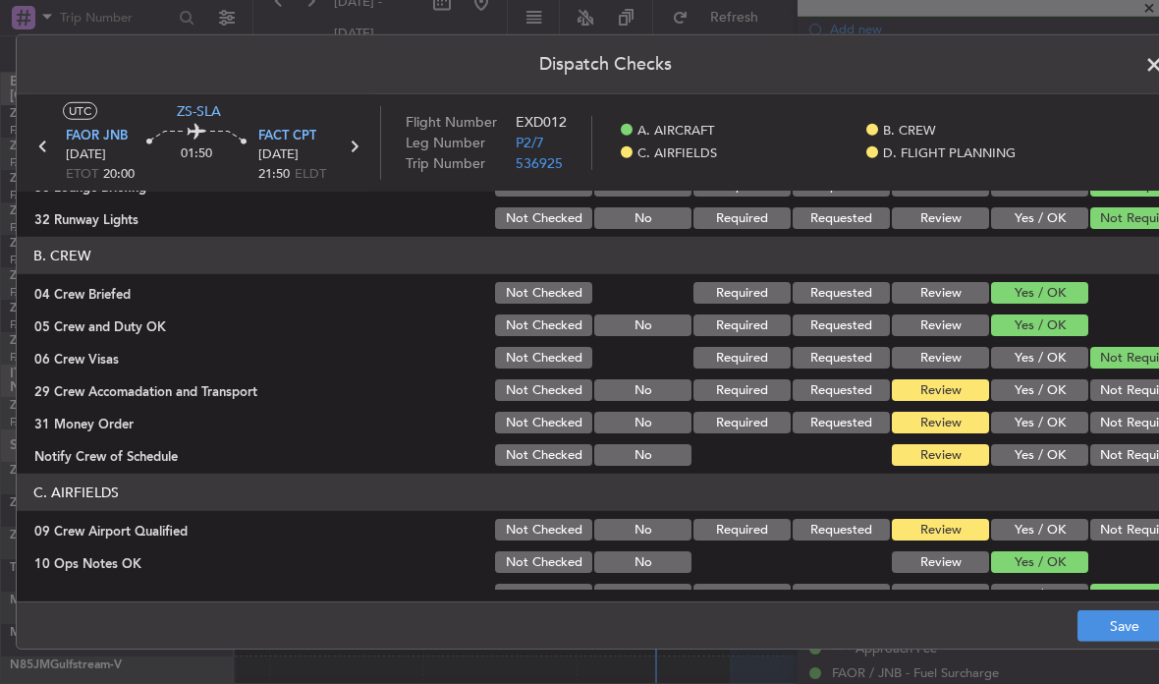
click at [1133, 383] on button "Not Required" at bounding box center [1138, 390] width 97 height 22
click at [1134, 419] on button "Not Required" at bounding box center [1138, 422] width 97 height 22
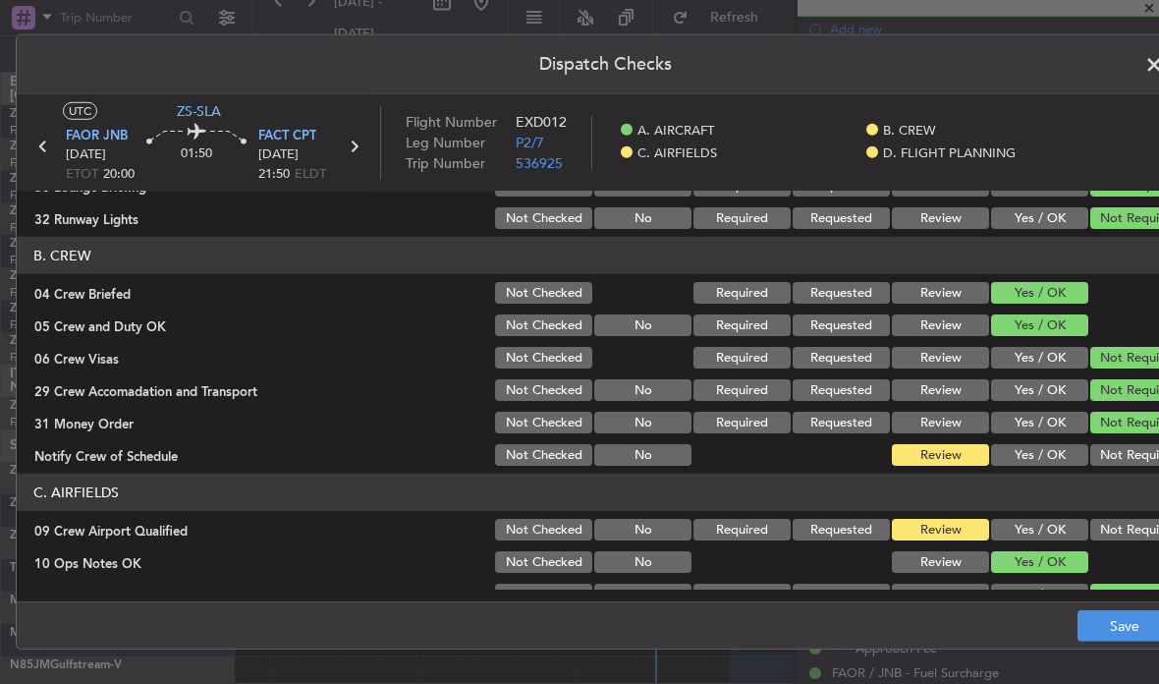
click at [1134, 455] on button "Not Required" at bounding box center [1138, 455] width 97 height 22
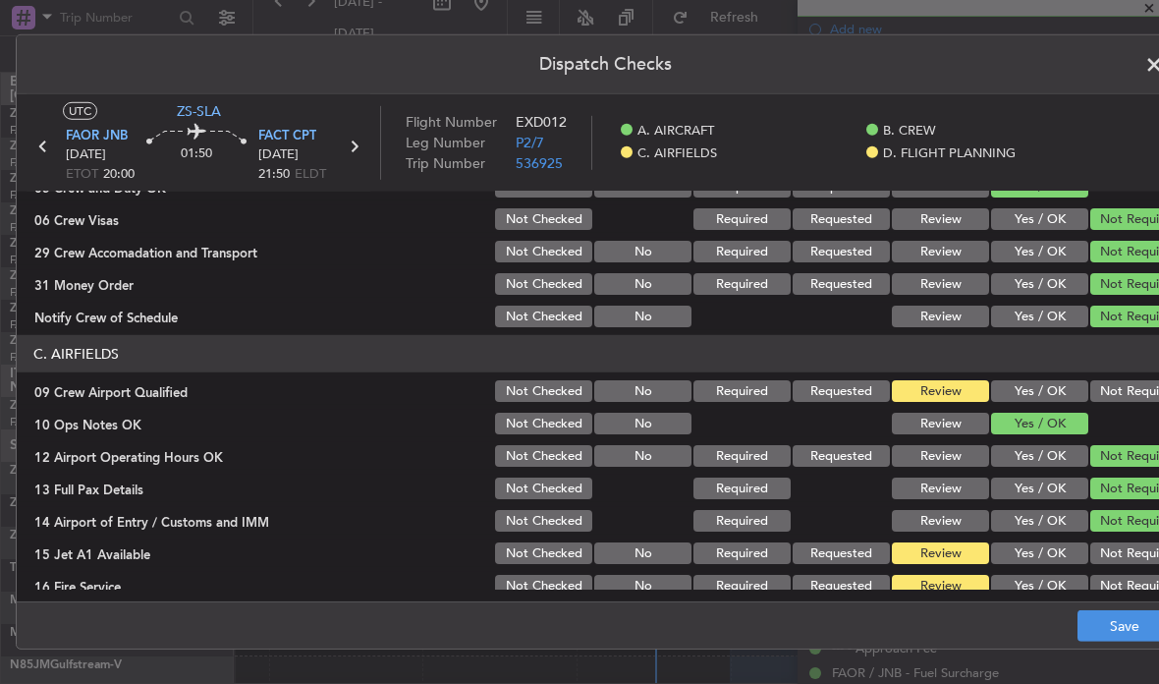
click at [1142, 383] on button "Not Required" at bounding box center [1138, 391] width 97 height 22
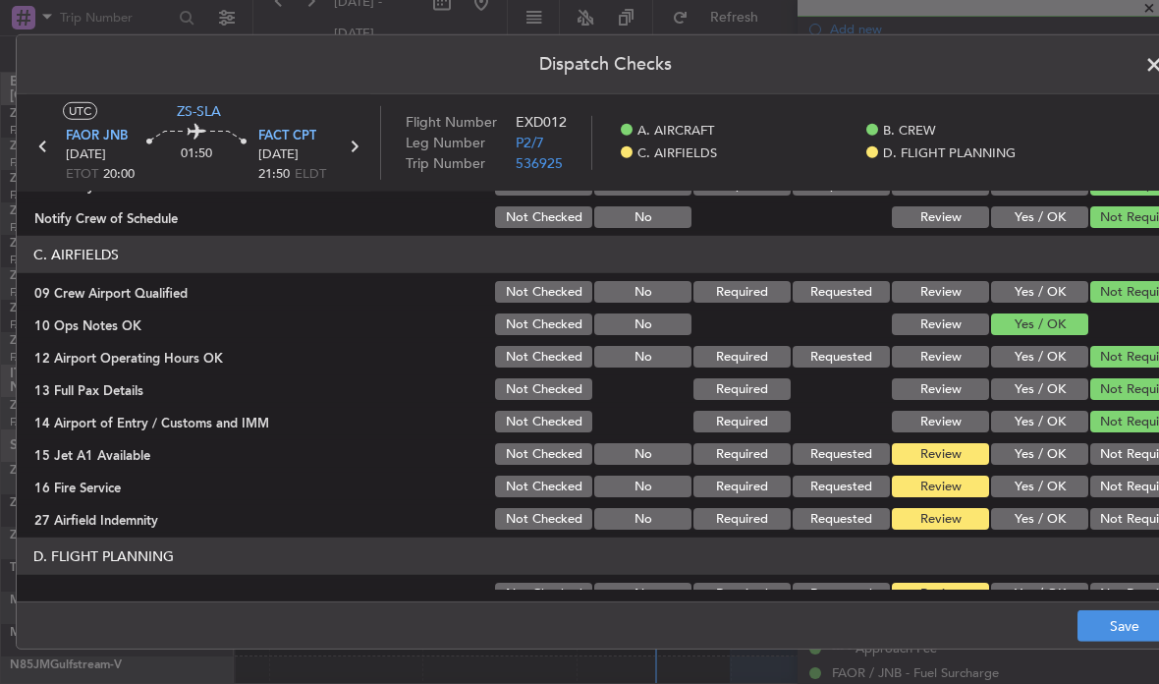
scroll to position [413, 0]
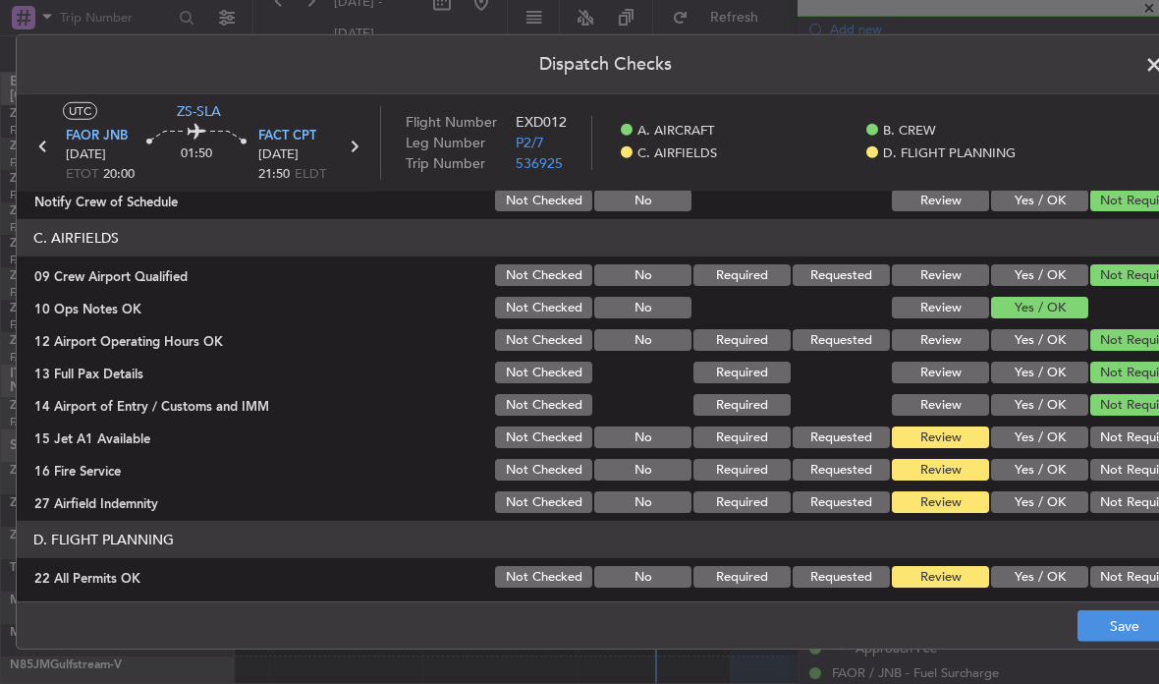
click at [1134, 503] on button "Not Required" at bounding box center [1138, 502] width 97 height 22
click at [1132, 463] on button "Not Required" at bounding box center [1138, 470] width 97 height 22
click at [1133, 426] on button "Not Required" at bounding box center [1138, 437] width 97 height 22
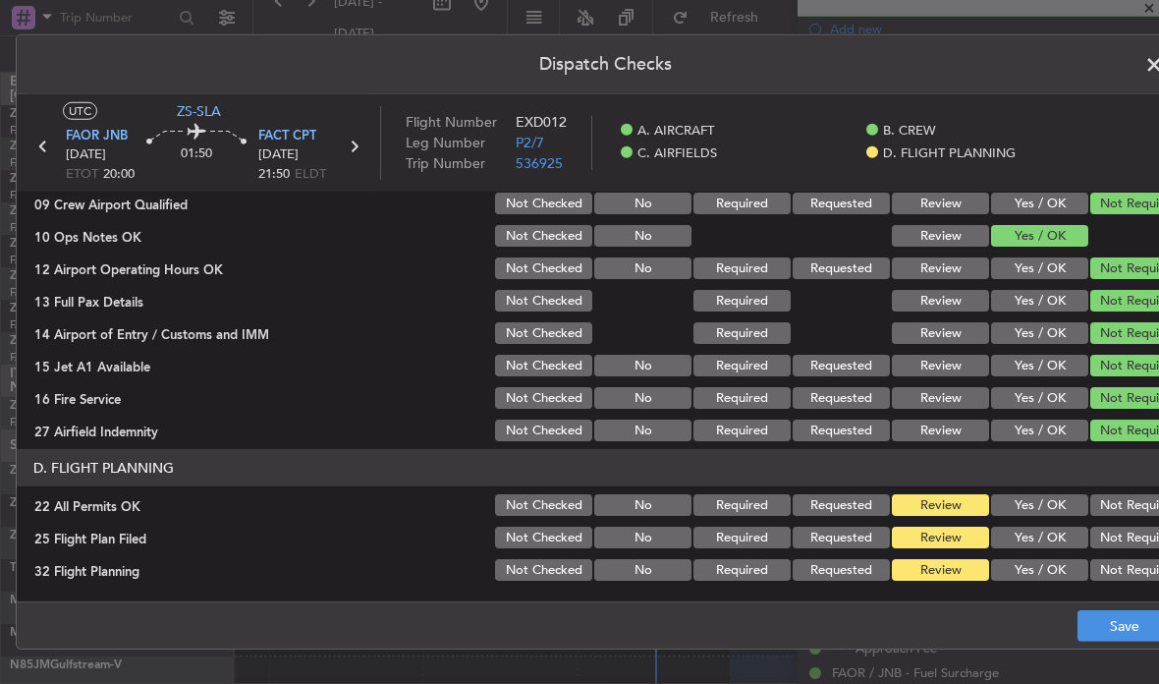
scroll to position [485, 0]
click at [1125, 500] on button "Not Required" at bounding box center [1138, 505] width 97 height 22
click at [1073, 534] on button "Yes / OK" at bounding box center [1039, 537] width 97 height 22
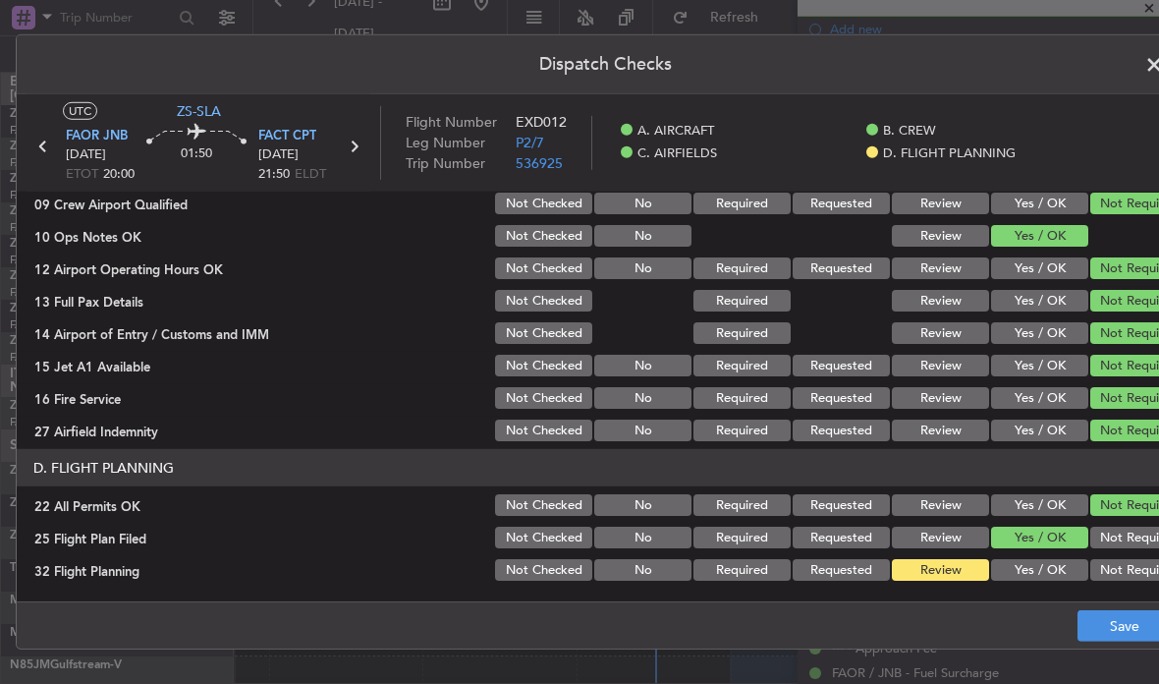
click at [1070, 559] on button "Yes / OK" at bounding box center [1039, 570] width 97 height 22
click at [1123, 622] on button "Save" at bounding box center [1123, 625] width 93 height 31
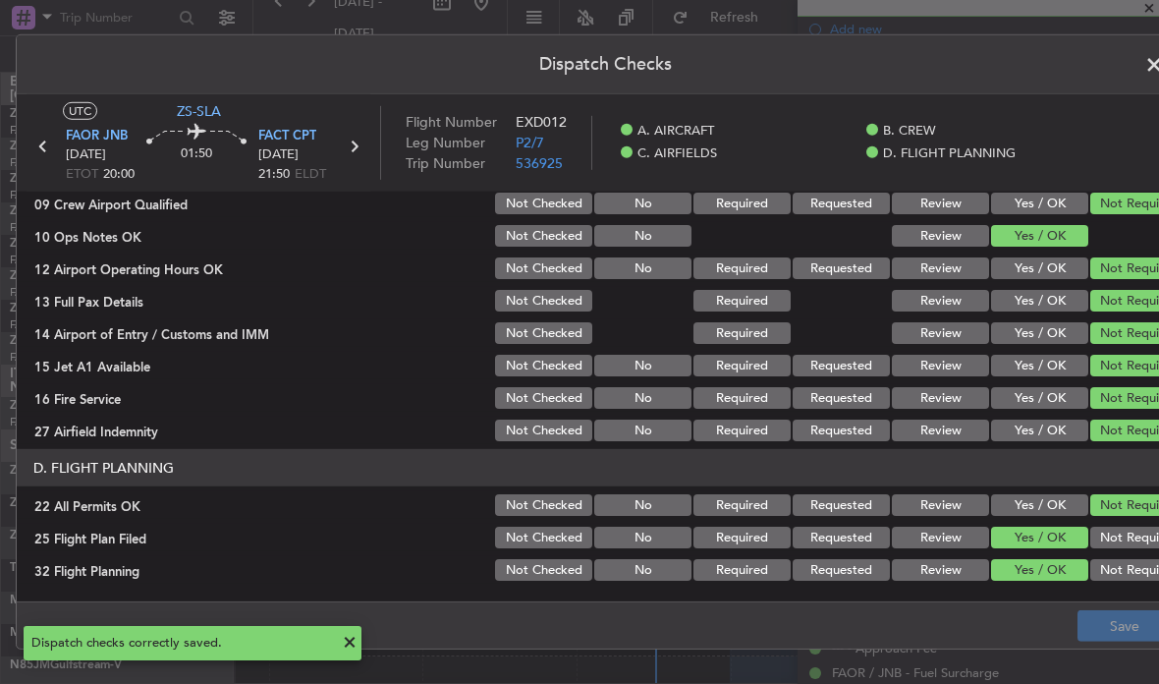
click at [1158, 61] on span at bounding box center [1164, 69] width 0 height 39
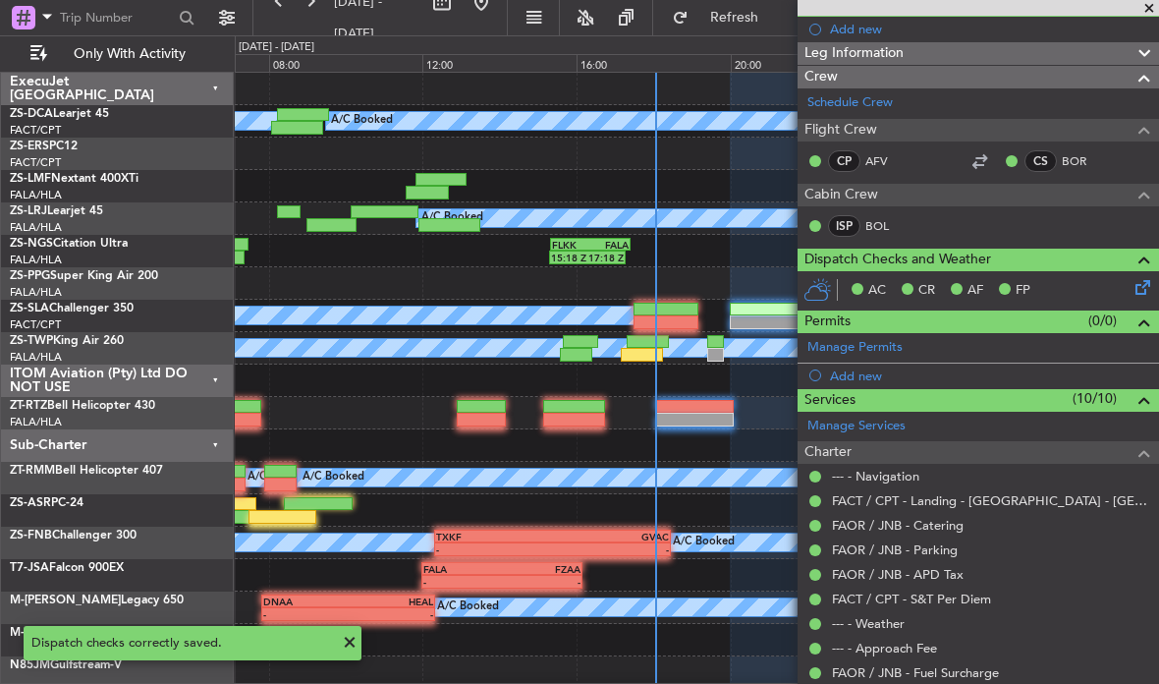
click at [644, 349] on div at bounding box center [642, 355] width 42 height 14
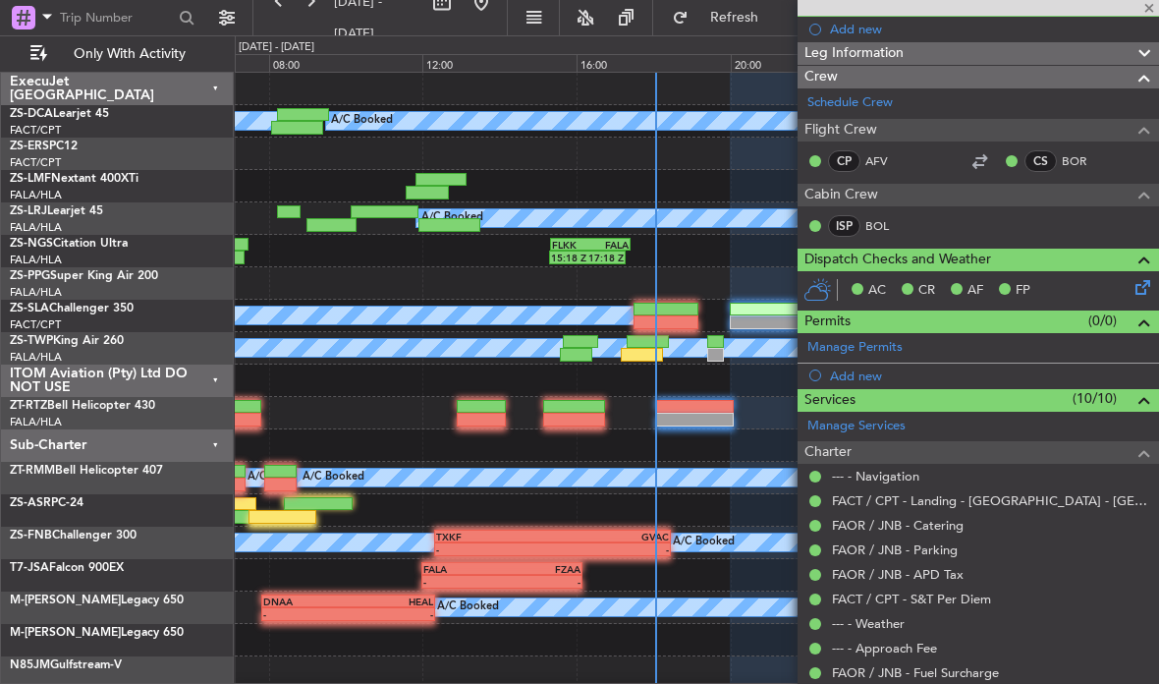
type input "17:21"
type input "3"
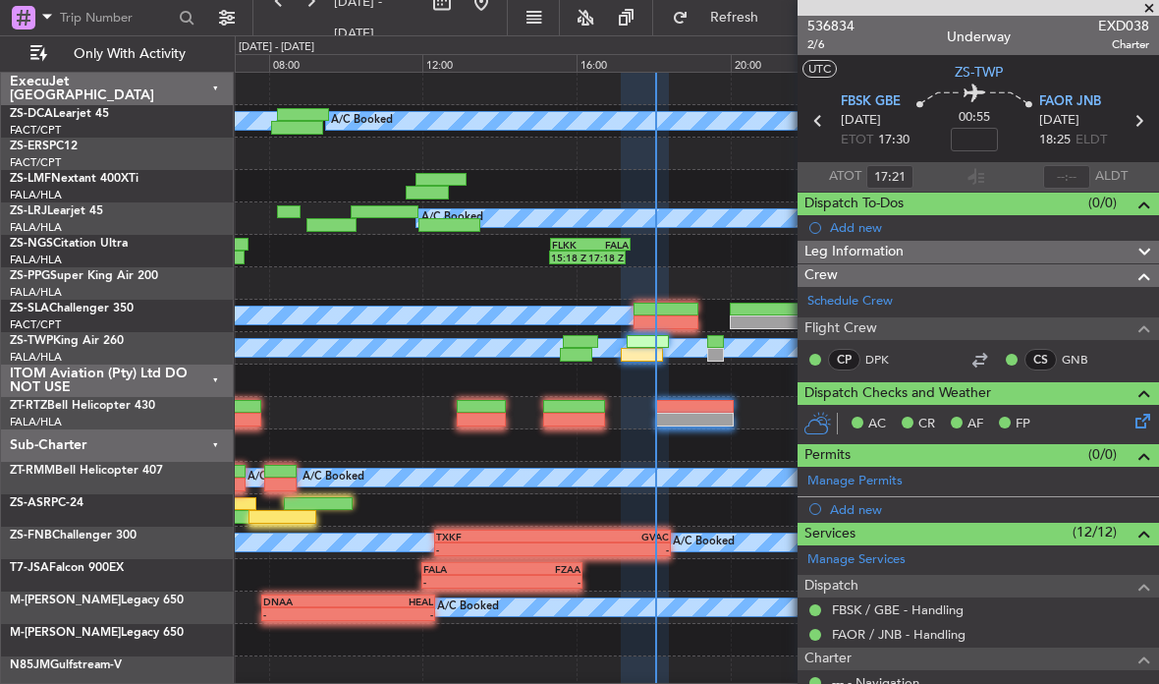
click at [1069, 160] on section "FBSK GBE [DATE] ETOT 17:30 00:55 FAOR JNB [DATE] 18:25 ELDT" at bounding box center [977, 123] width 361 height 78
click at [1061, 183] on input "text" at bounding box center [1066, 177] width 47 height 24
type input "18:03"
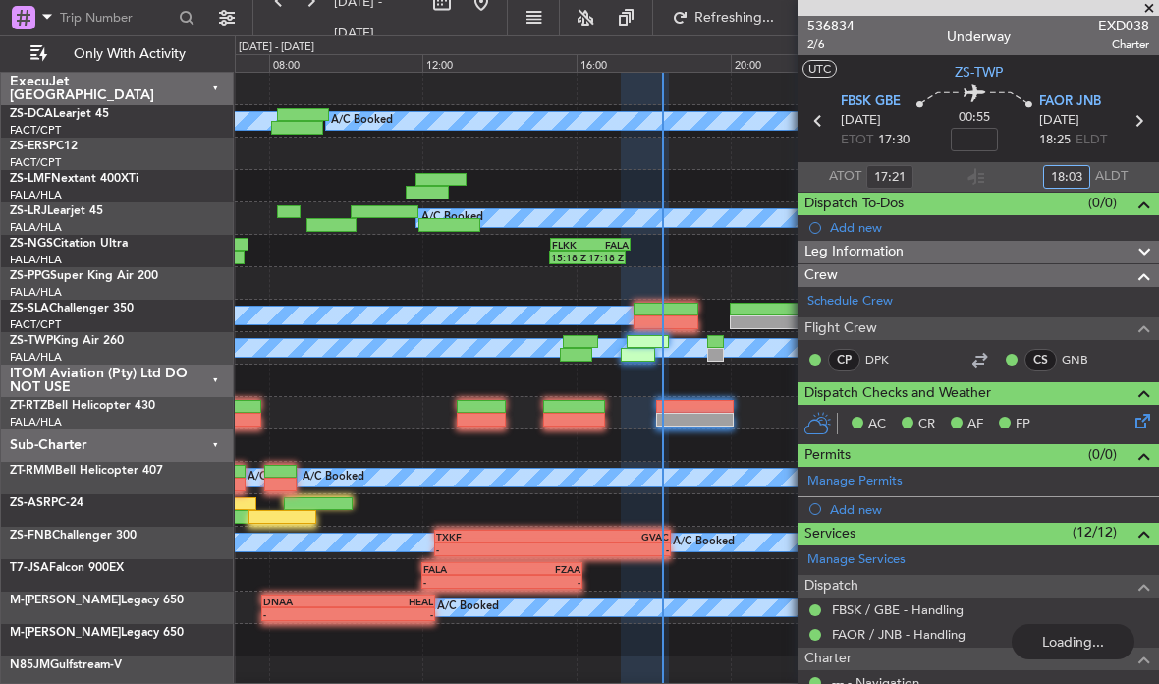
click at [679, 307] on div at bounding box center [665, 309] width 65 height 14
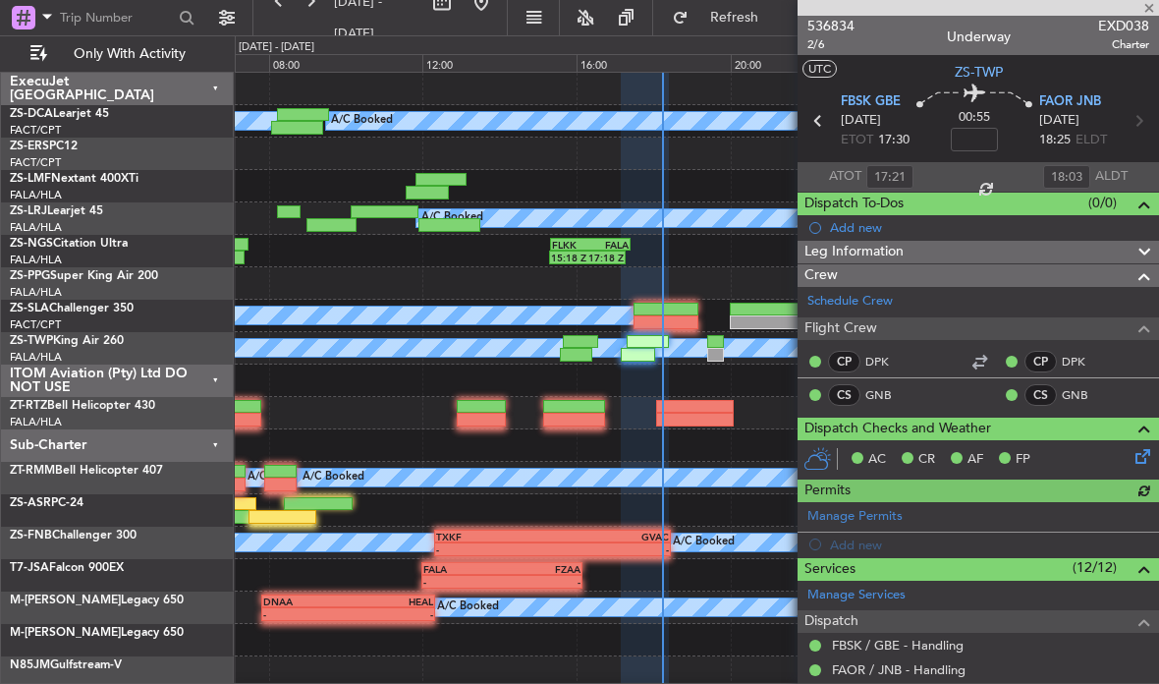
type input "2"
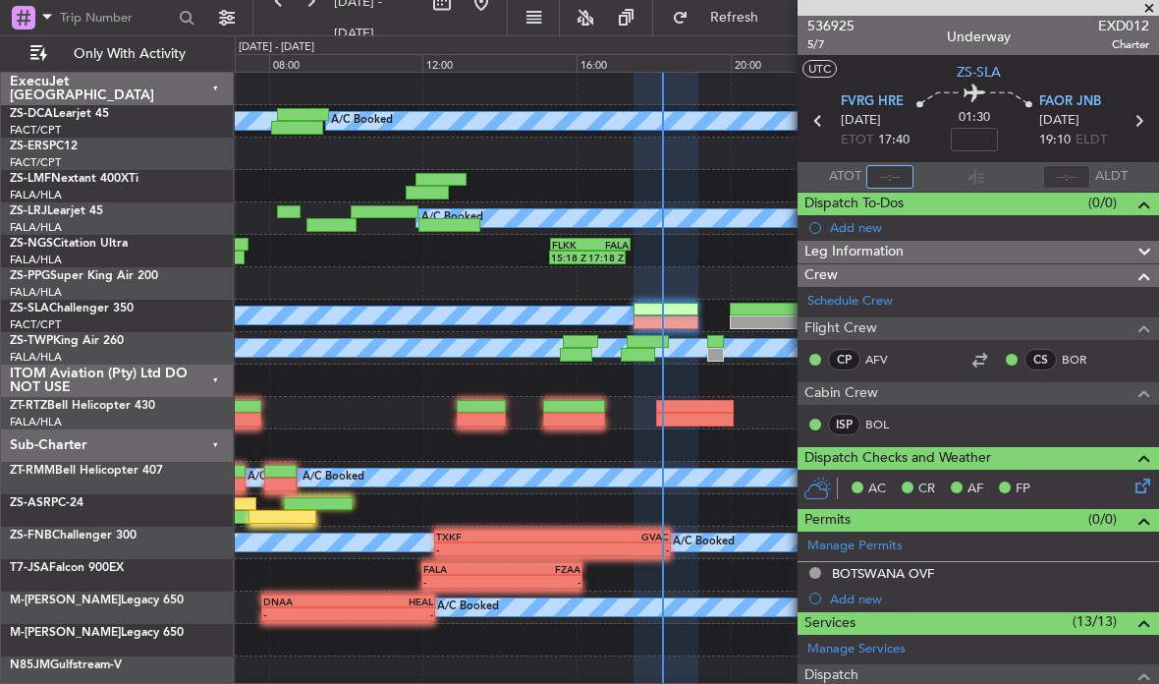
click at [890, 178] on input "text" at bounding box center [889, 177] width 47 height 24
type input "18:14"
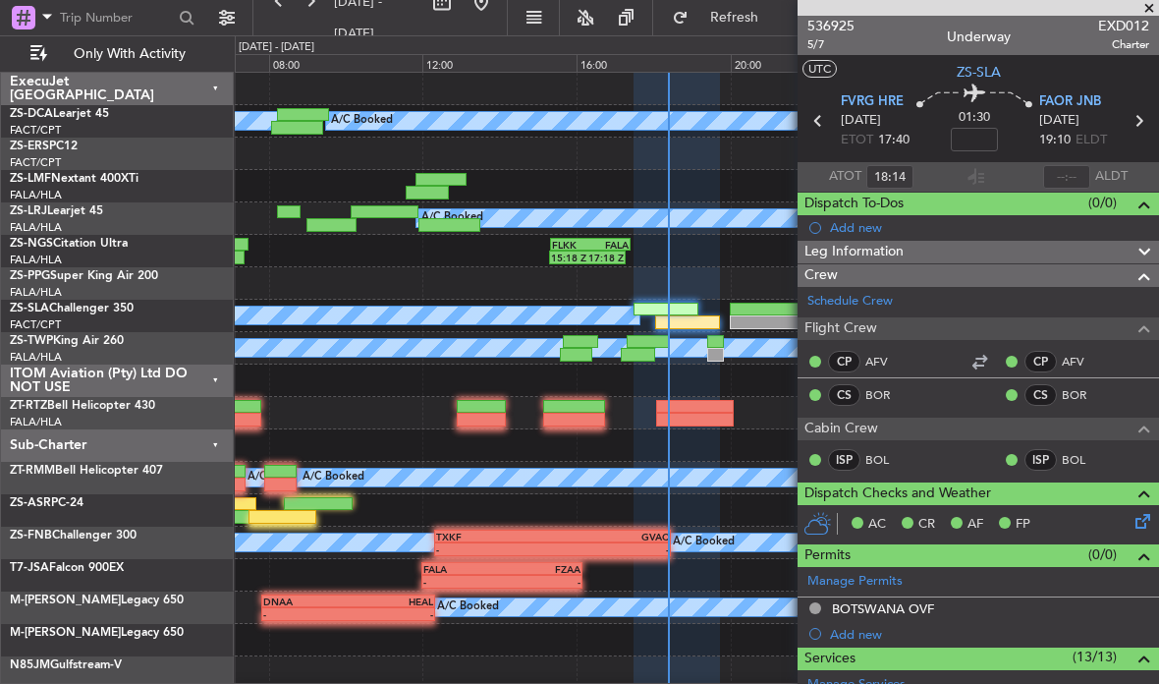
scroll to position [38, 0]
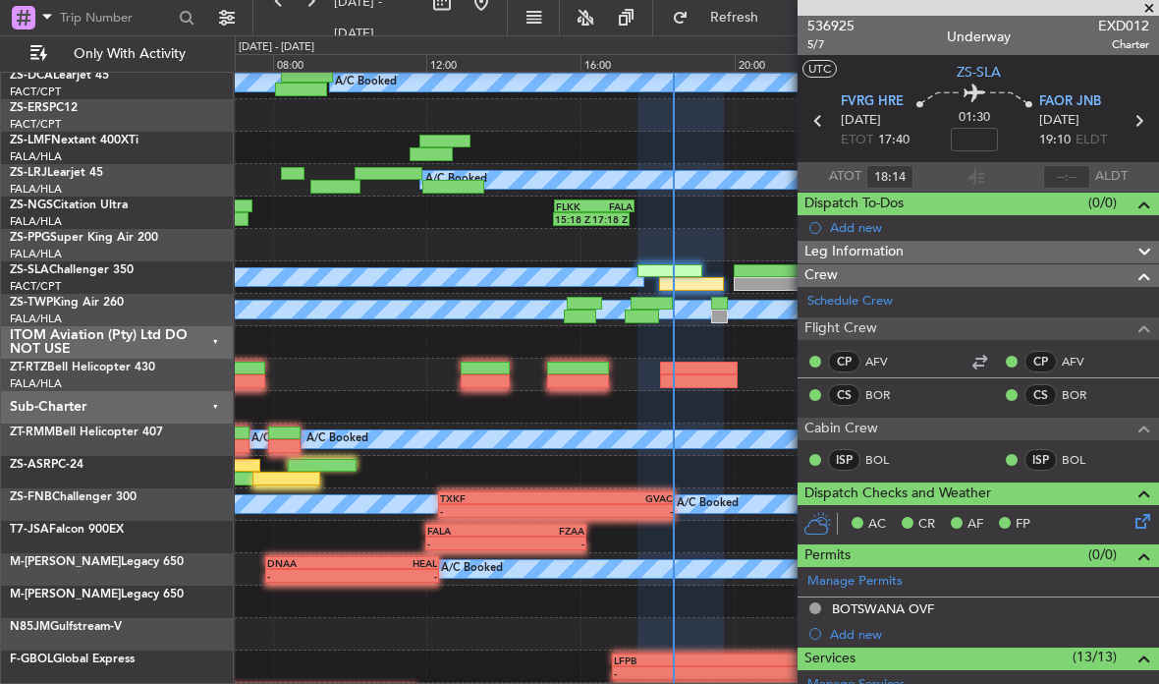
click at [720, 301] on div at bounding box center [719, 304] width 17 height 14
type input "0"
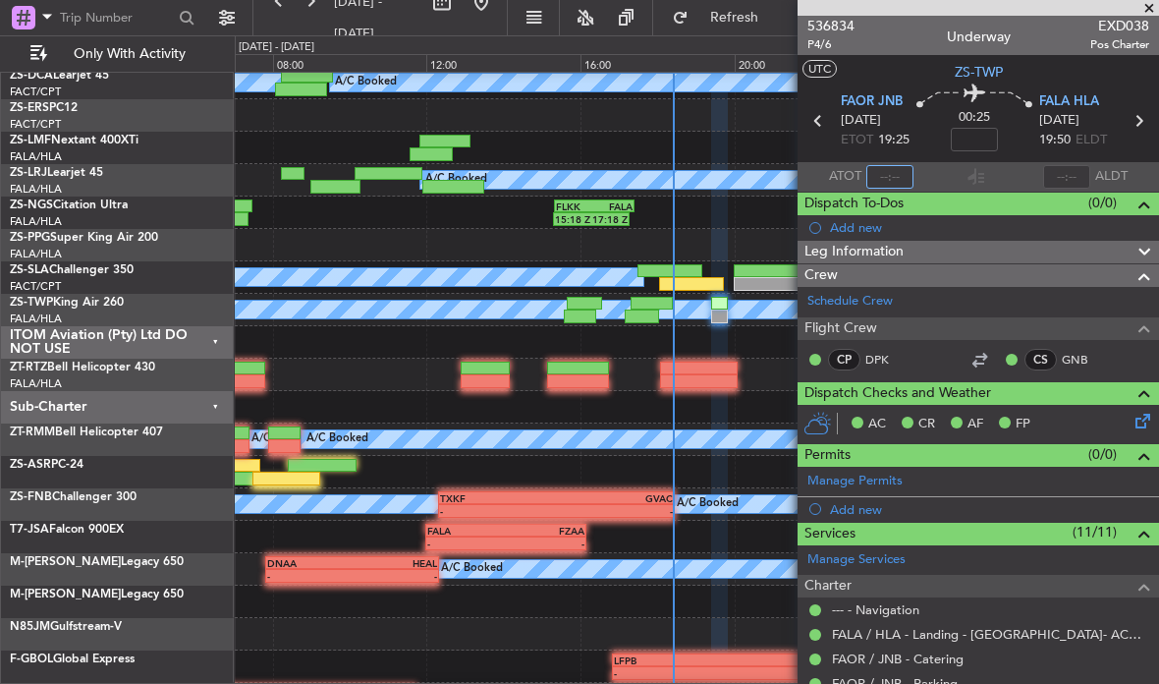
click at [904, 172] on input "text" at bounding box center [889, 177] width 47 height 24
type input "18:23"
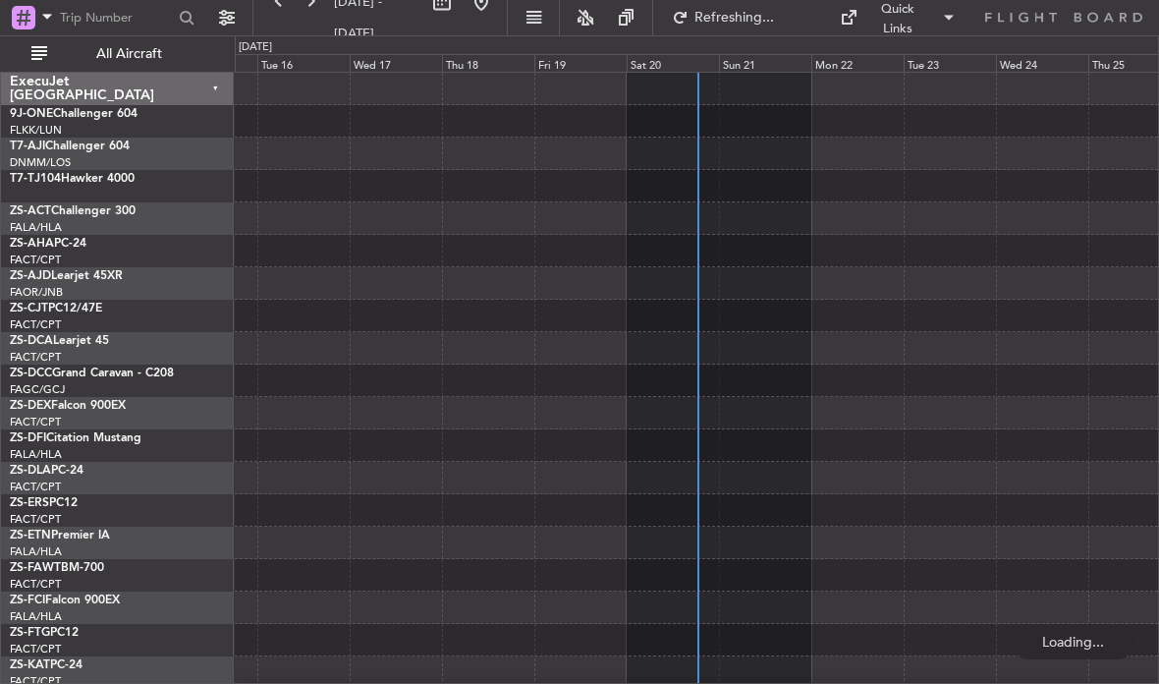
click at [659, 59] on div "Sat 20" at bounding box center [673, 63] width 92 height 18
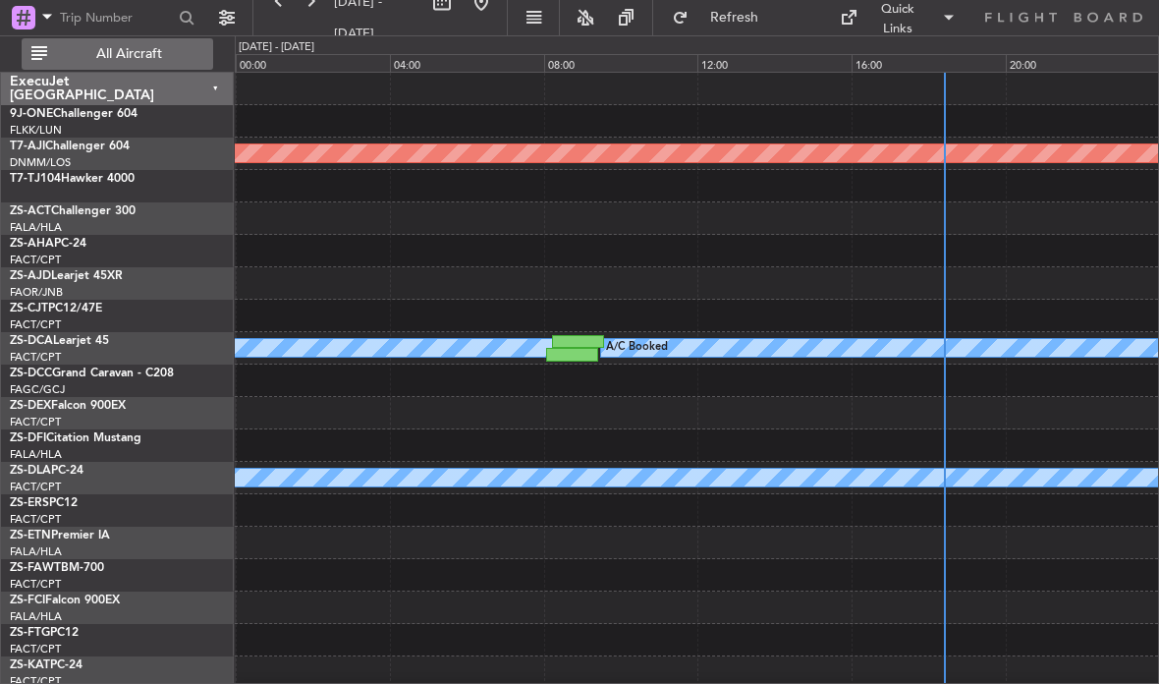
click at [123, 57] on span "All Aircraft" at bounding box center [129, 54] width 156 height 14
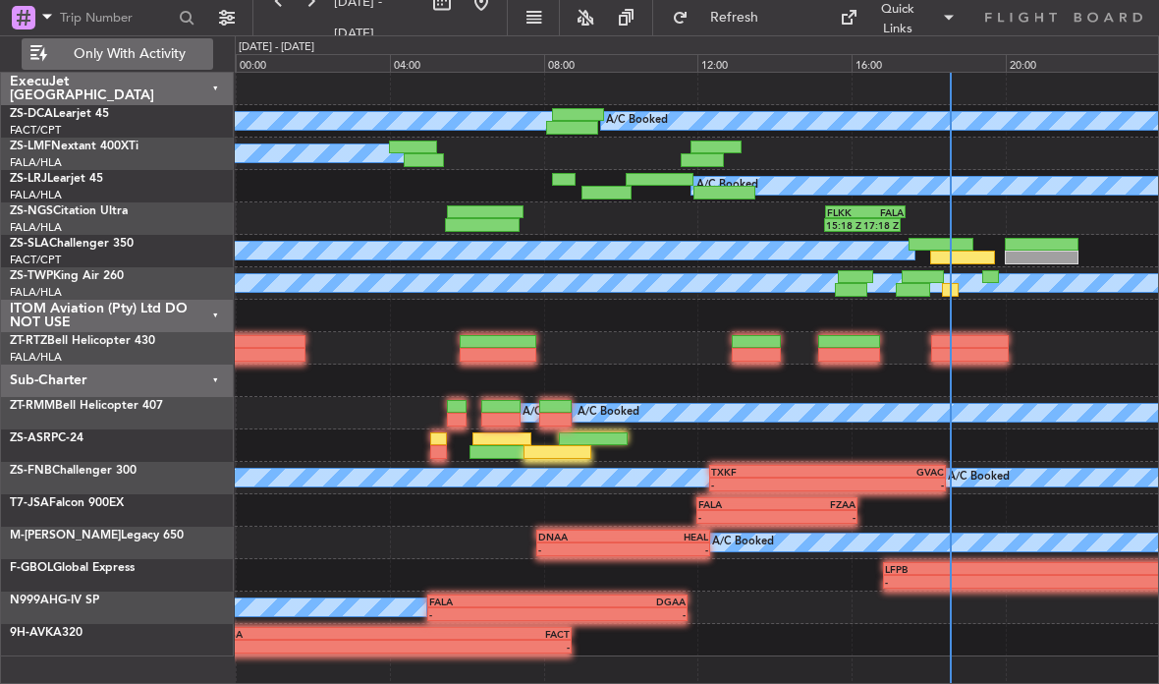
click at [953, 289] on div at bounding box center [950, 290] width 17 height 14
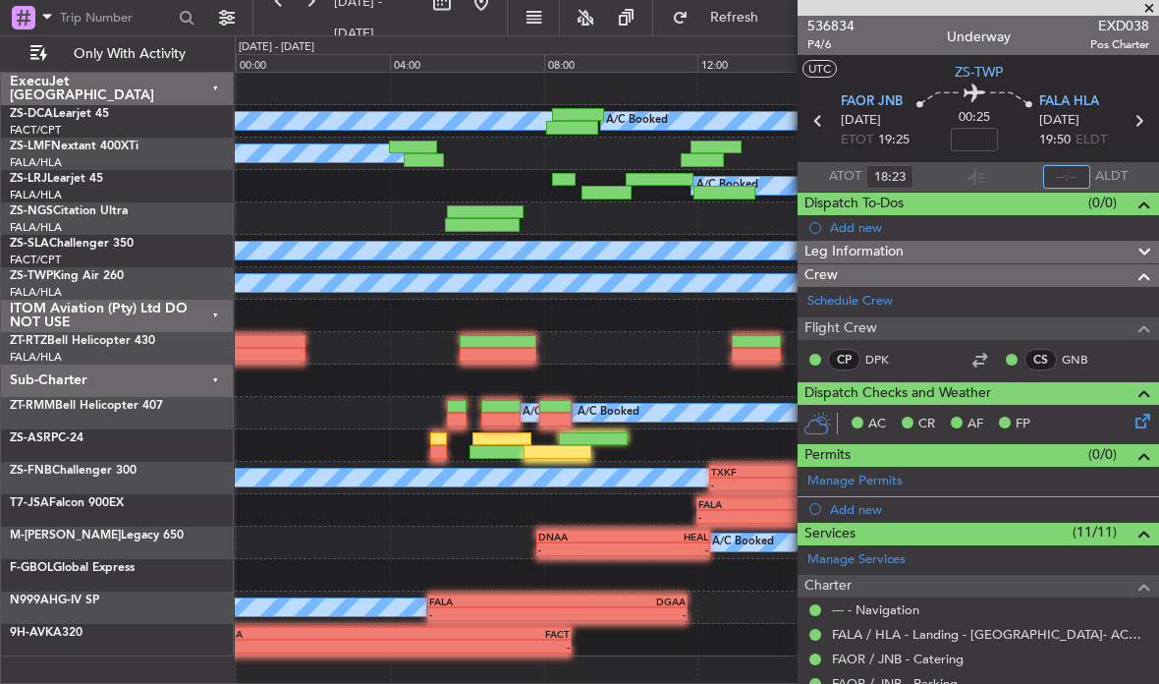
click at [1073, 174] on input "text" at bounding box center [1066, 177] width 47 height 24
type input "18:33"
click at [1147, 1] on span at bounding box center [1149, 9] width 20 height 18
